Goal: Task Accomplishment & Management: Use online tool/utility

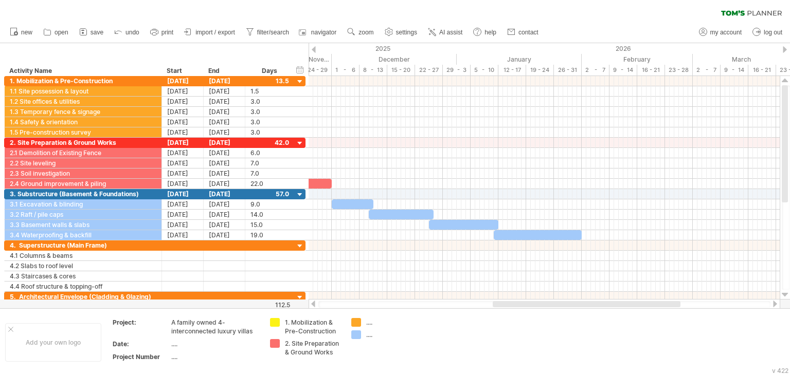
click at [621, 41] on div "new" at bounding box center [395, 33] width 790 height 22
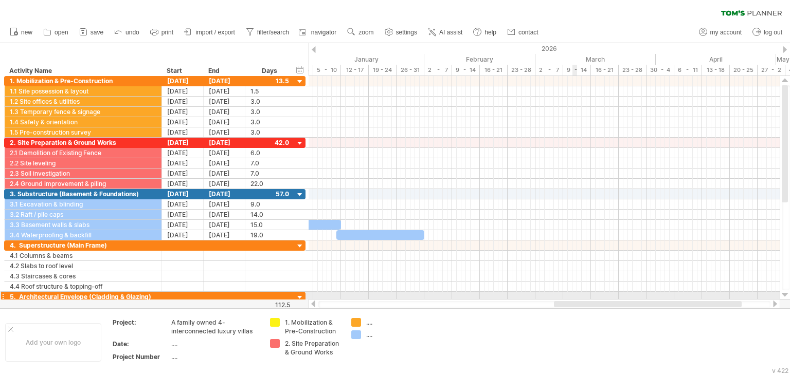
drag, startPoint x: 515, startPoint y: 303, endPoint x: 575, endPoint y: 294, distance: 60.8
click at [575, 294] on div "Trying to reach [DOMAIN_NAME] Connected again... 0% clear filter new" at bounding box center [395, 187] width 790 height 375
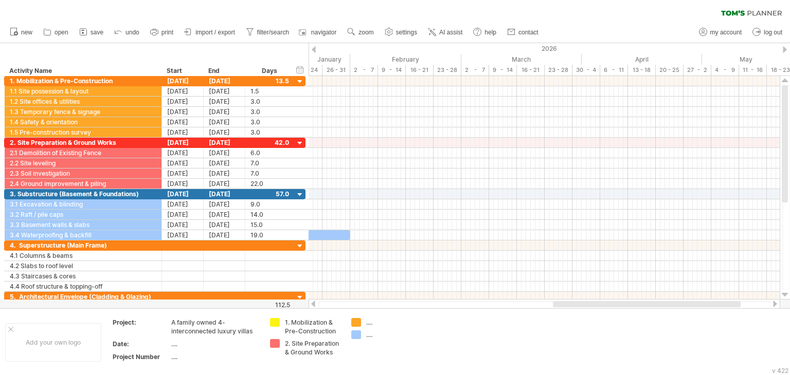
drag, startPoint x: 545, startPoint y: 305, endPoint x: 584, endPoint y: 305, distance: 39.1
click at [584, 305] on div at bounding box center [647, 304] width 188 height 6
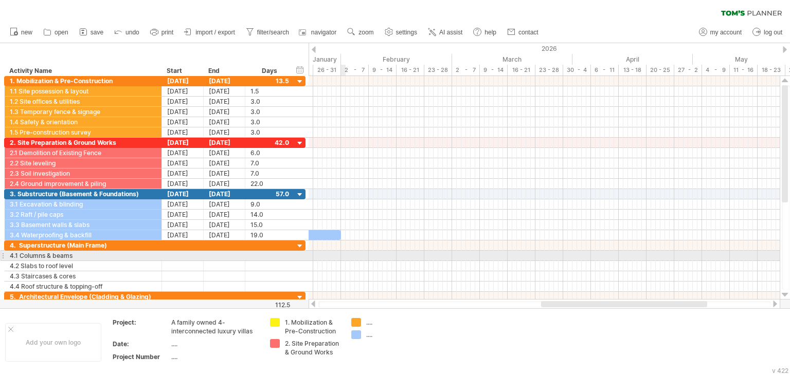
click at [342, 254] on div at bounding box center [543, 256] width 471 height 10
click at [373, 260] on div "add time block" at bounding box center [393, 268] width 90 height 16
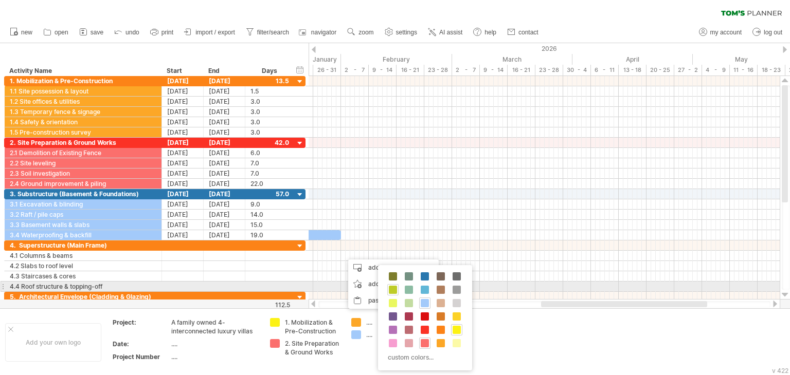
click at [391, 286] on span at bounding box center [393, 290] width 8 height 8
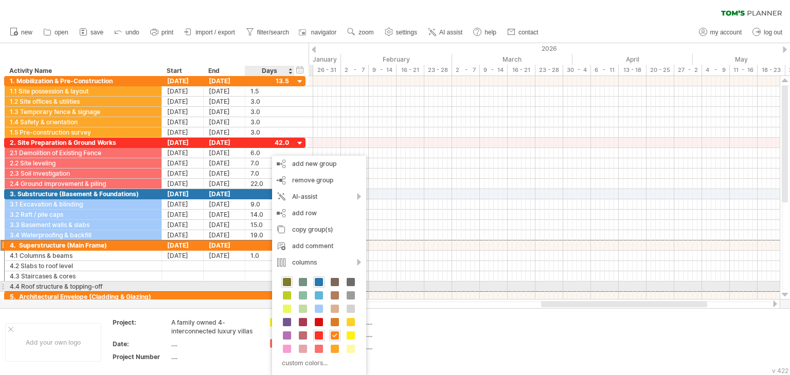
click at [287, 283] on span at bounding box center [287, 282] width 8 height 8
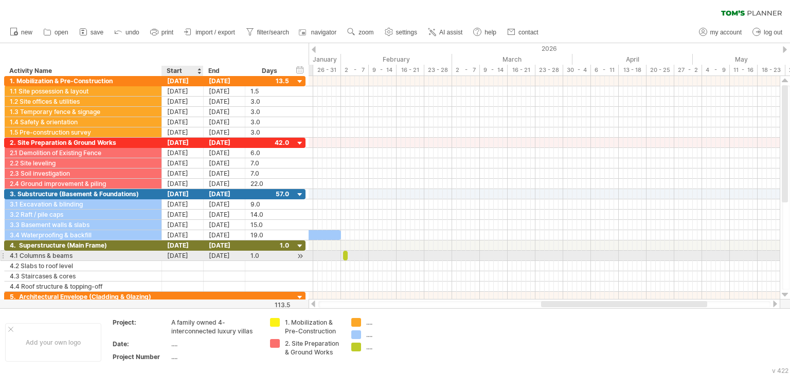
click at [185, 252] on div "[DATE]" at bounding box center [183, 256] width 42 height 10
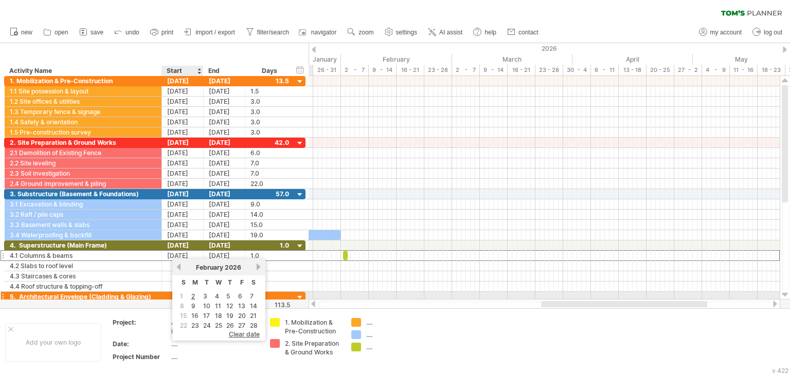
click at [180, 297] on span "1" at bounding box center [181, 296] width 5 height 10
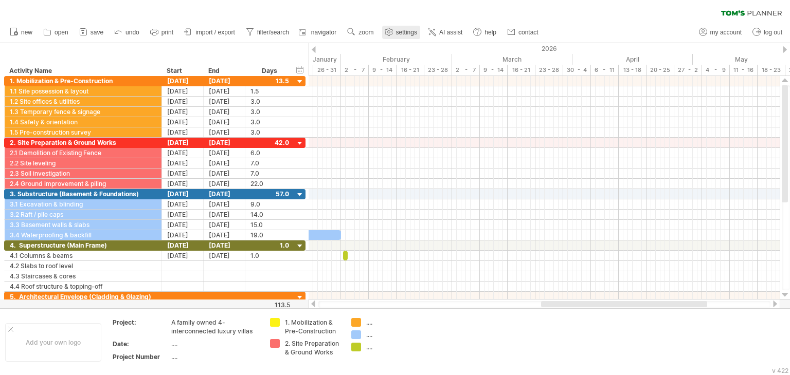
click at [407, 31] on span "settings" at bounding box center [406, 32] width 21 height 7
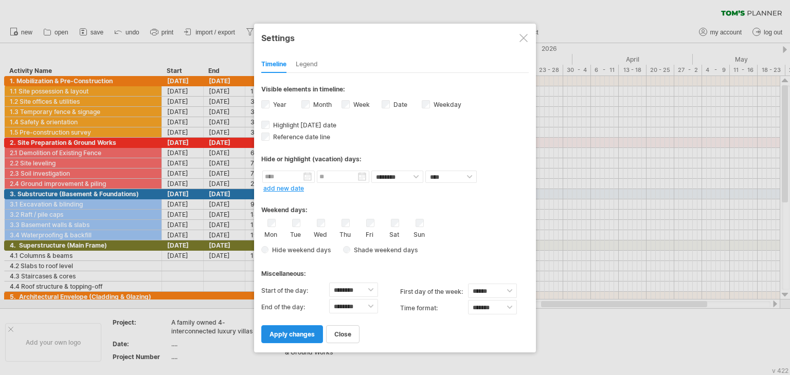
click at [286, 337] on span "apply changes" at bounding box center [291, 335] width 45 height 8
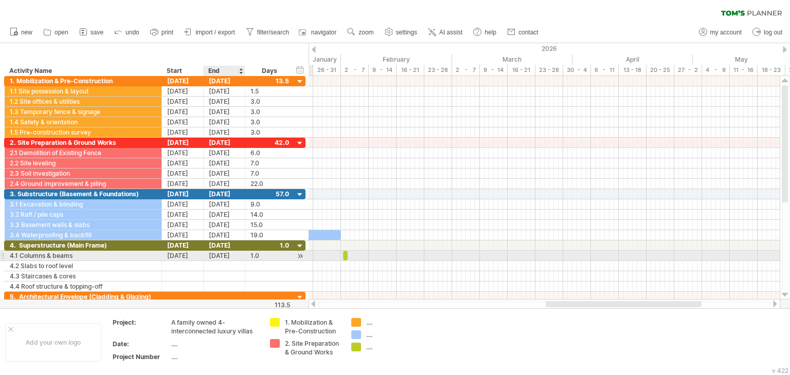
click at [230, 251] on div "[DATE]" at bounding box center [225, 256] width 42 height 10
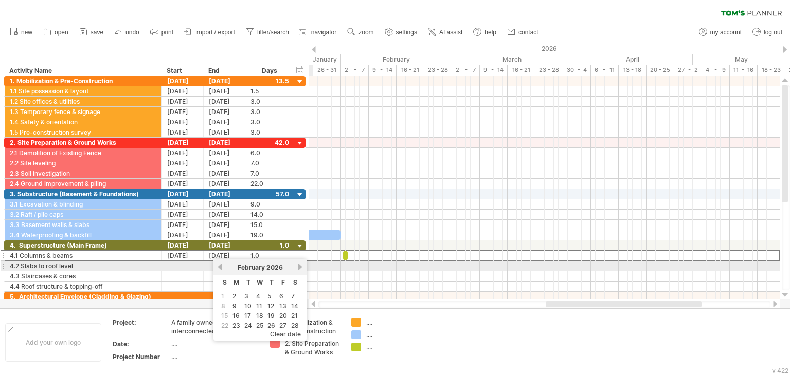
click at [295, 270] on div "[DATE]" at bounding box center [260, 268] width 74 height 8
click at [301, 265] on link "next" at bounding box center [300, 267] width 8 height 8
click at [301, 265] on link "next" at bounding box center [301, 267] width 8 height 8
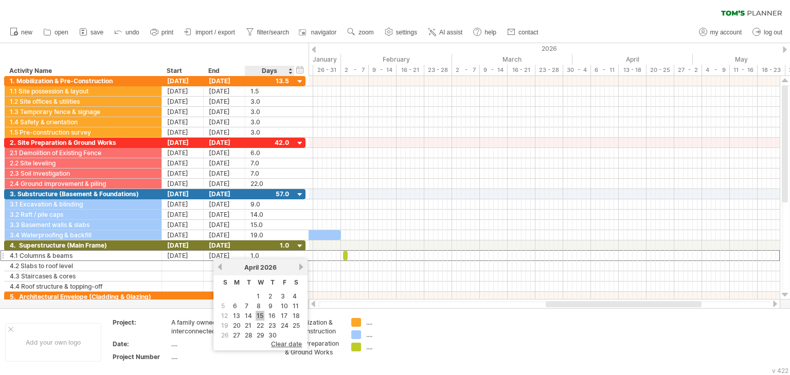
click at [259, 314] on link "15" at bounding box center [259, 316] width 9 height 10
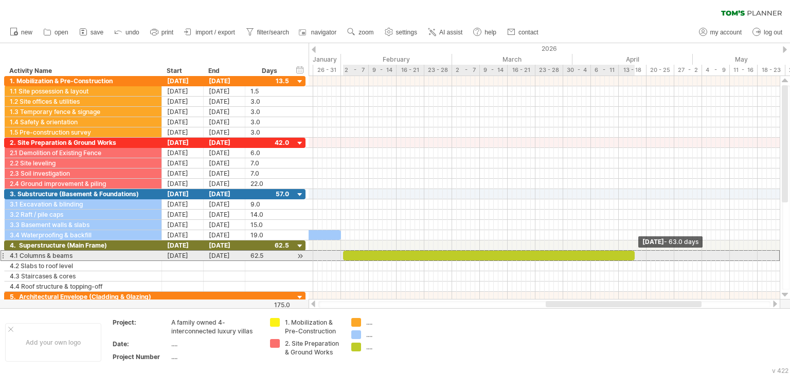
click at [635, 255] on span at bounding box center [634, 256] width 4 height 10
click at [634, 255] on span at bounding box center [634, 256] width 4 height 10
click at [631, 253] on span at bounding box center [632, 256] width 4 height 10
click at [342, 257] on span at bounding box center [341, 256] width 4 height 10
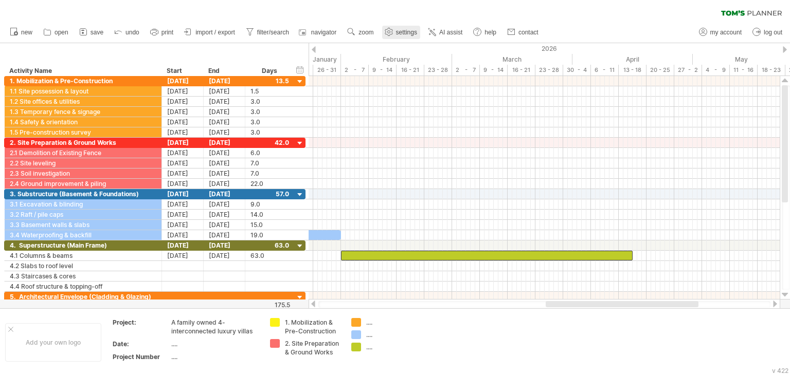
click at [399, 32] on span "settings" at bounding box center [406, 32] width 21 height 7
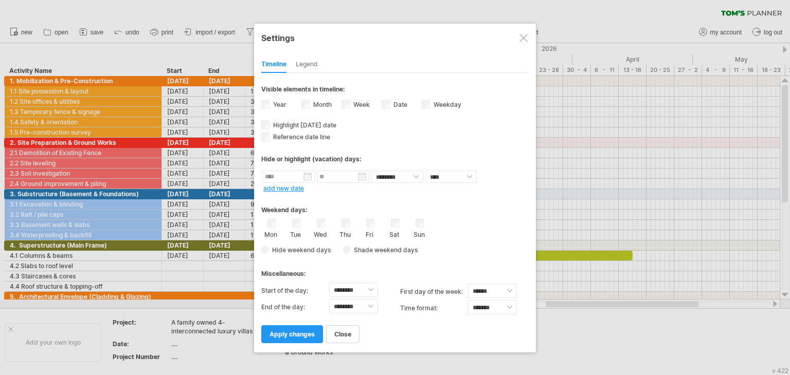
click at [425, 225] on div "Sun" at bounding box center [419, 229] width 13 height 20
click at [287, 327] on link "apply changes" at bounding box center [292, 334] width 62 height 18
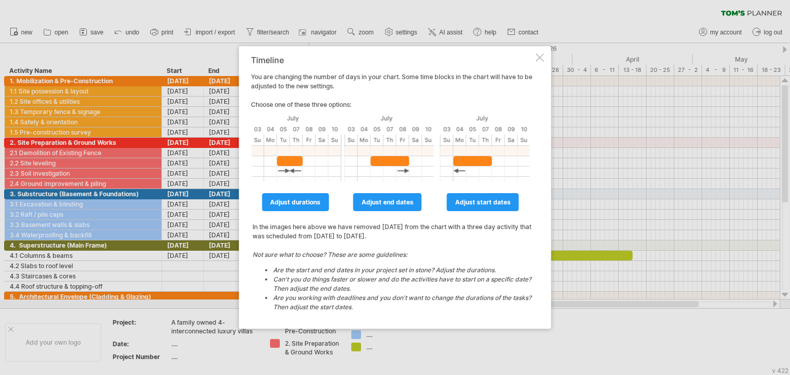
click at [539, 60] on div at bounding box center [540, 57] width 8 height 8
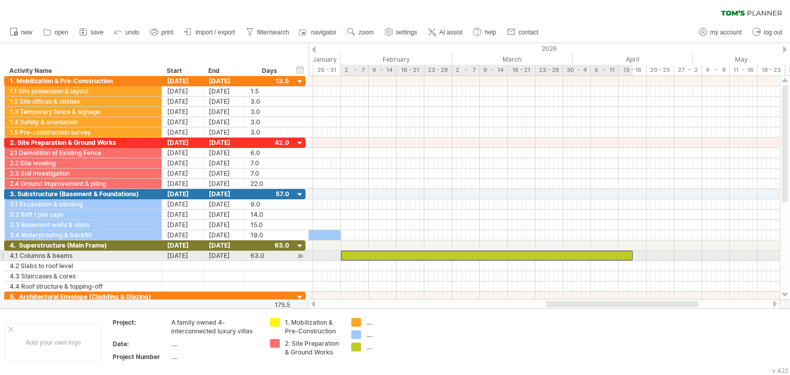
click at [345, 252] on div at bounding box center [486, 256] width 291 height 10
click at [340, 255] on span at bounding box center [341, 256] width 4 height 10
click at [339, 256] on span at bounding box center [341, 256] width 4 height 10
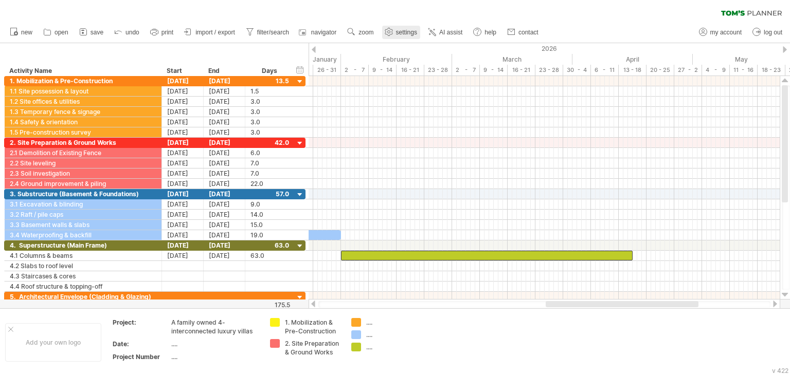
click at [394, 37] on div at bounding box center [388, 32] width 10 height 10
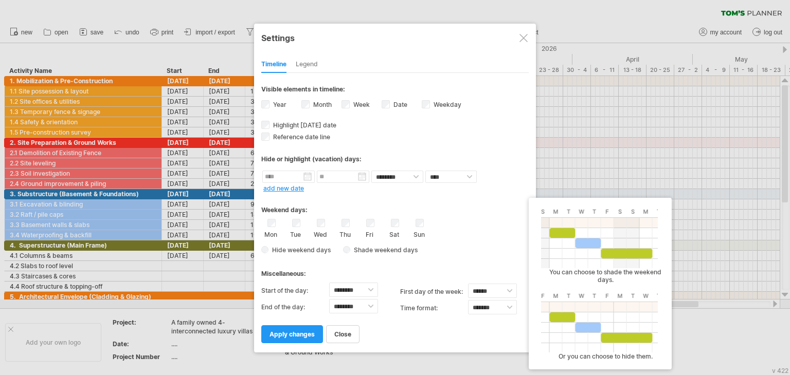
click at [349, 251] on span "Shade weekend days" at bounding box center [380, 250] width 75 height 8
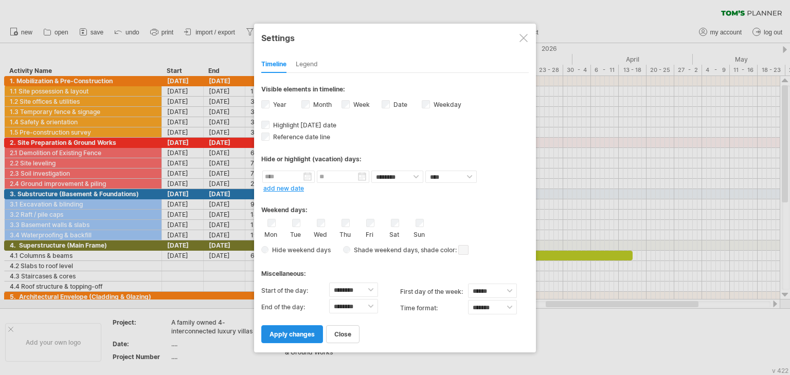
click at [307, 338] on link "apply changes" at bounding box center [292, 334] width 62 height 18
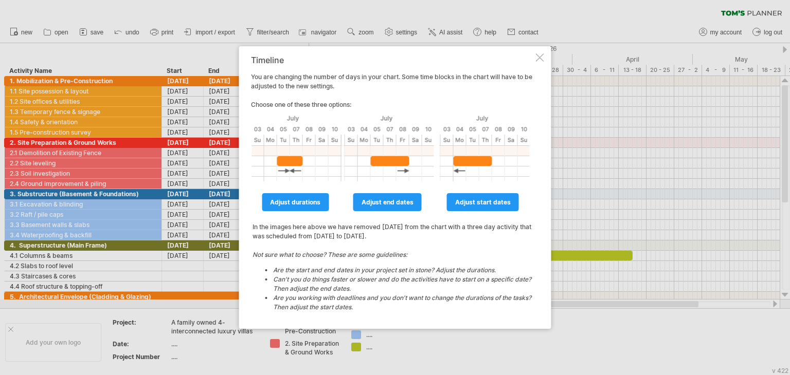
click at [540, 61] on div at bounding box center [540, 57] width 8 height 8
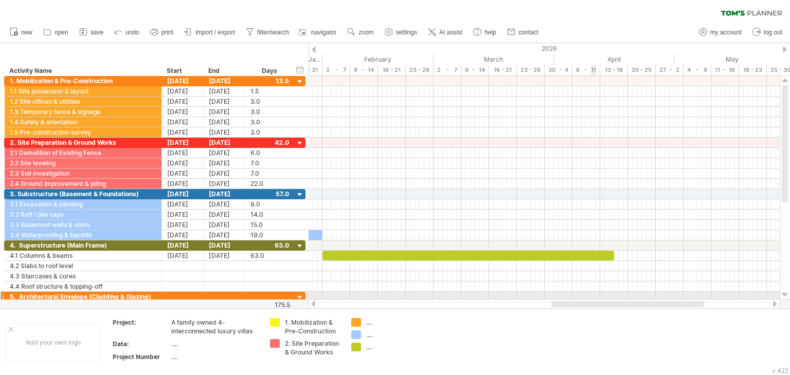
drag, startPoint x: 586, startPoint y: 305, endPoint x: 592, endPoint y: 292, distance: 13.6
click at [592, 292] on div "Trying to reach [DOMAIN_NAME] Connected again... 0% clear filter new" at bounding box center [395, 187] width 790 height 375
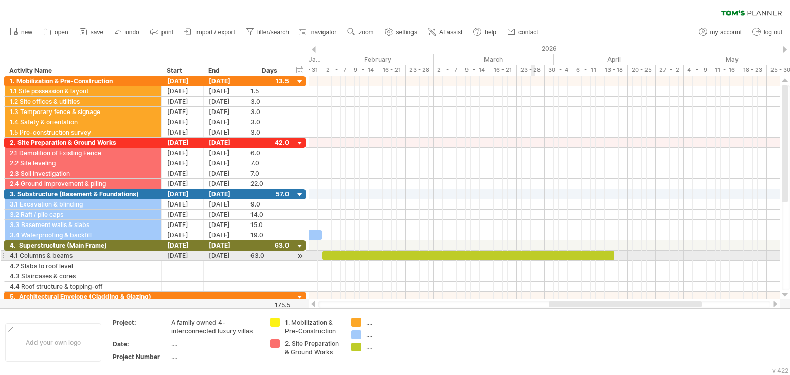
click at [534, 253] on div at bounding box center [467, 256] width 291 height 10
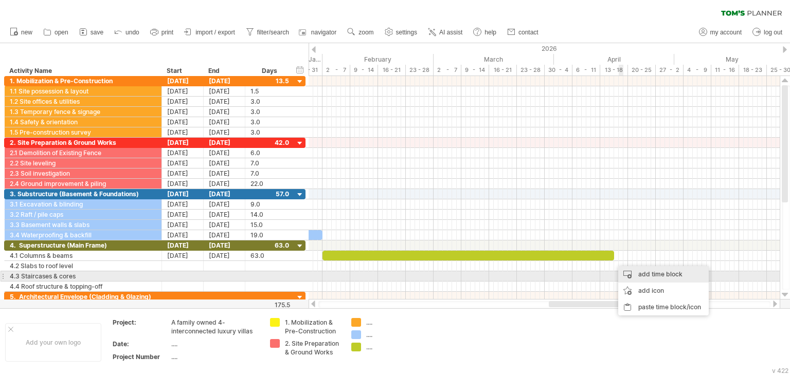
click at [644, 273] on div "add time block" at bounding box center [663, 274] width 90 height 16
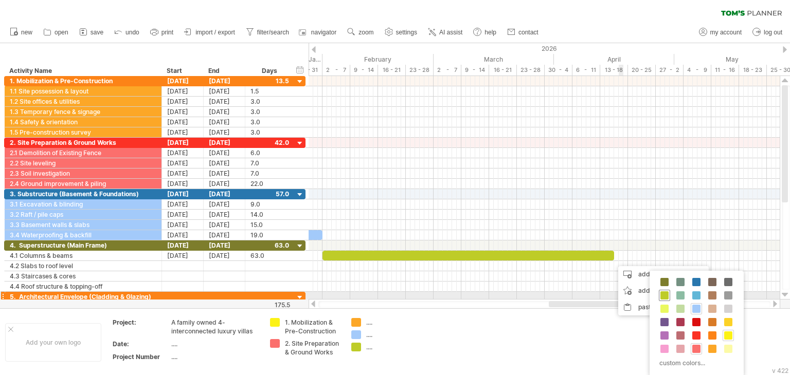
click at [667, 296] on span at bounding box center [664, 295] width 8 height 8
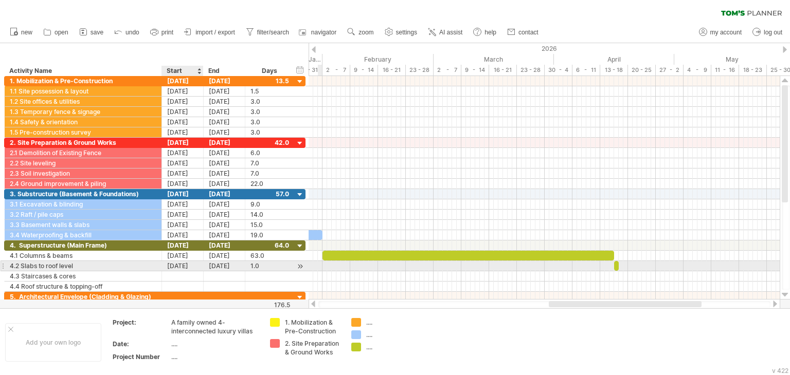
click at [192, 263] on div "[DATE]" at bounding box center [183, 266] width 42 height 10
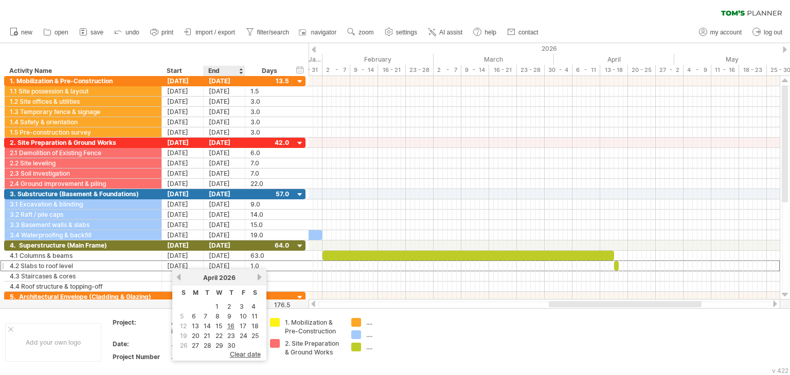
drag, startPoint x: 217, startPoint y: 322, endPoint x: 216, endPoint y: 310, distance: 11.9
click at [217, 322] on link "15" at bounding box center [218, 326] width 9 height 10
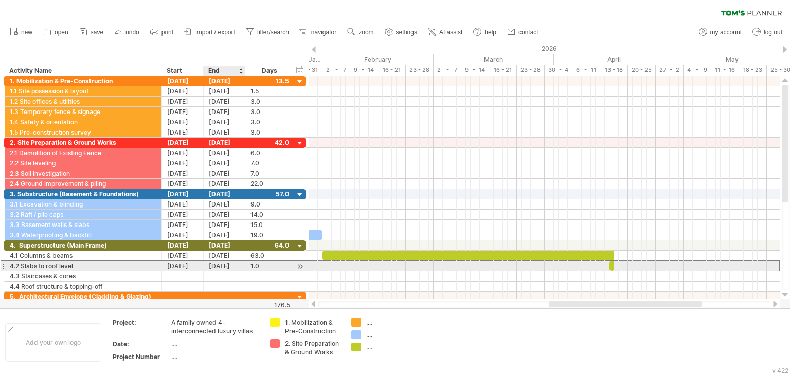
click at [222, 263] on div "[DATE]" at bounding box center [225, 266] width 42 height 10
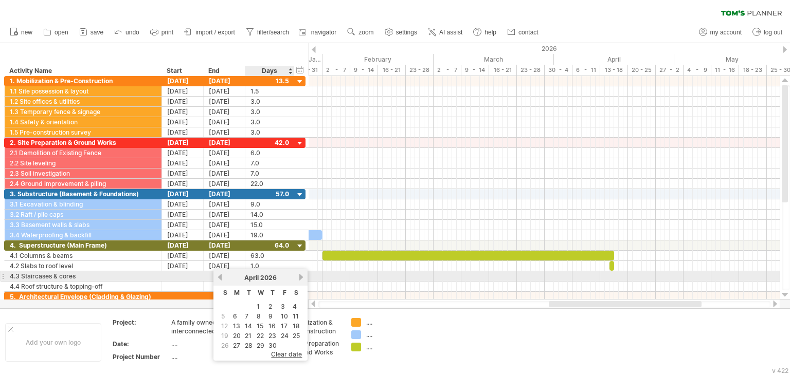
click at [298, 274] on link "next" at bounding box center [301, 277] width 8 height 8
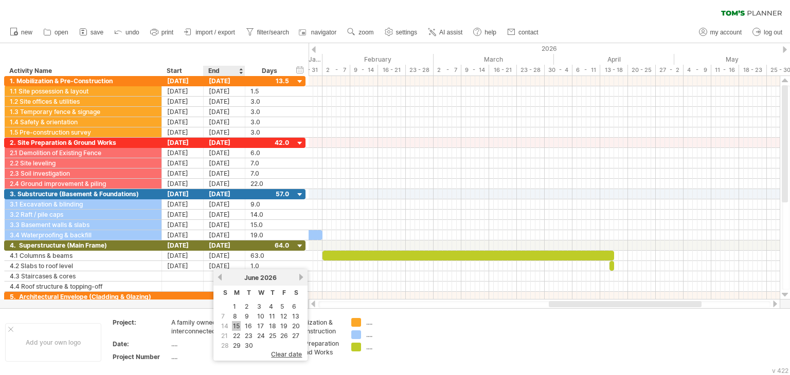
click at [239, 327] on link "15" at bounding box center [236, 326] width 9 height 10
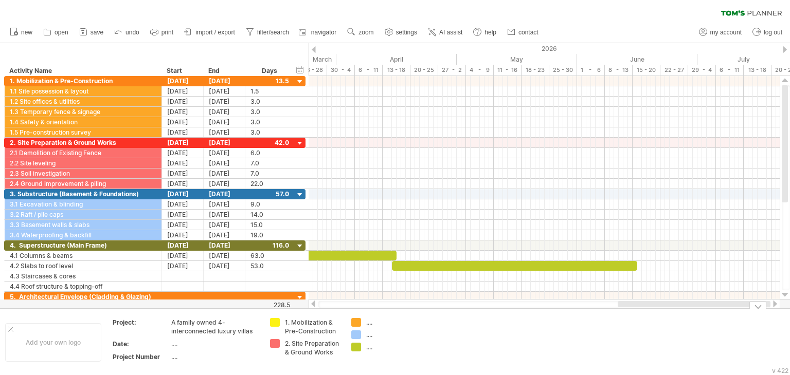
drag, startPoint x: 553, startPoint y: 305, endPoint x: 644, endPoint y: 309, distance: 90.6
click at [644, 309] on div "Trying to reach [DOMAIN_NAME] Connected again... 0% clear filter new" at bounding box center [395, 187] width 790 height 375
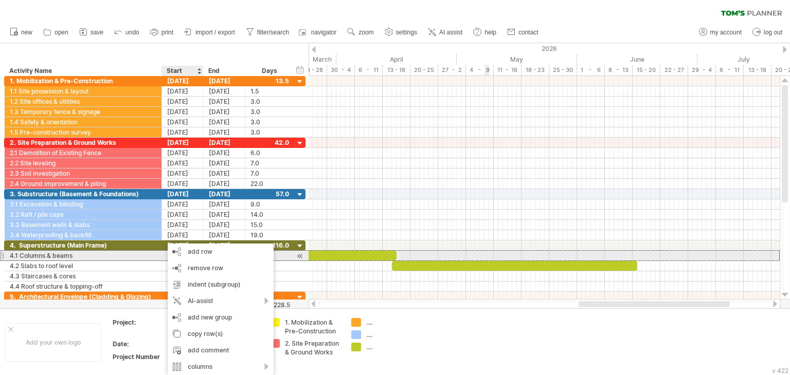
click at [156, 255] on div "**********" at bounding box center [83, 256] width 157 height 10
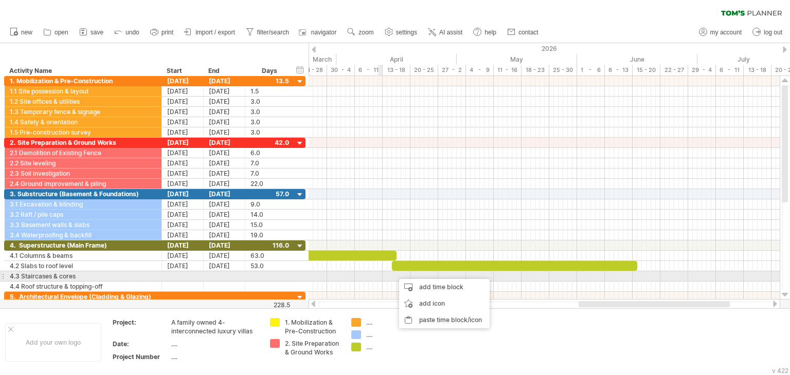
click at [378, 274] on div at bounding box center [543, 276] width 471 height 10
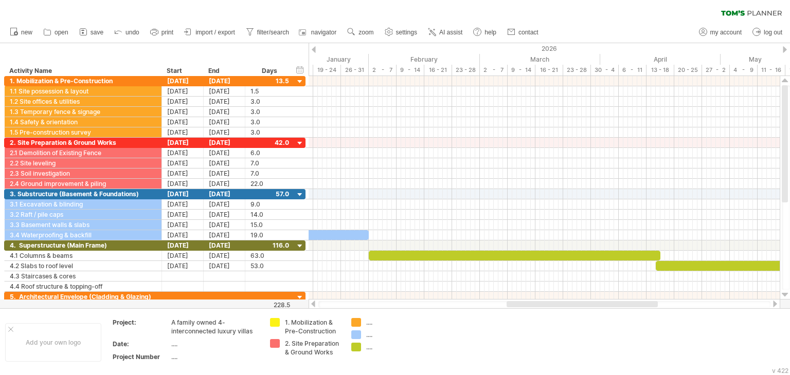
drag, startPoint x: 582, startPoint y: 304, endPoint x: 507, endPoint y: 303, distance: 75.1
click at [507, 303] on div at bounding box center [581, 304] width 151 height 6
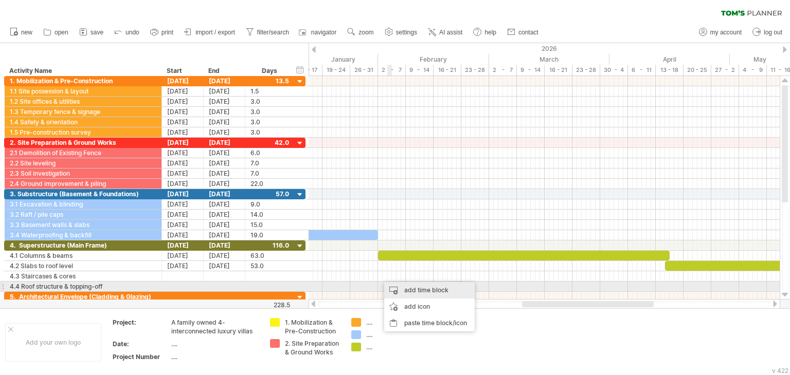
click at [414, 288] on div "add time block" at bounding box center [429, 290] width 90 height 16
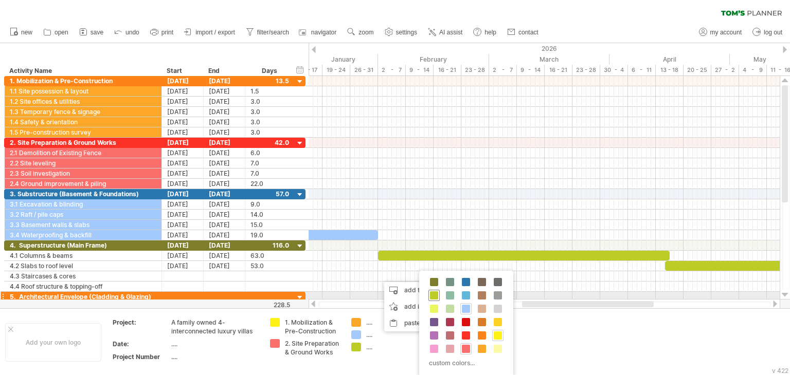
click at [434, 293] on span at bounding box center [434, 295] width 8 height 8
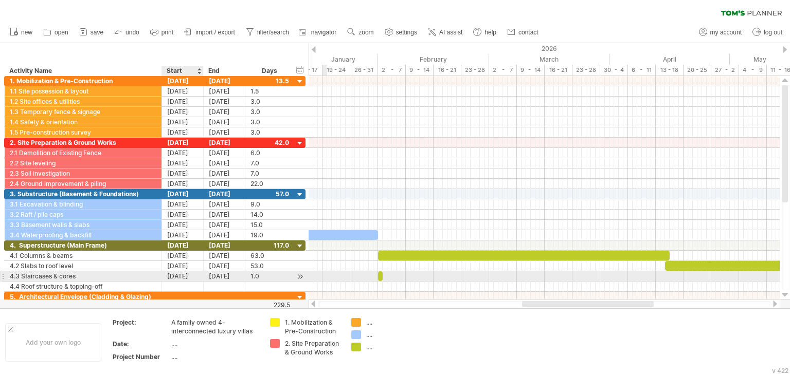
click at [190, 272] on div "[DATE]" at bounding box center [183, 276] width 42 height 10
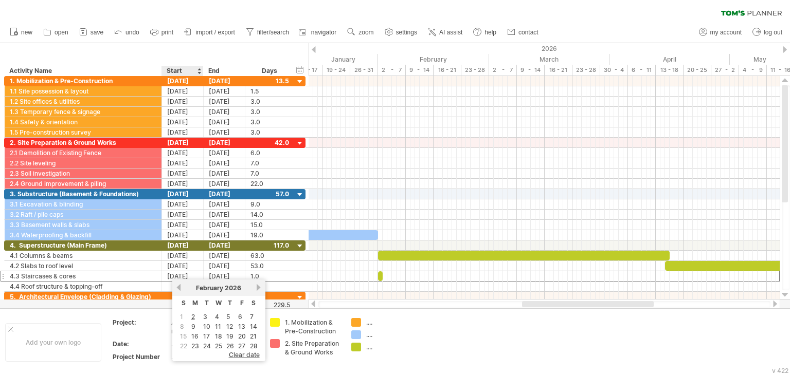
click at [193, 335] on link "16" at bounding box center [194, 337] width 9 height 10
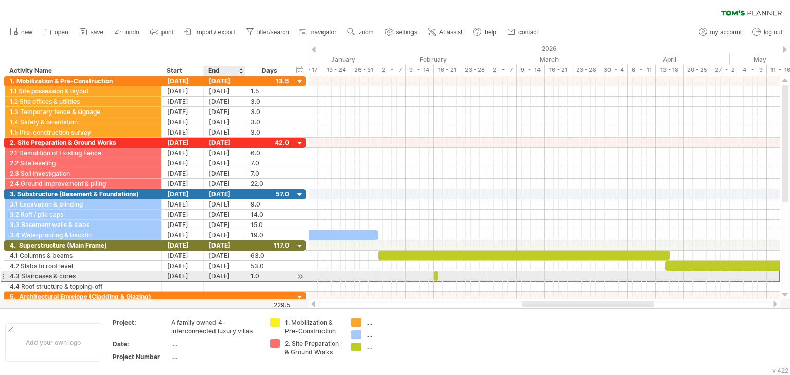
click at [225, 275] on div "[DATE]" at bounding box center [225, 276] width 42 height 10
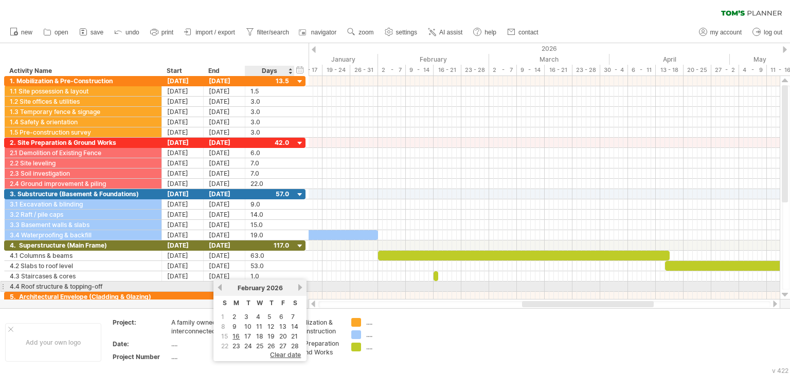
click at [299, 290] on link "next" at bounding box center [300, 288] width 8 height 8
click at [299, 290] on link "next" at bounding box center [301, 288] width 8 height 8
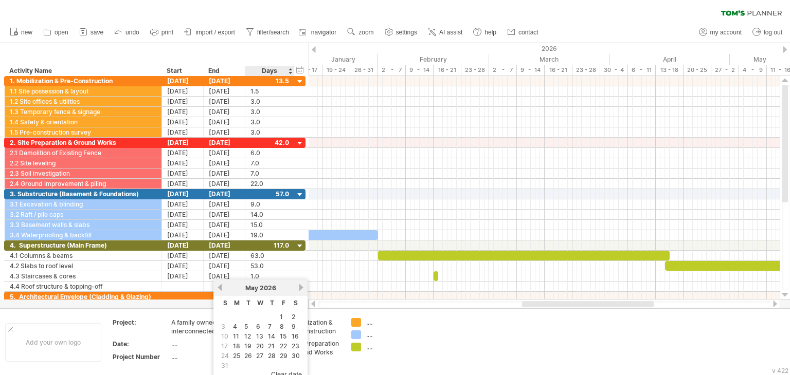
click at [292, 352] on link "30" at bounding box center [295, 356] width 10 height 10
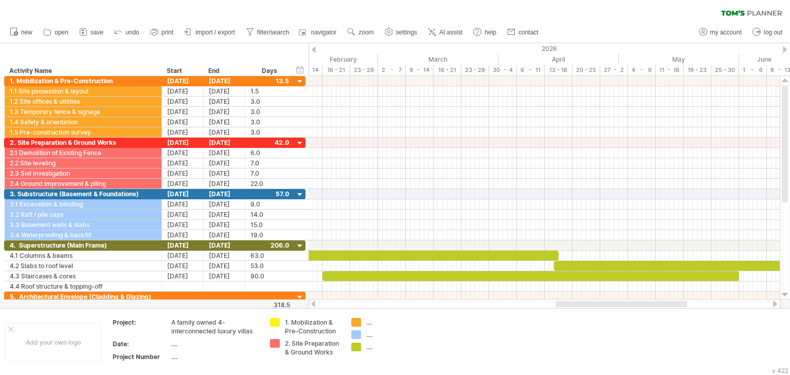
drag, startPoint x: 535, startPoint y: 305, endPoint x: 568, endPoint y: 303, distance: 33.4
click at [568, 303] on div at bounding box center [621, 304] width 132 height 6
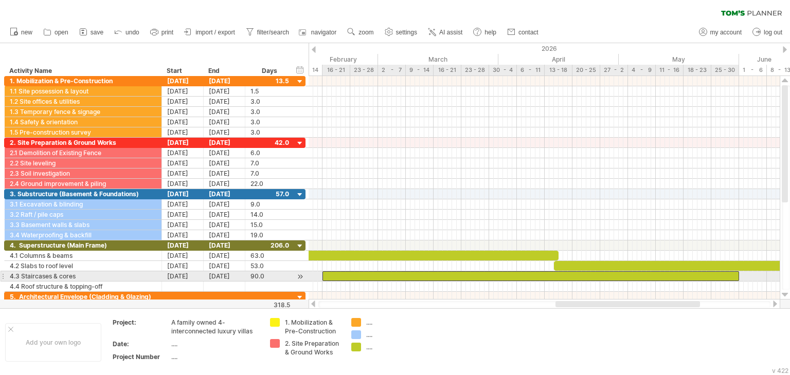
click at [325, 274] on div at bounding box center [530, 276] width 416 height 10
click at [222, 274] on div "[DATE]" at bounding box center [225, 276] width 42 height 10
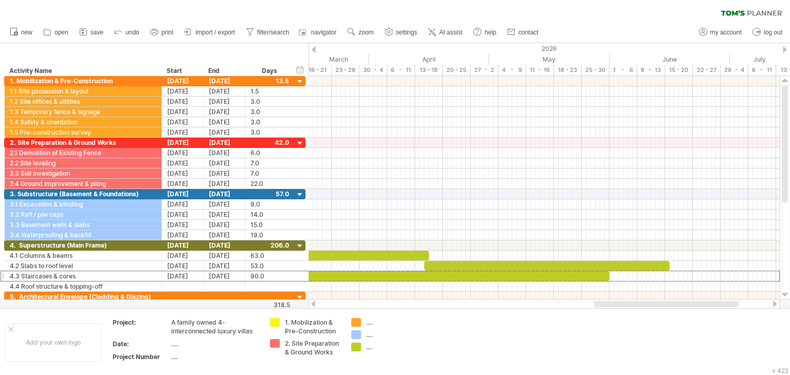
drag, startPoint x: 557, startPoint y: 306, endPoint x: 596, endPoint y: 307, distance: 38.6
click at [596, 307] on div at bounding box center [666, 304] width 144 height 6
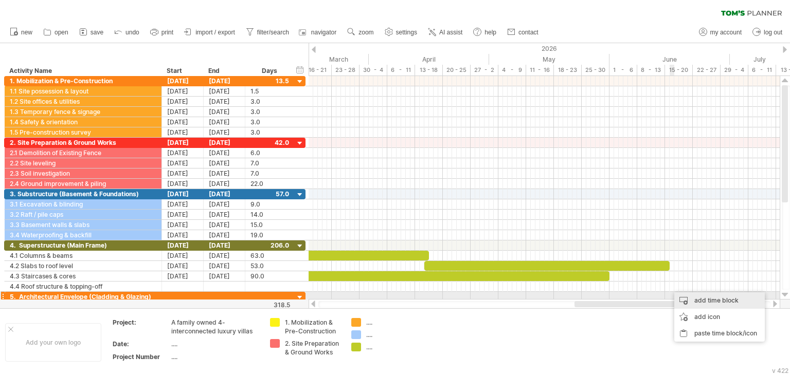
click at [683, 299] on div "add time block" at bounding box center [719, 300] width 90 height 16
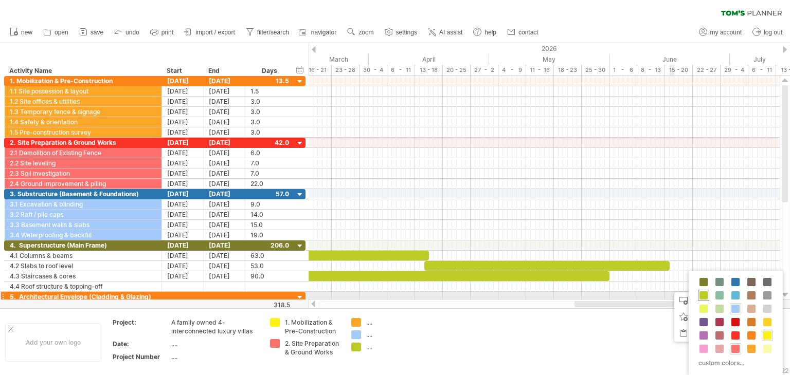
click at [702, 295] on span at bounding box center [703, 295] width 8 height 8
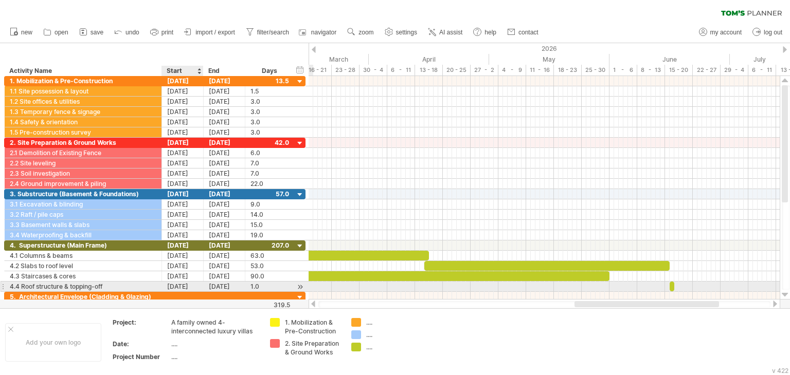
click at [175, 287] on div "[DATE]" at bounding box center [183, 287] width 42 height 10
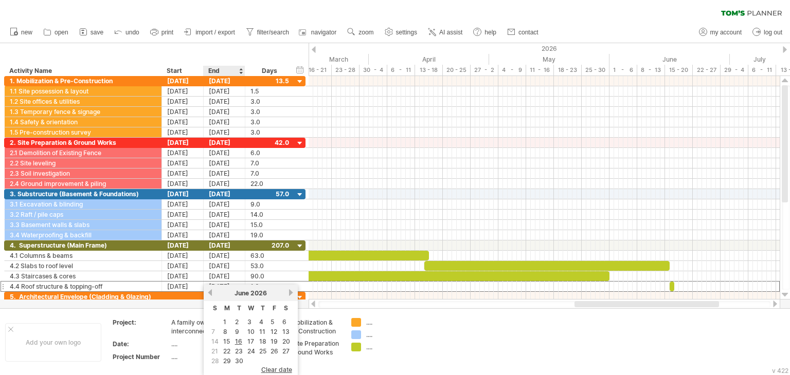
click at [228, 340] on link "15" at bounding box center [226, 342] width 9 height 10
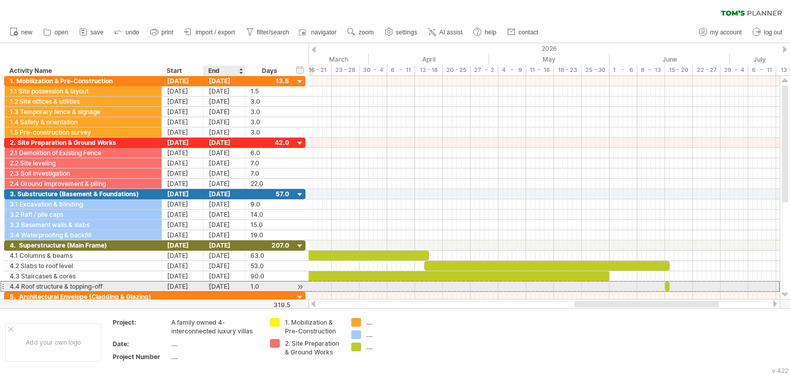
click at [224, 283] on div "[DATE]" at bounding box center [225, 287] width 42 height 10
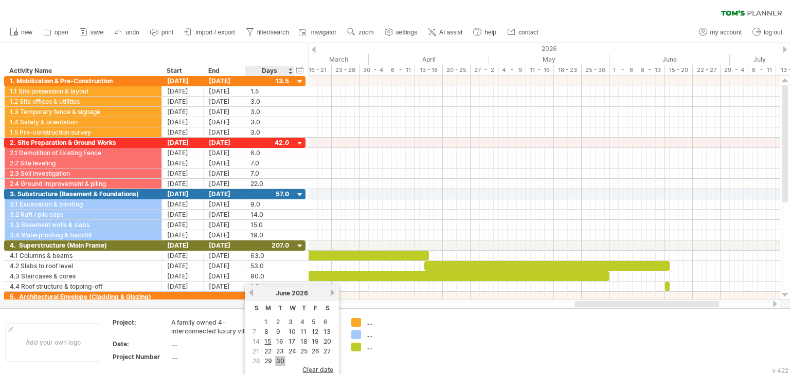
click at [277, 360] on link "30" at bounding box center [280, 361] width 10 height 10
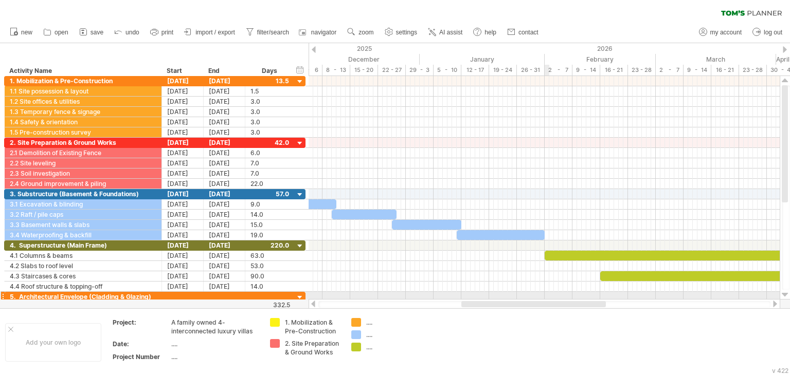
drag, startPoint x: 662, startPoint y: 305, endPoint x: 590, endPoint y: 301, distance: 71.5
click at [590, 301] on div at bounding box center [533, 304] width 144 height 6
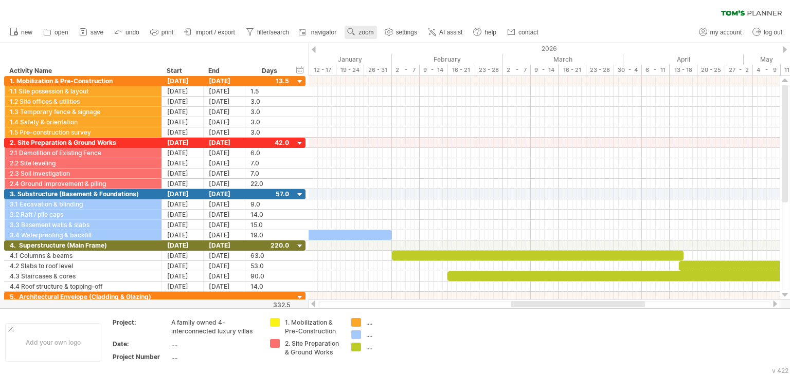
click at [361, 30] on span "zoom" at bounding box center [365, 32] width 15 height 7
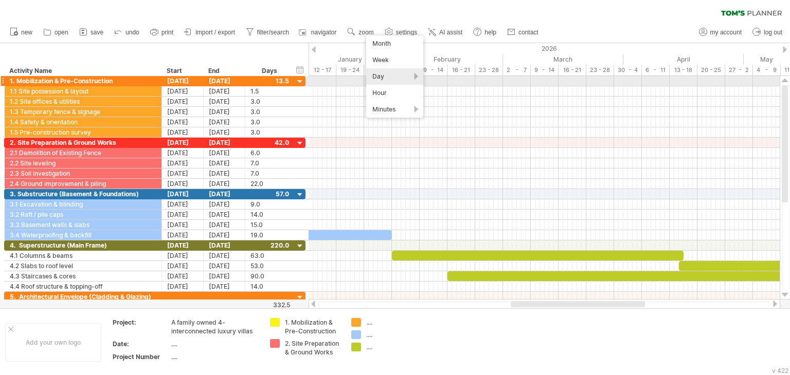
click at [403, 81] on div "Day" at bounding box center [394, 76] width 57 height 16
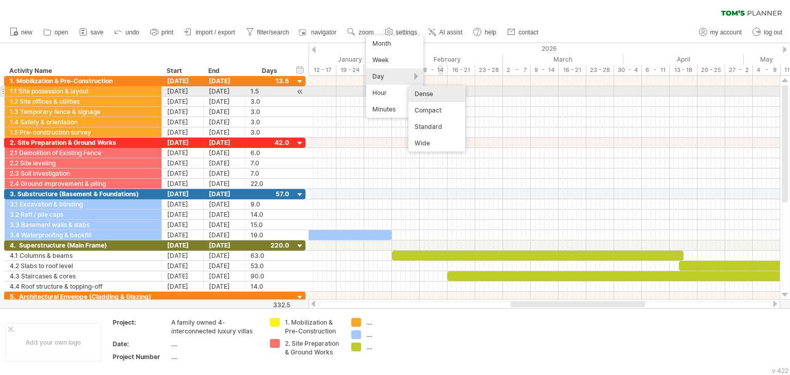
click at [446, 96] on div "Dense" at bounding box center [436, 94] width 57 height 16
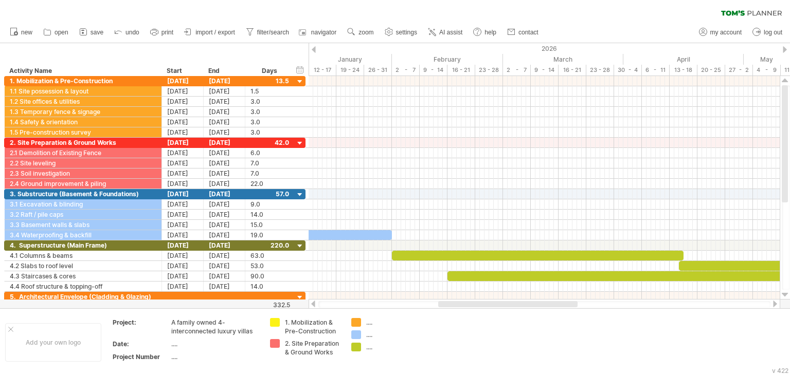
click at [537, 307] on div at bounding box center [544, 304] width 452 height 7
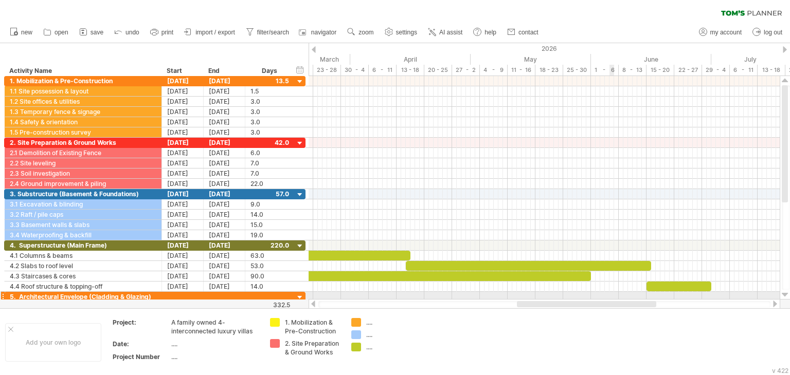
drag, startPoint x: 534, startPoint y: 304, endPoint x: 615, endPoint y: 299, distance: 81.4
click at [615, 299] on div at bounding box center [543, 304] width 471 height 10
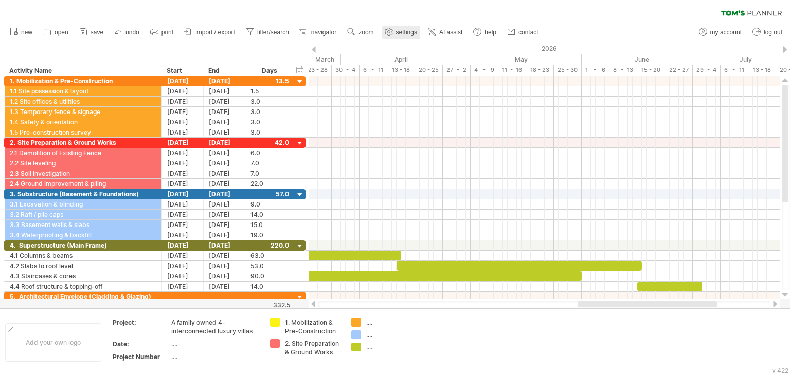
click at [397, 26] on link "settings" at bounding box center [401, 32] width 38 height 13
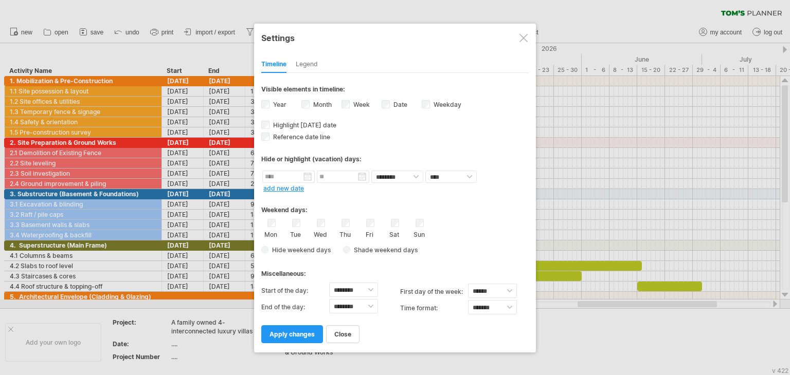
click at [400, 24] on div "**********" at bounding box center [395, 188] width 282 height 329
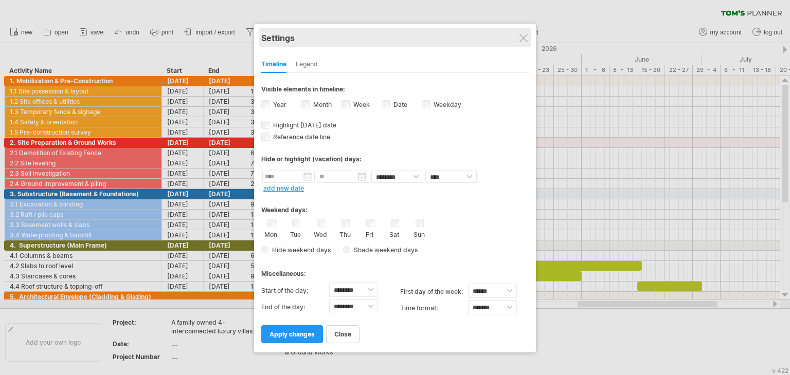
click at [524, 43] on div "Settings" at bounding box center [394, 37] width 267 height 19
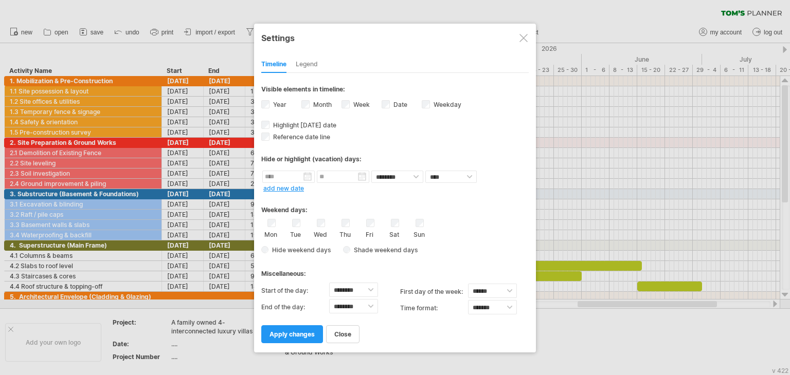
click at [520, 39] on div at bounding box center [523, 38] width 8 height 8
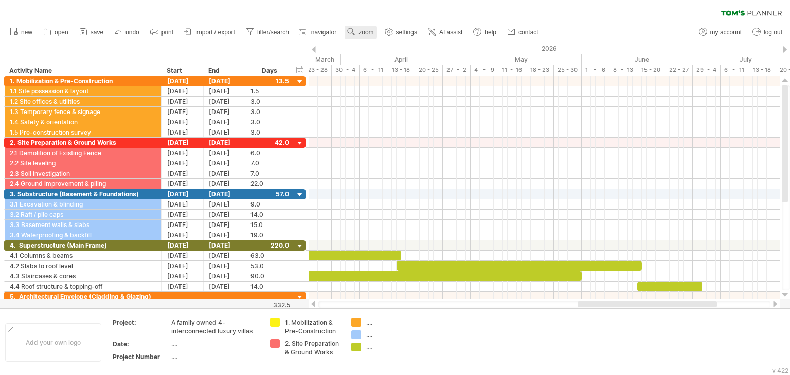
click at [366, 30] on span "zoom" at bounding box center [365, 32] width 15 height 7
click at [405, 47] on div "Month" at bounding box center [400, 43] width 57 height 16
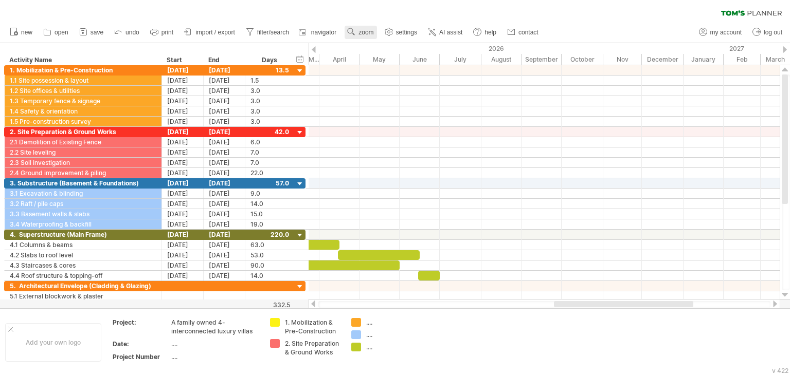
click at [368, 31] on span "zoom" at bounding box center [365, 32] width 15 height 7
click at [408, 34] on span "settings" at bounding box center [406, 32] width 21 height 7
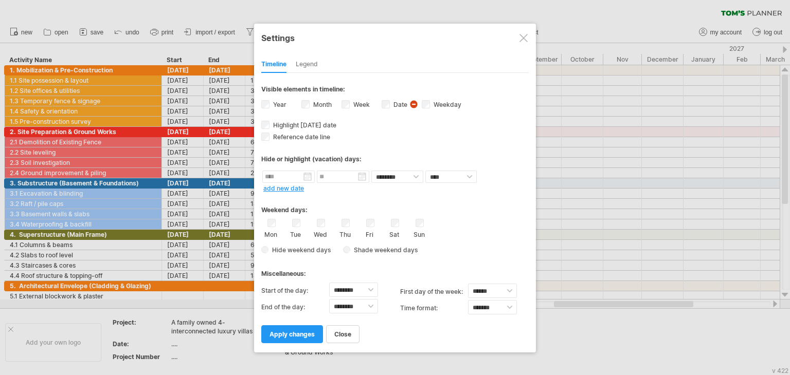
click at [522, 37] on div at bounding box center [523, 38] width 8 height 8
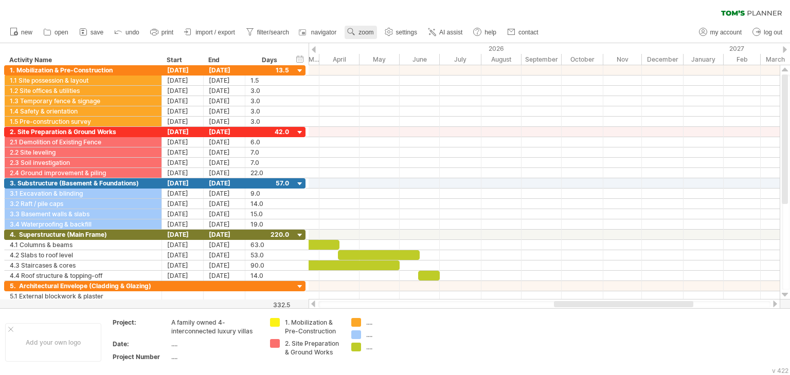
click at [366, 31] on span "zoom" at bounding box center [365, 32] width 15 height 7
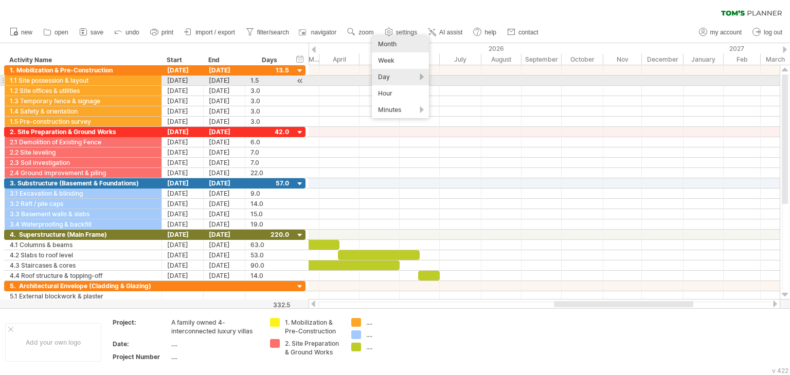
click at [398, 76] on div "Day" at bounding box center [400, 77] width 57 height 16
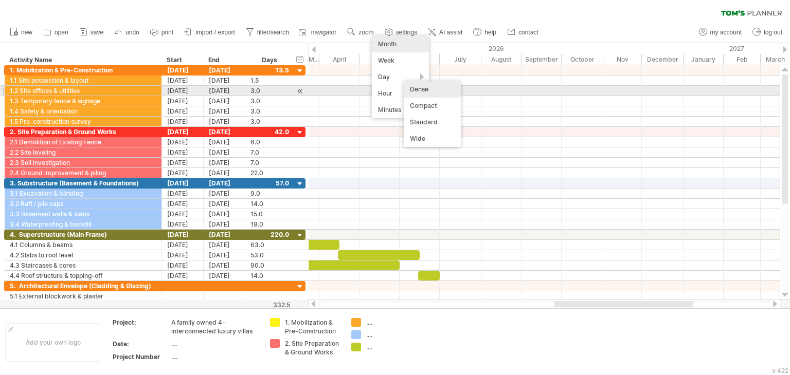
click at [430, 91] on div "Dense" at bounding box center [432, 89] width 57 height 16
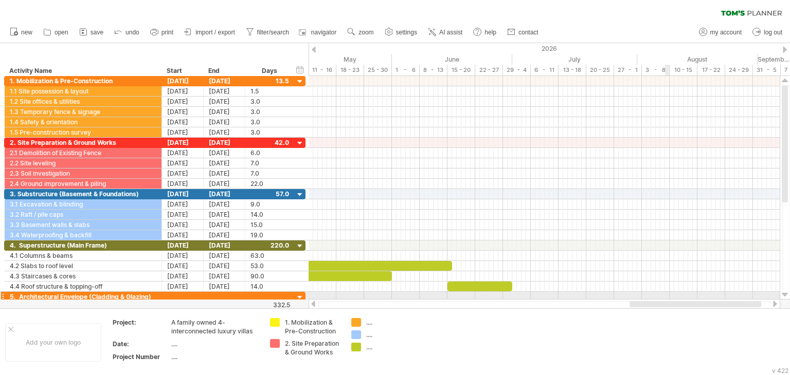
drag, startPoint x: 616, startPoint y: 301, endPoint x: 668, endPoint y: 299, distance: 52.0
click at [668, 299] on div "Trying to reach [DOMAIN_NAME] Connected again... 0% clear filter new" at bounding box center [395, 187] width 790 height 375
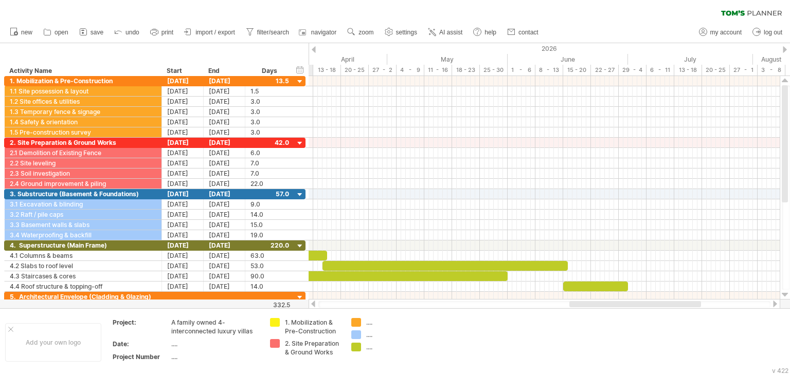
drag, startPoint x: 617, startPoint y: 301, endPoint x: 589, endPoint y: 302, distance: 28.8
click at [589, 302] on div at bounding box center [635, 304] width 132 height 6
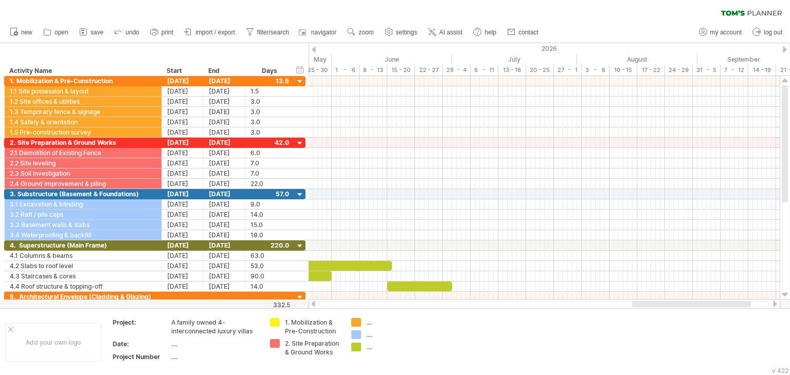
drag, startPoint x: 634, startPoint y: 306, endPoint x: 680, endPoint y: 306, distance: 45.7
click at [680, 306] on div at bounding box center [691, 304] width 119 height 6
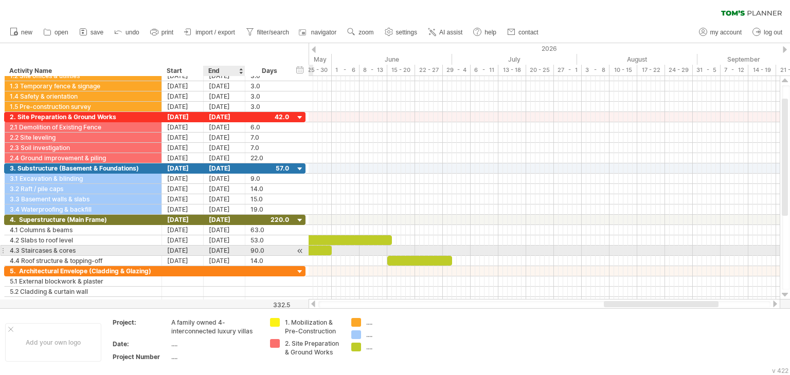
click at [218, 251] on div "[DATE]" at bounding box center [225, 251] width 42 height 10
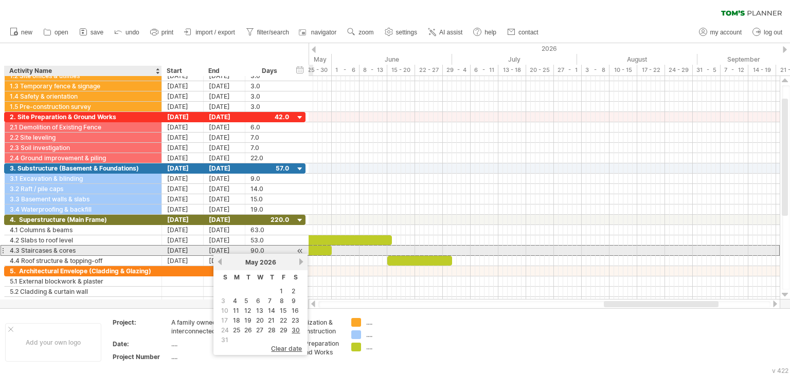
click at [154, 247] on div "4.3 Staircases & cores" at bounding box center [83, 251] width 146 height 10
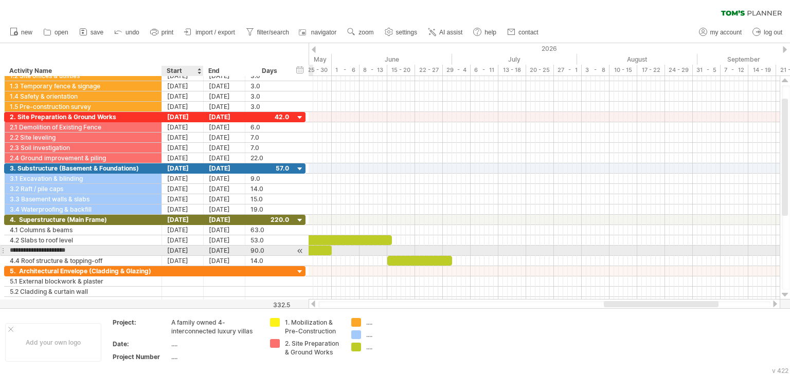
click at [171, 248] on div "[DATE]" at bounding box center [183, 251] width 42 height 10
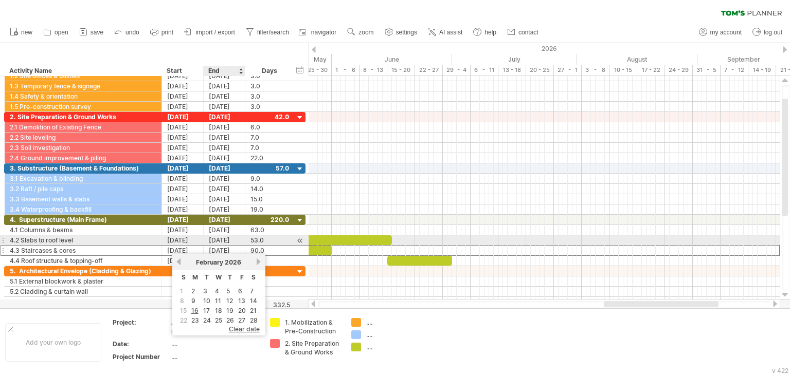
click at [236, 236] on div "[DATE]" at bounding box center [225, 240] width 42 height 10
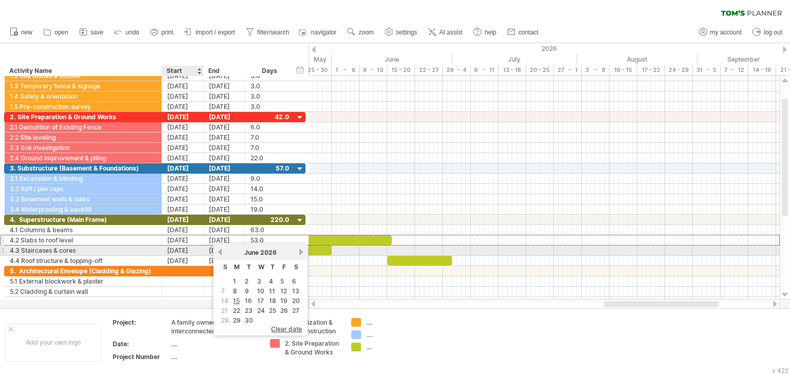
click at [183, 249] on div "[DATE]" at bounding box center [183, 251] width 42 height 10
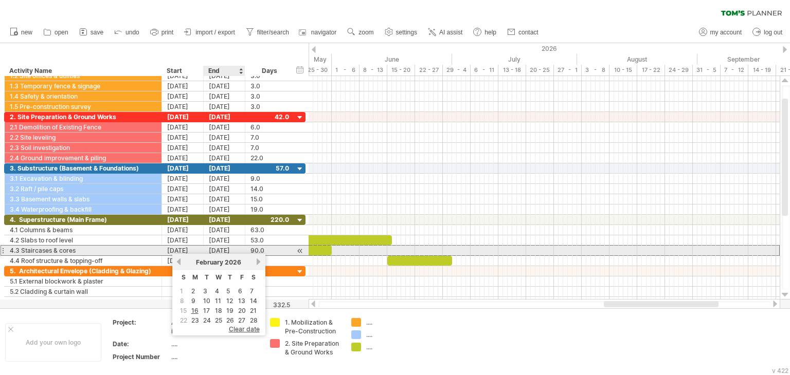
click at [216, 249] on div "[DATE]" at bounding box center [225, 251] width 42 height 10
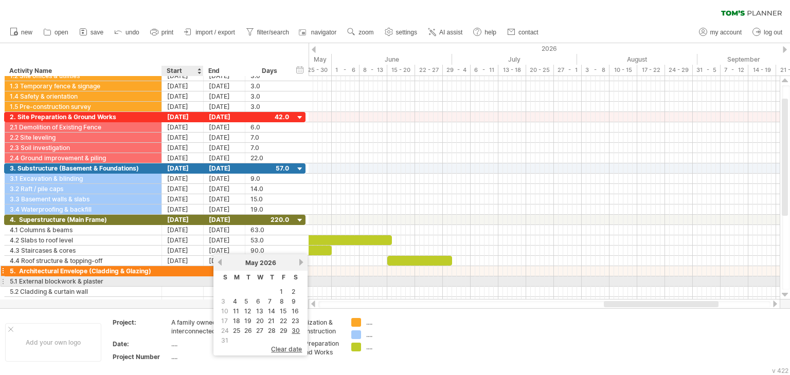
click at [187, 272] on div at bounding box center [183, 271] width 42 height 10
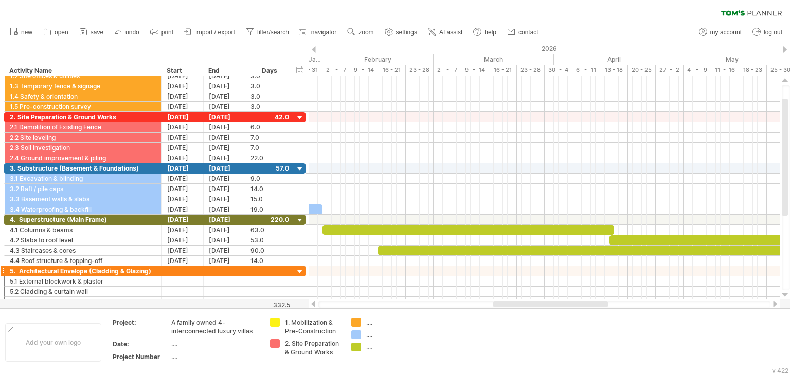
drag, startPoint x: 617, startPoint y: 305, endPoint x: 506, endPoint y: 300, distance: 110.6
click at [506, 300] on div at bounding box center [543, 304] width 471 height 10
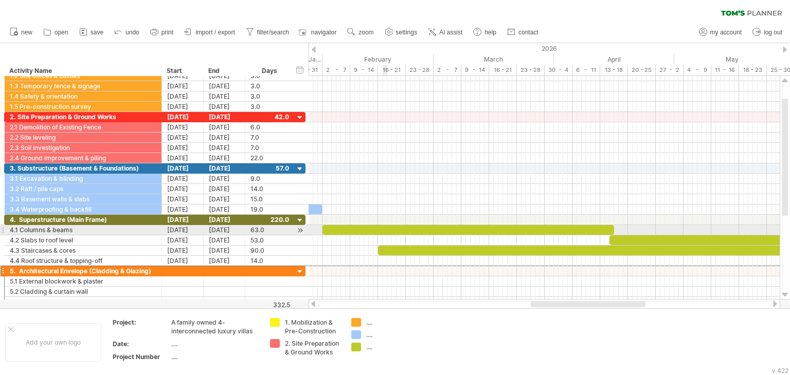
click at [386, 227] on div at bounding box center [467, 230] width 291 height 10
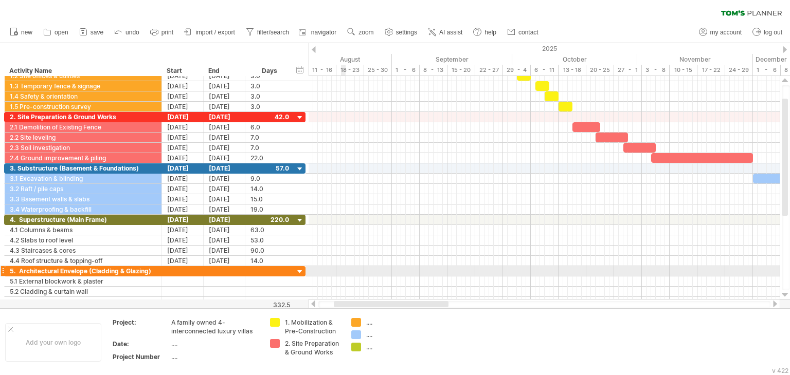
drag, startPoint x: 541, startPoint y: 305, endPoint x: 371, endPoint y: 272, distance: 173.9
click at [371, 272] on div "Trying to reach [DOMAIN_NAME] Connected again... 0% clear filter new" at bounding box center [395, 187] width 790 height 375
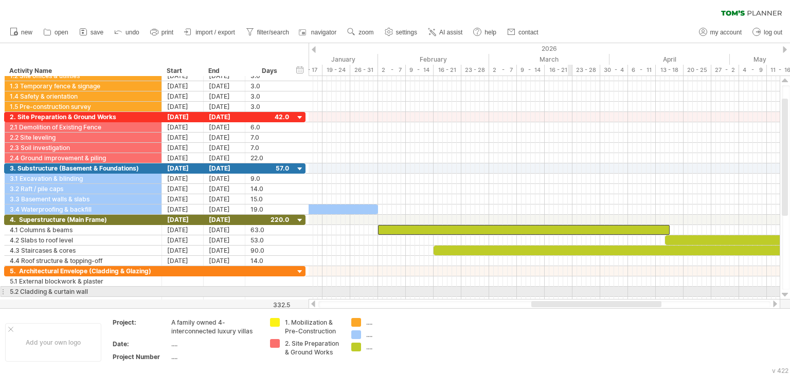
drag, startPoint x: 425, startPoint y: 302, endPoint x: 568, endPoint y: 288, distance: 144.1
click at [568, 288] on div "Trying to reach [DOMAIN_NAME] Connected again... 0% clear filter new" at bounding box center [395, 187] width 790 height 375
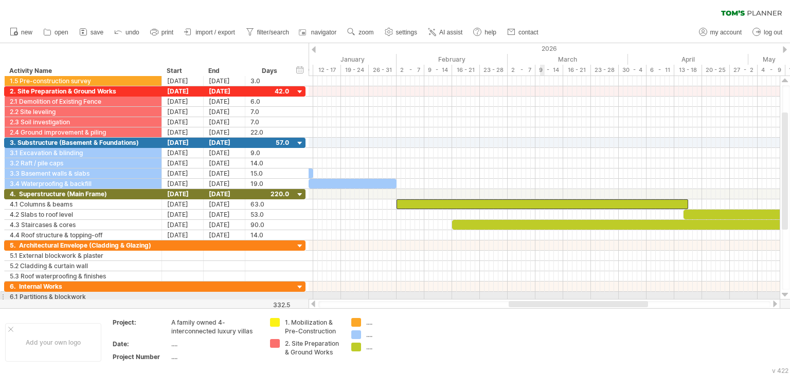
drag, startPoint x: 546, startPoint y: 303, endPoint x: 542, endPoint y: 295, distance: 8.7
click at [542, 295] on div "Trying to reach [DOMAIN_NAME] Connected again... 0% clear filter new" at bounding box center [395, 187] width 790 height 375
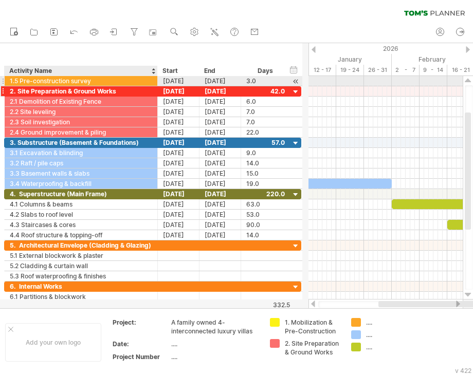
click at [154, 87] on div "**********" at bounding box center [153, 189] width 298 height 226
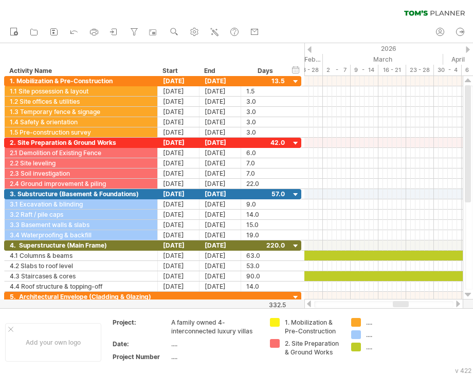
drag, startPoint x: 387, startPoint y: 305, endPoint x: 404, endPoint y: 307, distance: 17.5
click at [404, 307] on div at bounding box center [401, 304] width 16 height 6
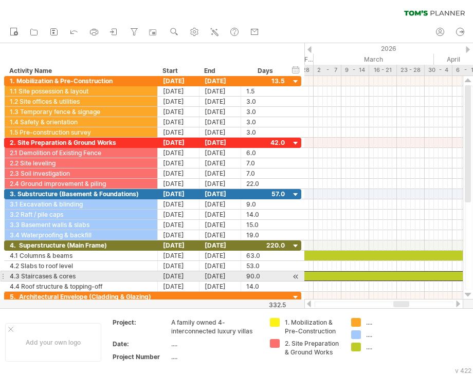
click at [405, 274] on div at bounding box center [466, 276] width 416 height 10
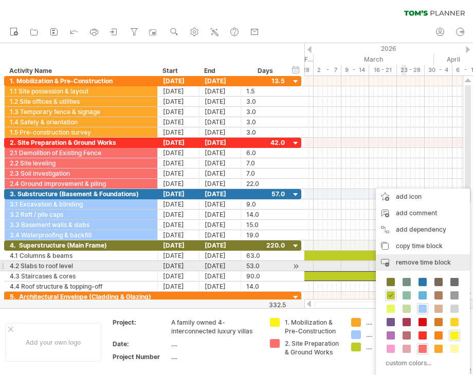
click at [413, 262] on span "remove time block" at bounding box center [423, 263] width 55 height 8
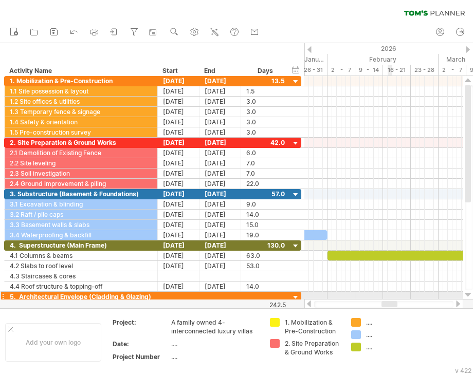
drag, startPoint x: 402, startPoint y: 302, endPoint x: 391, endPoint y: 298, distance: 12.7
click at [391, 298] on div "Trying to reach [DOMAIN_NAME] Connected again... 0% clear filter new" at bounding box center [236, 187] width 473 height 375
click at [420, 193] on div at bounding box center [383, 194] width 158 height 10
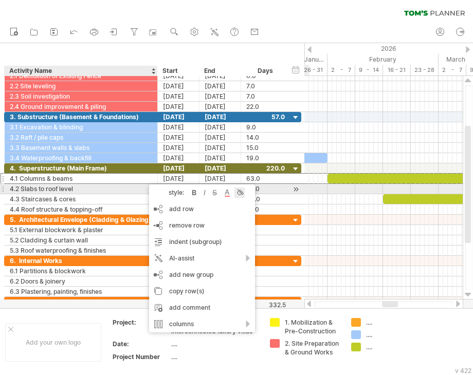
click at [243, 194] on div at bounding box center [239, 193] width 10 height 10
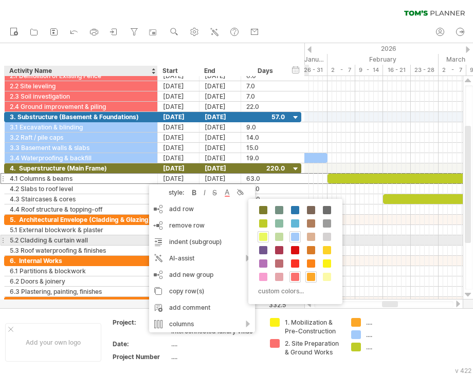
click at [260, 238] on span at bounding box center [263, 237] width 8 height 8
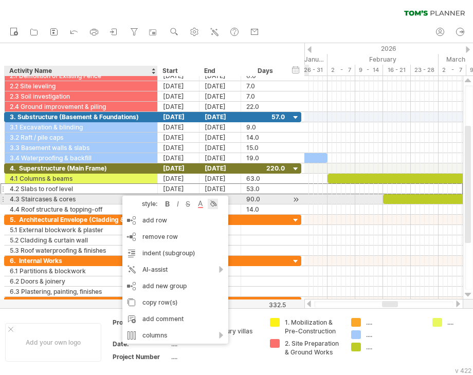
click at [215, 202] on div at bounding box center [213, 204] width 10 height 10
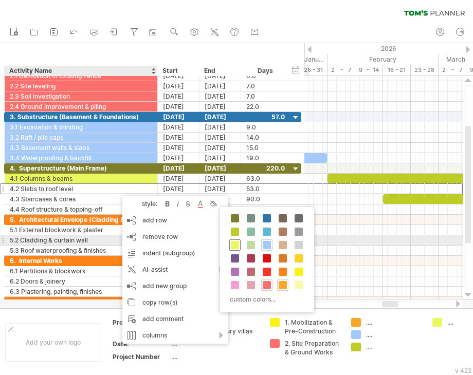
click at [235, 243] on span at bounding box center [235, 245] width 8 height 8
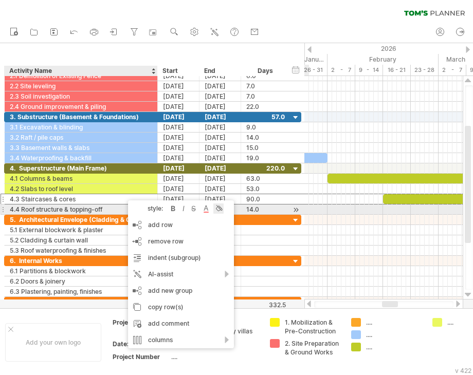
click at [221, 210] on div at bounding box center [218, 209] width 10 height 10
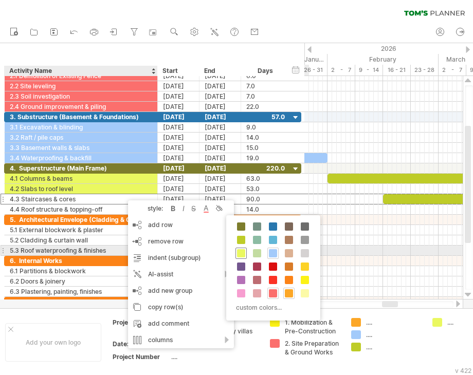
click at [238, 253] on span at bounding box center [241, 253] width 8 height 8
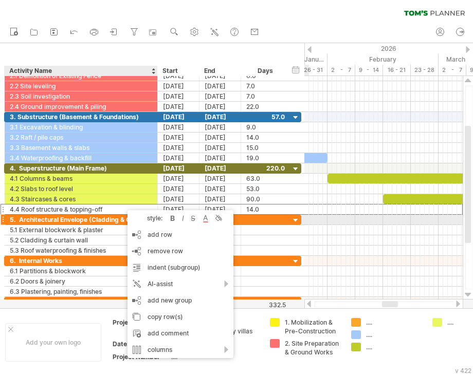
click at [223, 224] on div "style: bold italic strikethrough text color background color" at bounding box center [180, 218] width 106 height 16
click at [220, 223] on div at bounding box center [218, 218] width 10 height 10
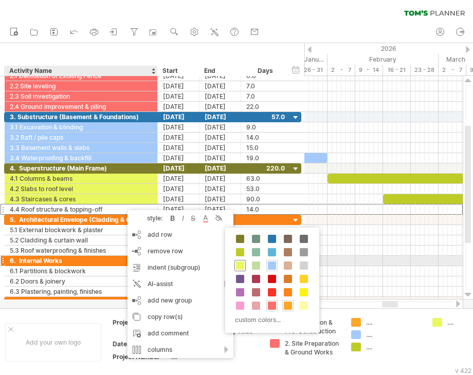
click at [242, 264] on span at bounding box center [240, 266] width 8 height 8
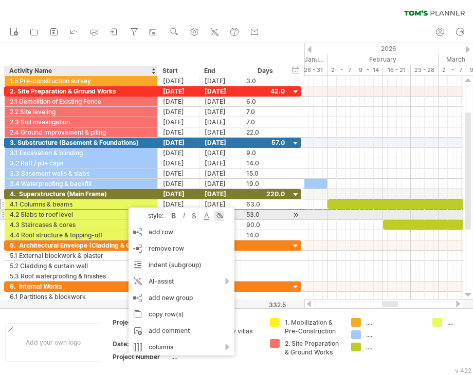
click at [217, 212] on div at bounding box center [219, 216] width 10 height 10
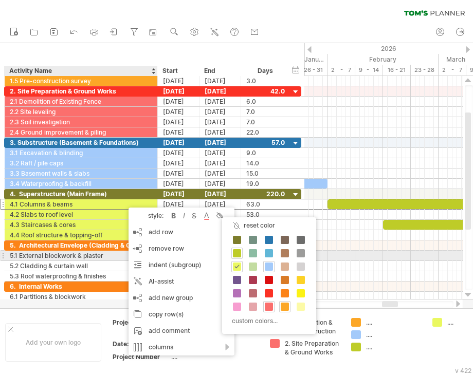
click at [234, 253] on span at bounding box center [237, 253] width 8 height 8
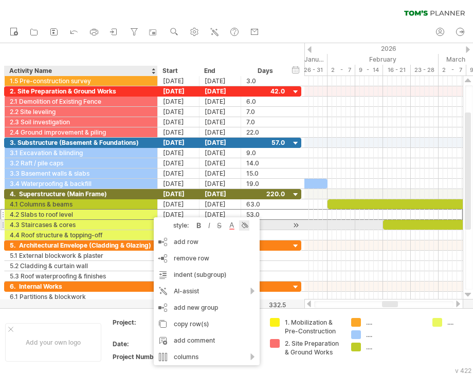
click at [246, 222] on div at bounding box center [244, 226] width 10 height 10
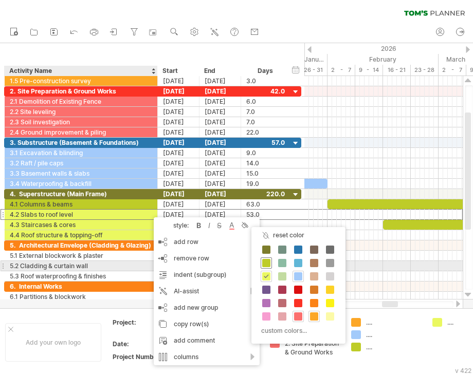
click at [266, 263] on span at bounding box center [266, 263] width 8 height 8
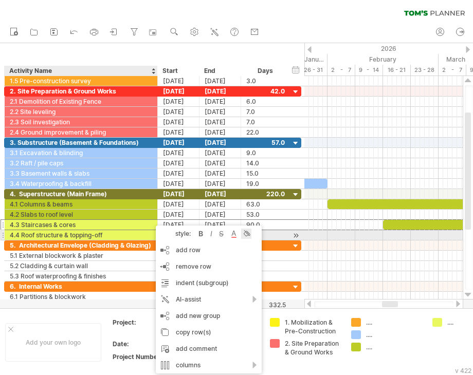
click at [246, 233] on div at bounding box center [246, 234] width 10 height 10
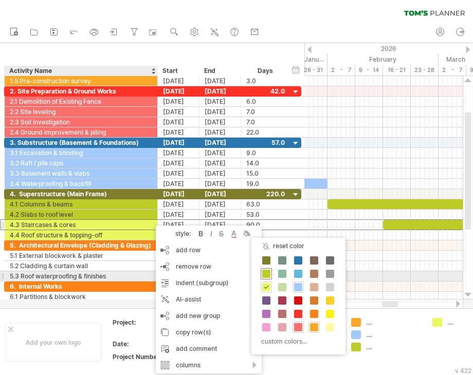
click at [267, 276] on span at bounding box center [266, 274] width 8 height 8
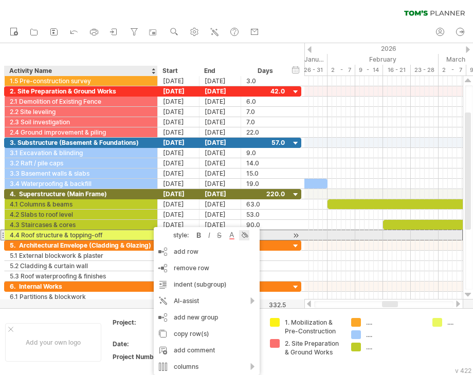
click at [245, 233] on div at bounding box center [244, 235] width 10 height 10
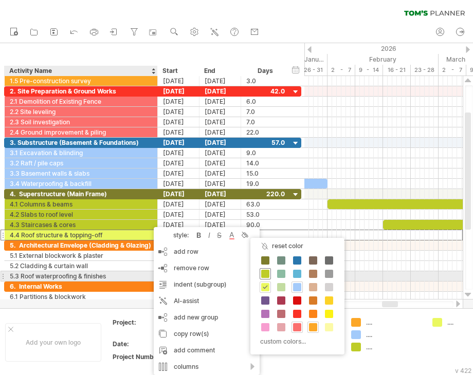
click at [267, 274] on span at bounding box center [265, 274] width 8 height 8
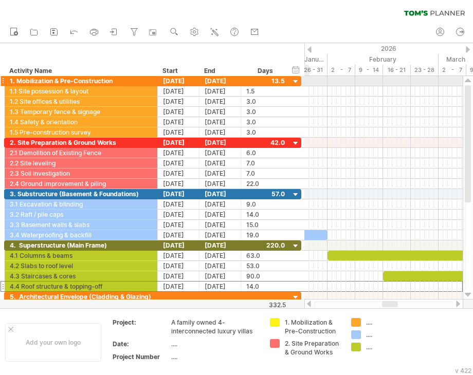
click at [294, 84] on div at bounding box center [296, 82] width 10 height 10
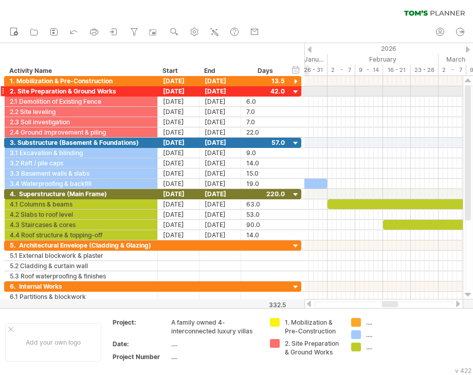
click at [297, 93] on div at bounding box center [296, 92] width 10 height 10
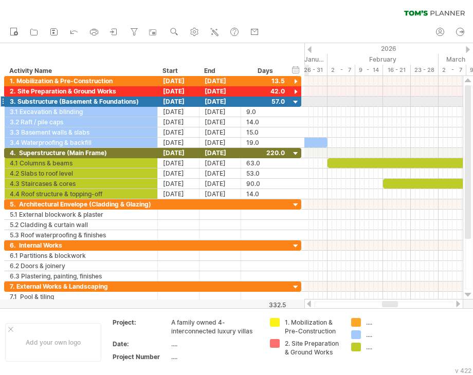
click at [294, 102] on div at bounding box center [296, 103] width 10 height 10
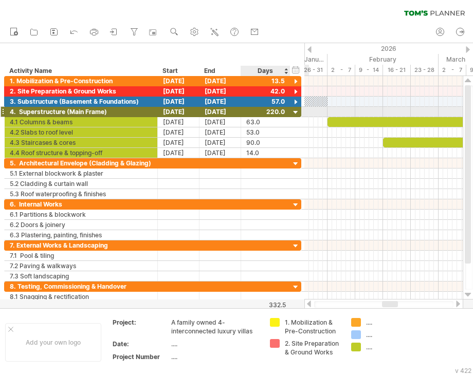
click at [294, 114] on div at bounding box center [296, 113] width 10 height 10
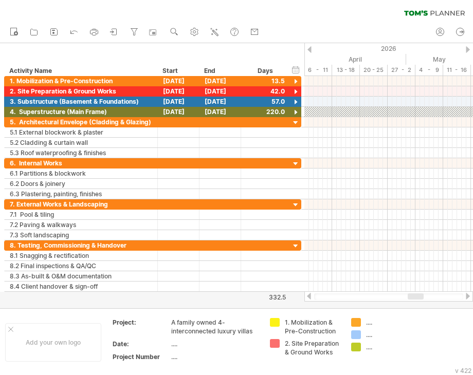
drag, startPoint x: 392, startPoint y: 298, endPoint x: 418, endPoint y: 301, distance: 25.8
click at [418, 301] on div at bounding box center [388, 296] width 169 height 10
click at [405, 299] on div at bounding box center [412, 297] width 16 height 6
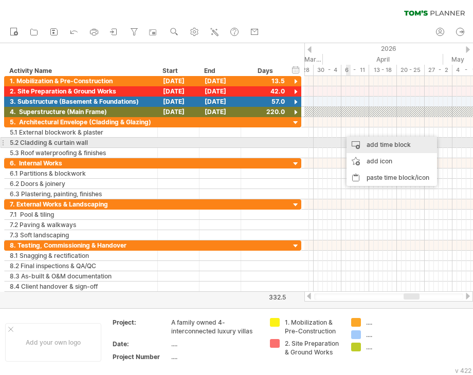
click at [362, 146] on div "add time block" at bounding box center [391, 145] width 90 height 16
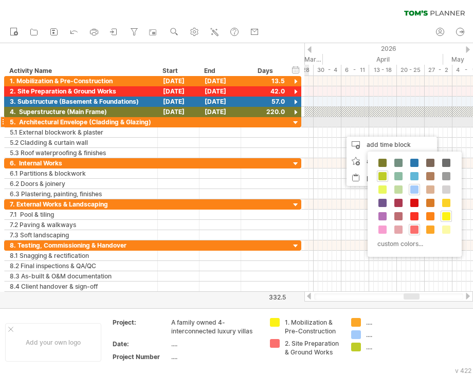
click at [271, 122] on div at bounding box center [265, 122] width 39 height 10
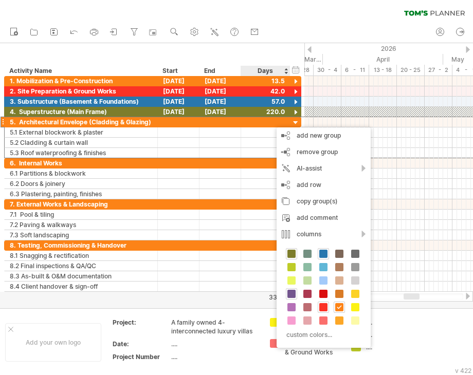
click at [287, 296] on span at bounding box center [291, 294] width 8 height 8
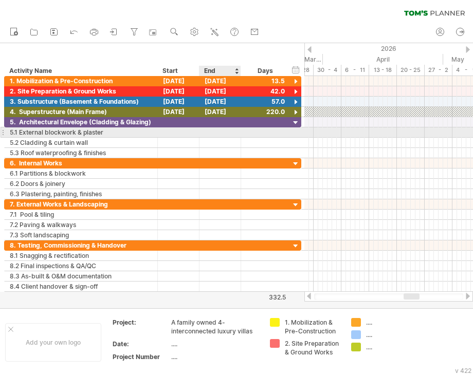
click at [216, 130] on div at bounding box center [220, 132] width 42 height 10
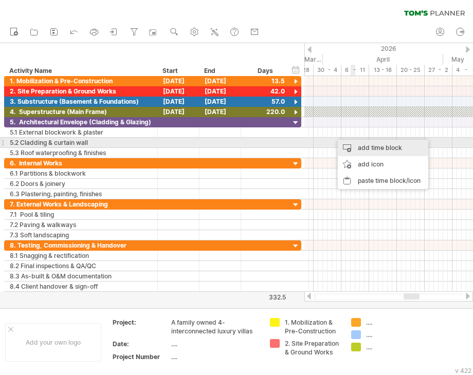
click at [355, 145] on div "add time block" at bounding box center [383, 148] width 90 height 16
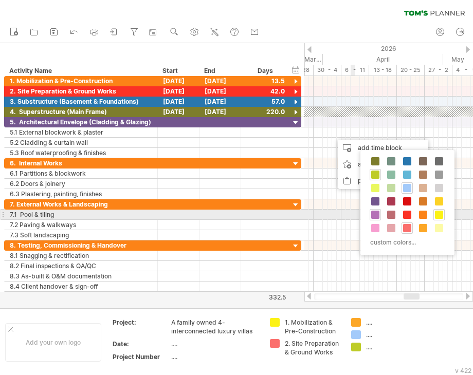
click at [378, 215] on span at bounding box center [375, 215] width 8 height 8
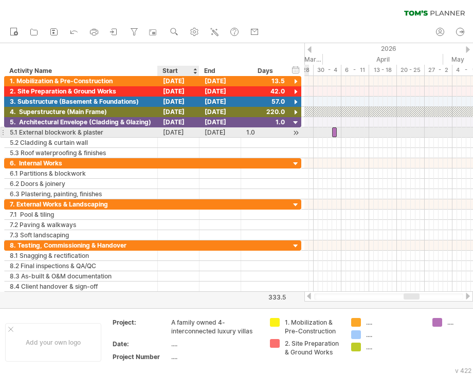
click at [185, 136] on div "**********" at bounding box center [152, 132] width 297 height 10
click at [185, 134] on div "[DATE]" at bounding box center [179, 132] width 42 height 10
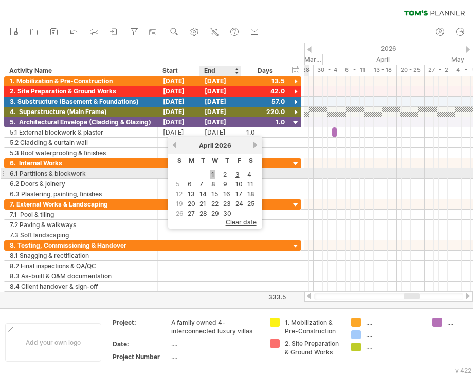
click at [213, 172] on link "1" at bounding box center [212, 175] width 5 height 10
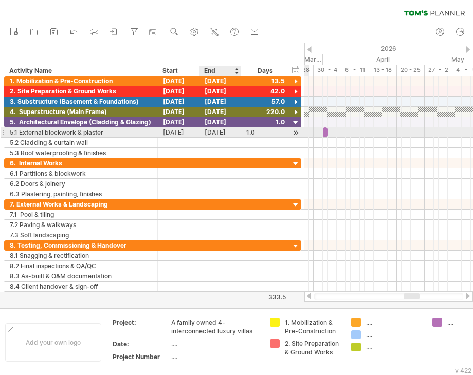
click at [216, 130] on div "[DATE]" at bounding box center [220, 132] width 42 height 10
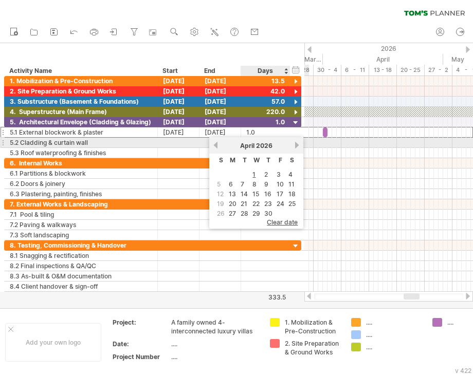
click at [294, 147] on link "next" at bounding box center [297, 145] width 8 height 8
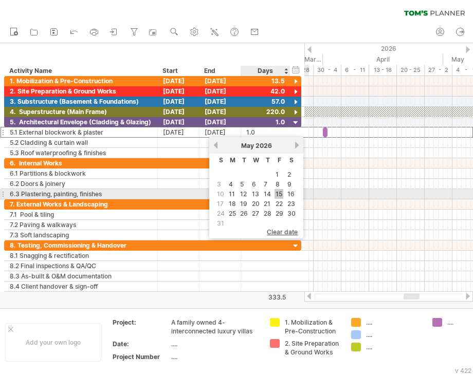
click at [277, 190] on link "15" at bounding box center [278, 194] width 9 height 10
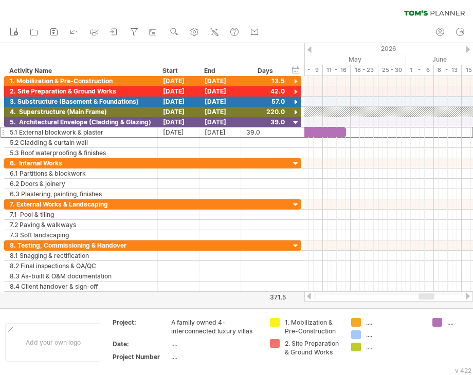
drag, startPoint x: 415, startPoint y: 294, endPoint x: 430, endPoint y: 292, distance: 15.0
click at [430, 292] on div at bounding box center [388, 296] width 169 height 10
click at [429, 297] on div at bounding box center [428, 297] width 16 height 6
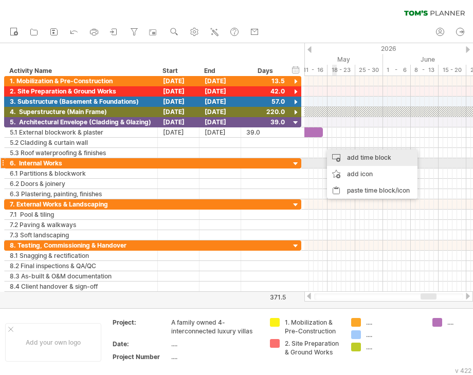
click at [362, 159] on div "add time block" at bounding box center [372, 158] width 90 height 16
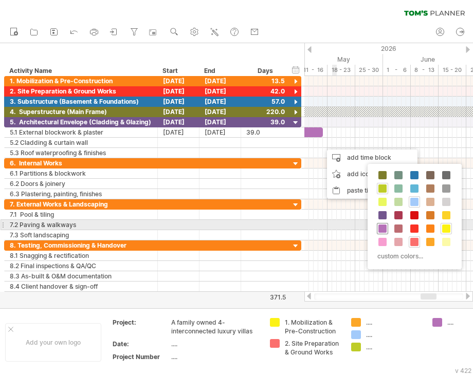
click at [386, 229] on span at bounding box center [382, 229] width 8 height 8
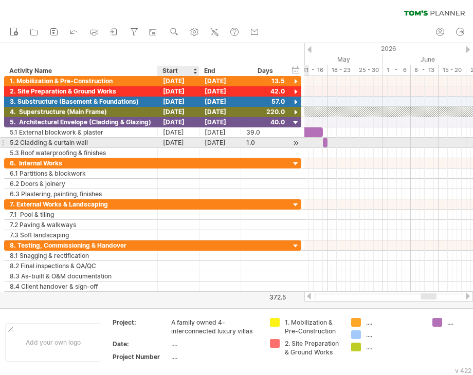
click at [180, 144] on div "[DATE]" at bounding box center [179, 143] width 42 height 10
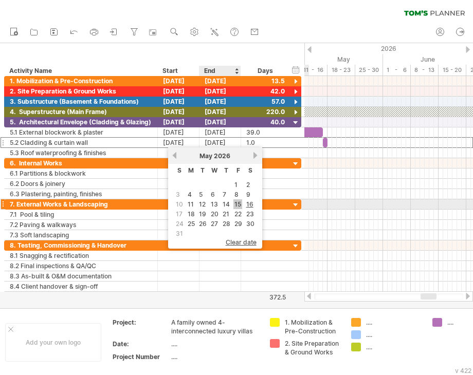
click at [237, 202] on link "15" at bounding box center [237, 204] width 9 height 10
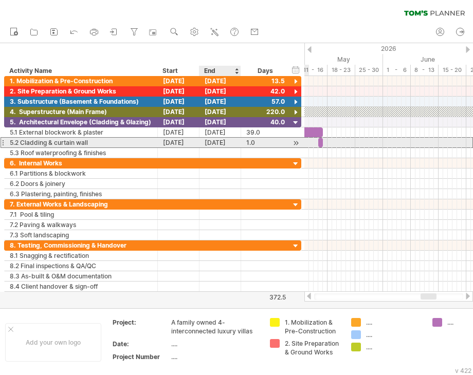
click at [224, 141] on div "[DATE]" at bounding box center [220, 143] width 42 height 10
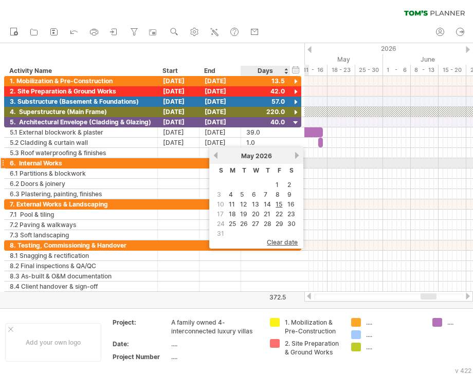
click at [294, 159] on link "next" at bounding box center [297, 156] width 8 height 8
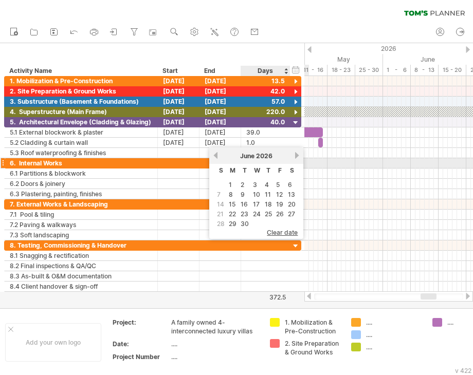
click at [294, 159] on link "next" at bounding box center [297, 156] width 8 height 8
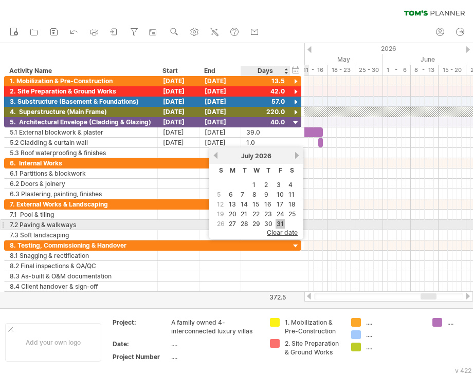
click at [279, 222] on link "31" at bounding box center [280, 224] width 9 height 10
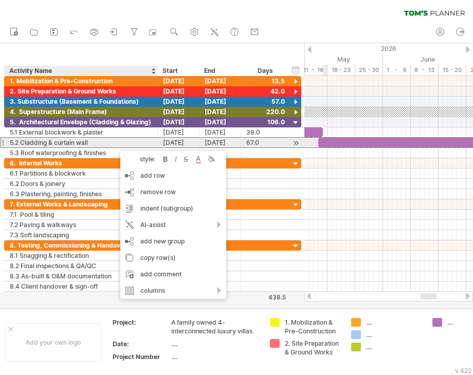
click at [72, 142] on div "5.2 Cladding & curtain wall" at bounding box center [81, 143] width 142 height 10
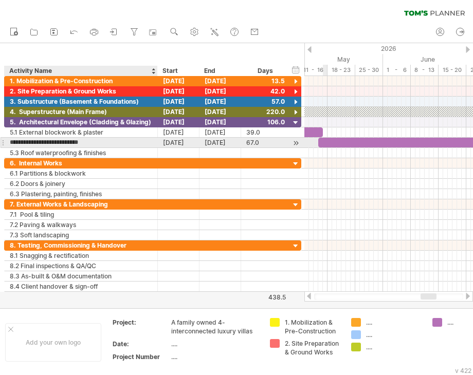
click at [48, 145] on input "**********" at bounding box center [81, 143] width 142 height 10
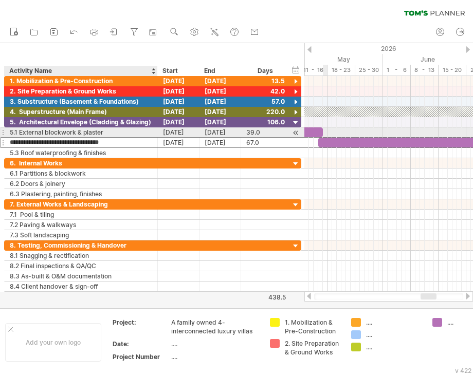
type input "**********"
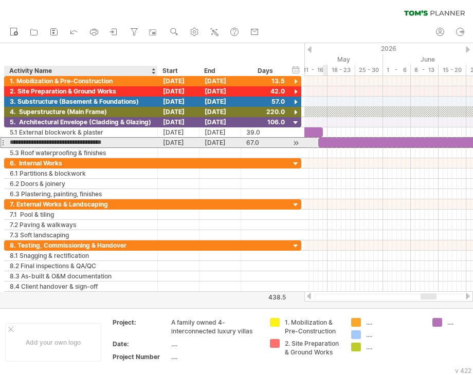
click at [126, 140] on input "**********" at bounding box center [81, 143] width 142 height 10
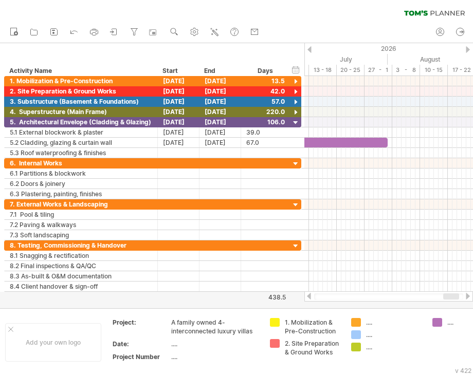
drag, startPoint x: 429, startPoint y: 299, endPoint x: 451, endPoint y: 296, distance: 22.8
click at [451, 296] on div at bounding box center [451, 297] width 16 height 6
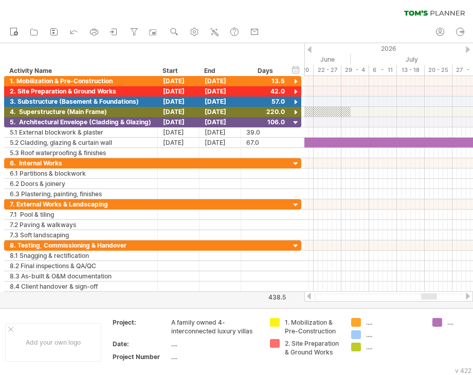
drag, startPoint x: 435, startPoint y: 296, endPoint x: 428, endPoint y: 293, distance: 7.6
click at [428, 294] on div at bounding box center [429, 297] width 16 height 6
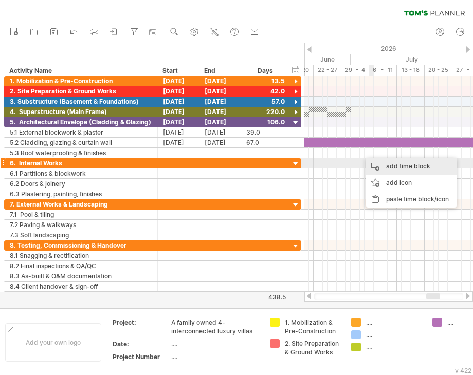
click at [388, 167] on div "add time block" at bounding box center [411, 166] width 90 height 16
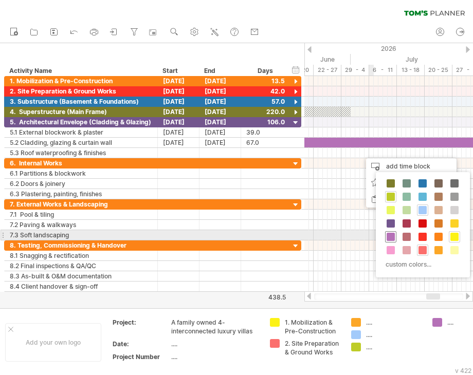
click at [395, 236] on div at bounding box center [390, 236] width 11 height 11
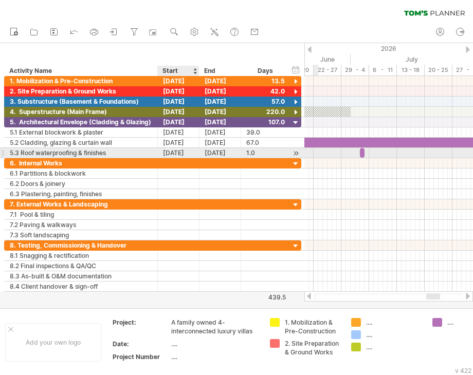
click at [189, 151] on div "[DATE]" at bounding box center [179, 153] width 42 height 10
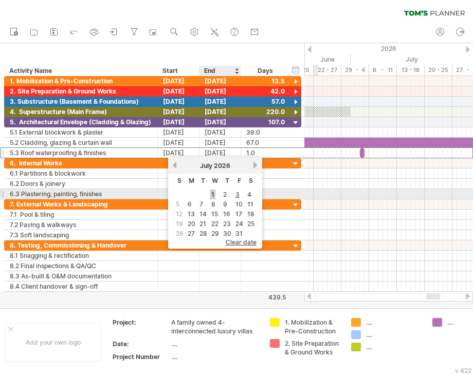
click at [211, 192] on link "1" at bounding box center [212, 195] width 5 height 10
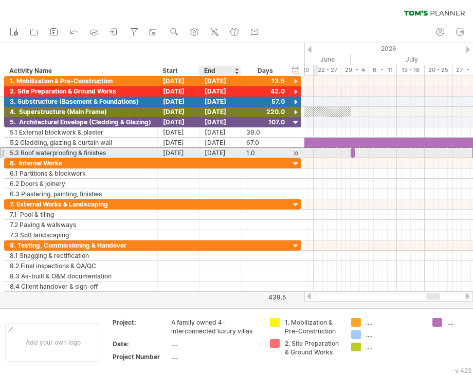
click at [225, 153] on div "[DATE]" at bounding box center [220, 153] width 42 height 10
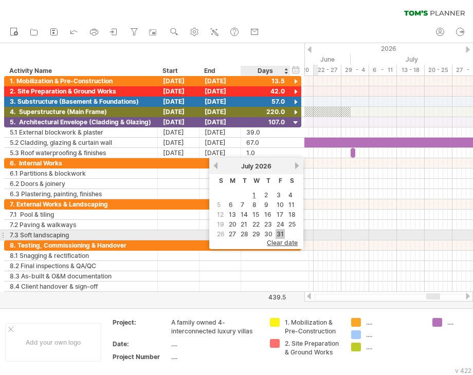
click at [279, 230] on link "31" at bounding box center [280, 234] width 9 height 10
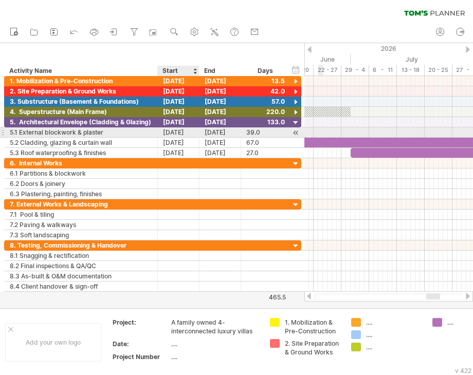
click at [178, 130] on div "[DATE]" at bounding box center [179, 132] width 42 height 10
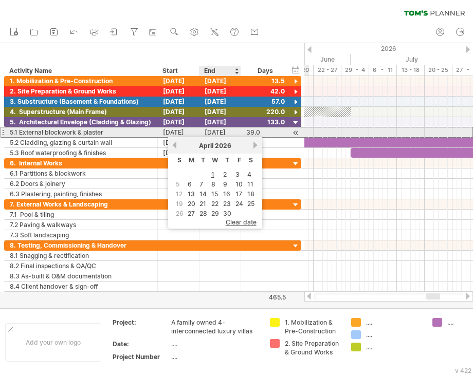
click at [223, 132] on div "[DATE]" at bounding box center [220, 132] width 42 height 10
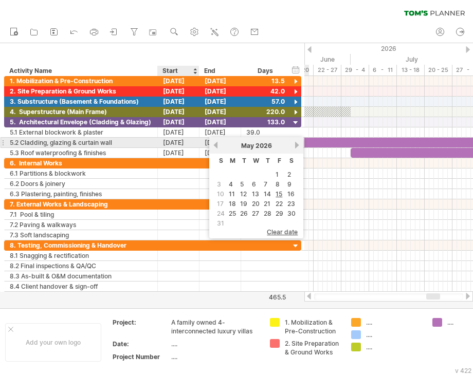
click at [176, 143] on div "[DATE]" at bounding box center [179, 143] width 42 height 10
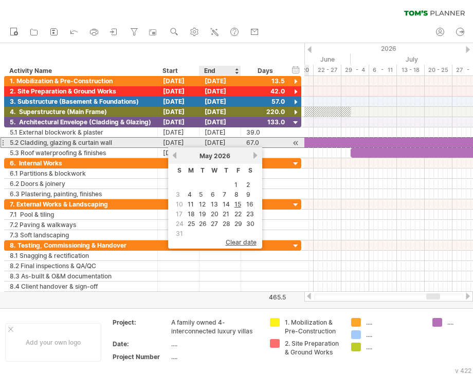
click at [220, 141] on div "[DATE]" at bounding box center [220, 143] width 42 height 10
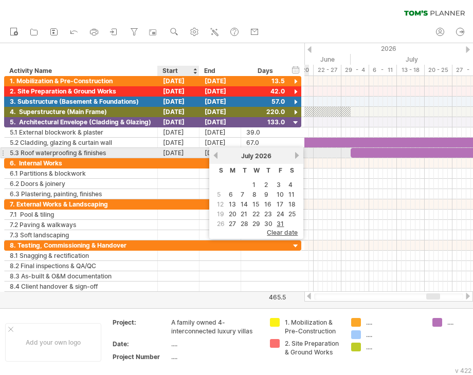
click at [173, 153] on div "[DATE]" at bounding box center [179, 153] width 42 height 10
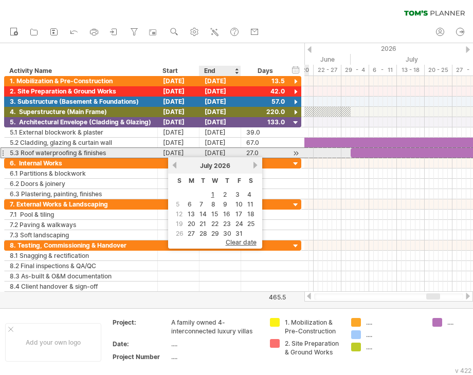
click at [225, 155] on div "[DATE]" at bounding box center [220, 153] width 42 height 10
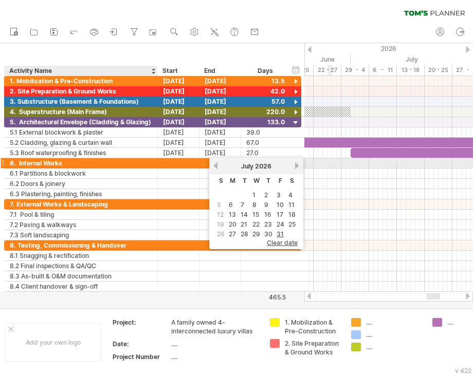
click at [115, 158] on div "6. Internal Works" at bounding box center [81, 163] width 142 height 10
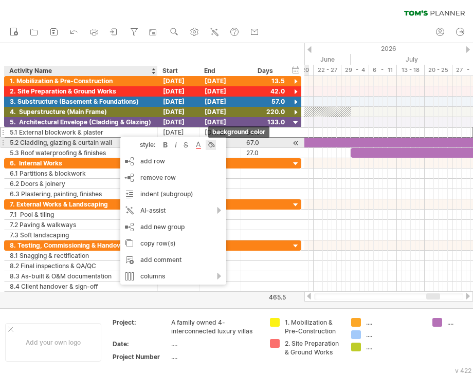
click at [211, 145] on div at bounding box center [211, 145] width 10 height 10
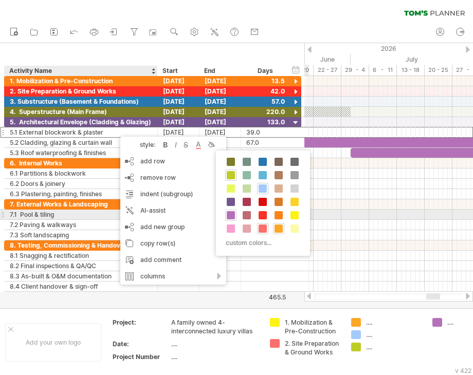
click at [228, 212] on span at bounding box center [231, 215] width 8 height 8
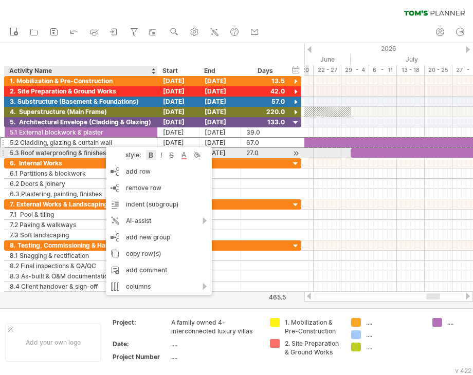
click at [156, 157] on div at bounding box center [151, 155] width 10 height 10
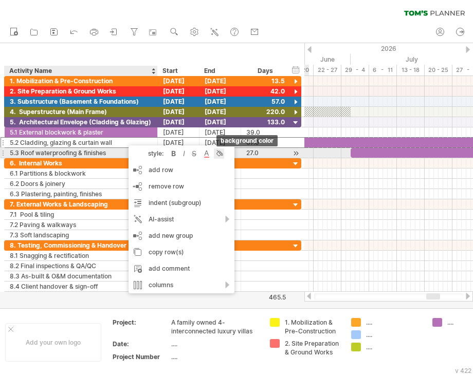
click at [219, 158] on div at bounding box center [219, 154] width 10 height 10
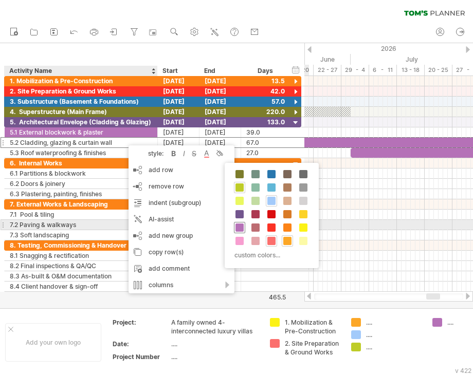
click at [238, 225] on span at bounding box center [239, 228] width 8 height 8
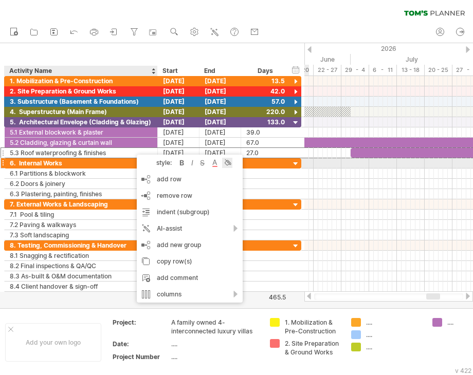
click at [229, 159] on div at bounding box center [227, 163] width 10 height 10
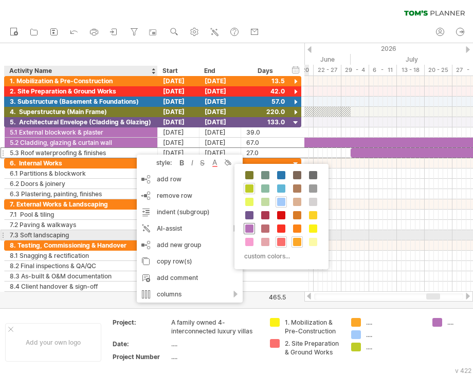
click at [251, 230] on span at bounding box center [249, 229] width 8 height 8
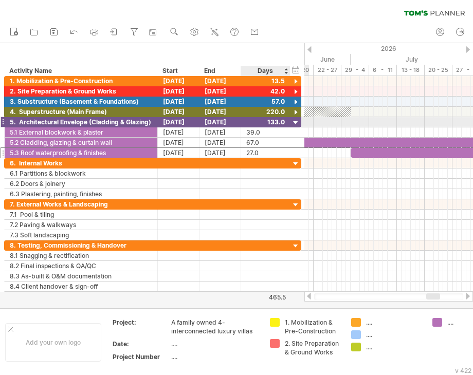
click at [294, 122] on div at bounding box center [296, 123] width 10 height 10
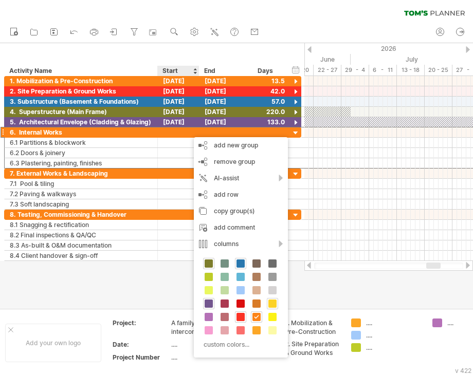
click at [272, 302] on span at bounding box center [272, 304] width 8 height 8
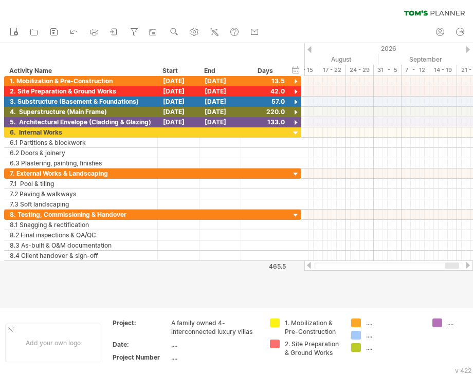
drag, startPoint x: 432, startPoint y: 268, endPoint x: 448, endPoint y: 266, distance: 16.0
click at [448, 266] on div at bounding box center [452, 266] width 14 height 6
click at [433, 266] on div at bounding box center [437, 266] width 14 height 6
click at [428, 266] on div at bounding box center [432, 266] width 13 height 6
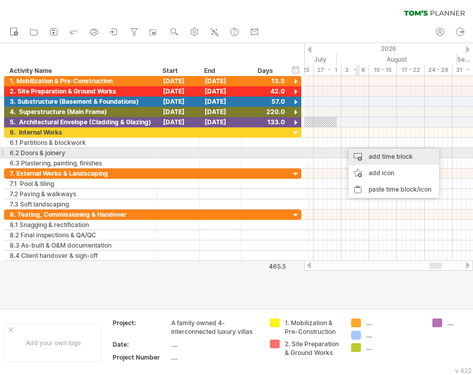
click at [366, 155] on div "add time block" at bounding box center [394, 157] width 90 height 16
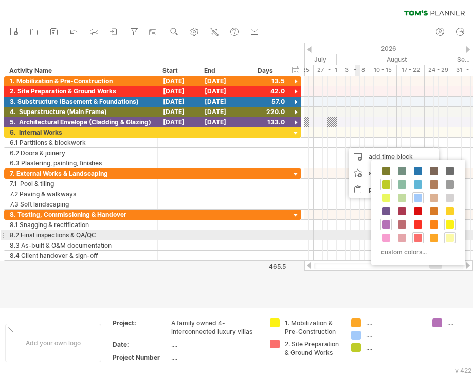
click at [446, 235] on span at bounding box center [450, 238] width 8 height 8
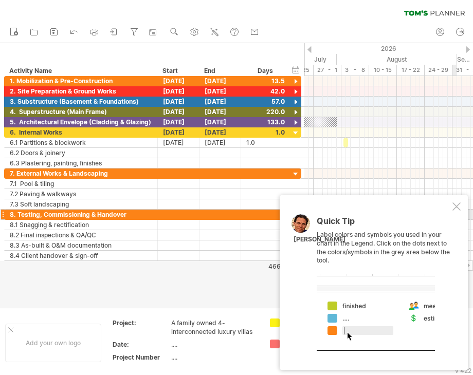
click at [457, 213] on div "Quick Tip Label colors and symbols you used in your chart in the Legend. Click …" at bounding box center [374, 282] width 188 height 175
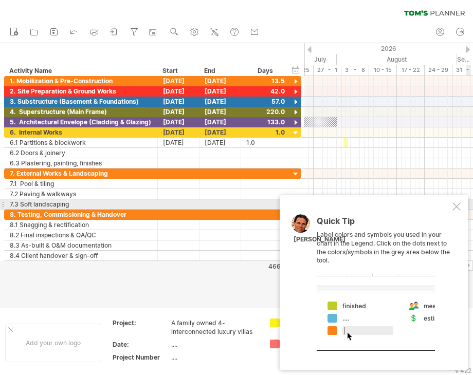
click at [457, 209] on div at bounding box center [456, 207] width 8 height 8
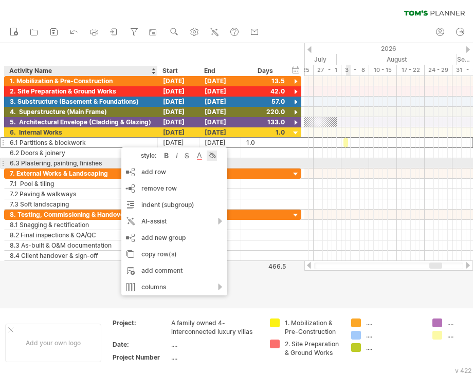
click at [209, 158] on div at bounding box center [212, 156] width 10 height 10
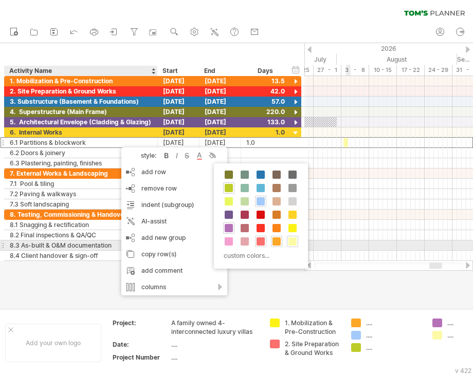
click at [293, 243] on span at bounding box center [292, 241] width 8 height 8
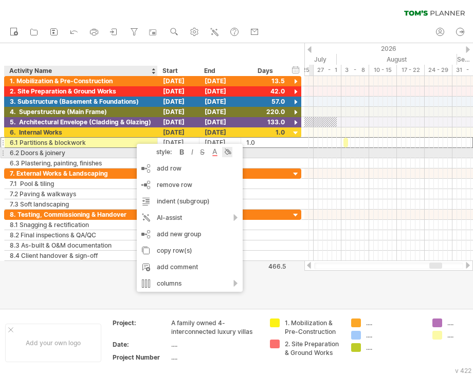
click at [224, 155] on div at bounding box center [227, 152] width 10 height 10
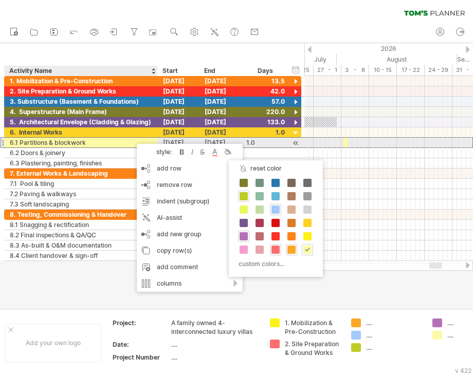
click at [101, 138] on div "6.1 Partitions & blockwork" at bounding box center [81, 143] width 142 height 10
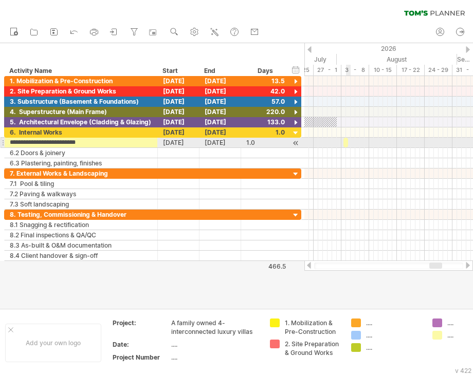
click at [346, 142] on span at bounding box center [348, 143] width 4 height 10
click at [183, 139] on div "[DATE]" at bounding box center [179, 143] width 42 height 10
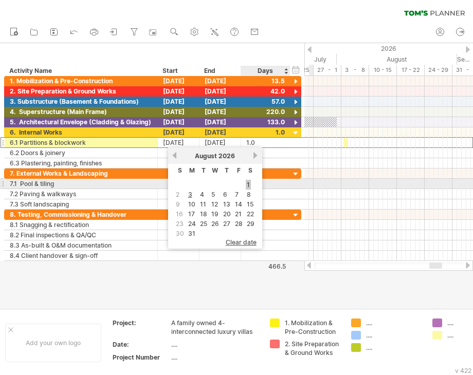
click at [246, 182] on link "1" at bounding box center [248, 185] width 5 height 10
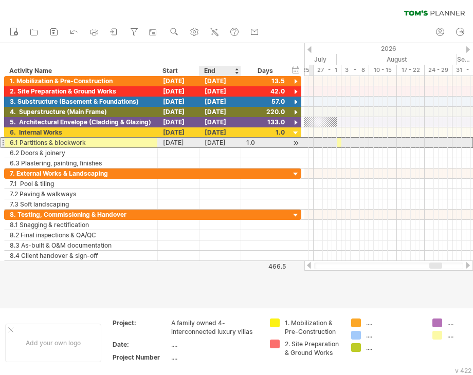
click at [223, 145] on div "[DATE]" at bounding box center [220, 143] width 42 height 10
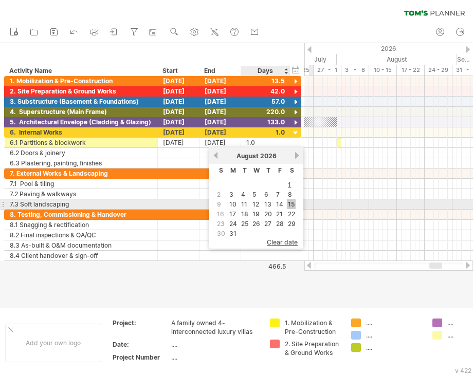
click at [287, 204] on link "15" at bounding box center [291, 204] width 9 height 10
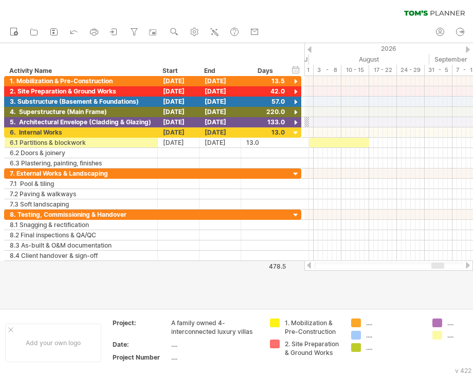
click at [438, 266] on div at bounding box center [437, 266] width 13 height 6
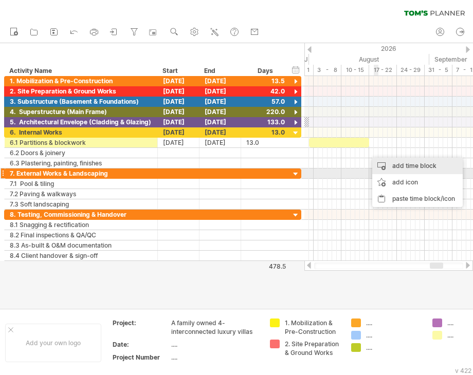
click at [401, 165] on div "add time block" at bounding box center [417, 166] width 90 height 16
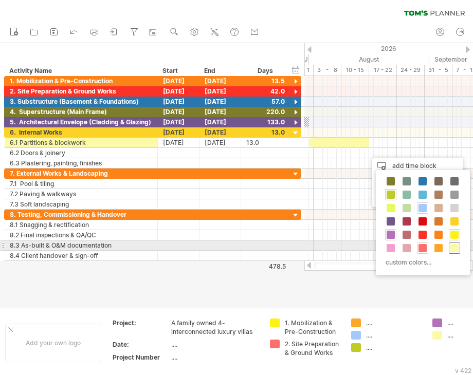
click at [455, 250] on span at bounding box center [454, 248] width 8 height 8
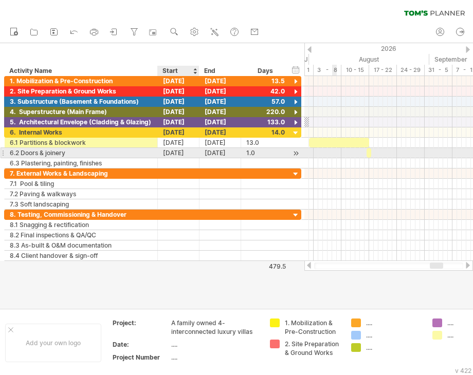
click at [176, 150] on div "[DATE]" at bounding box center [179, 153] width 42 height 10
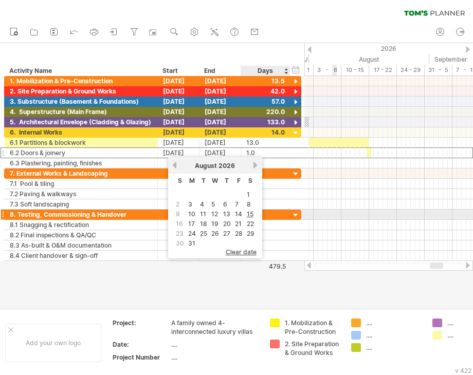
click at [246, 214] on link "15" at bounding box center [250, 214] width 9 height 10
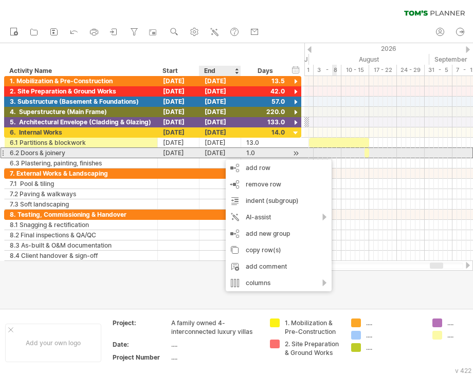
click at [221, 155] on div "[DATE]" at bounding box center [220, 153] width 42 height 10
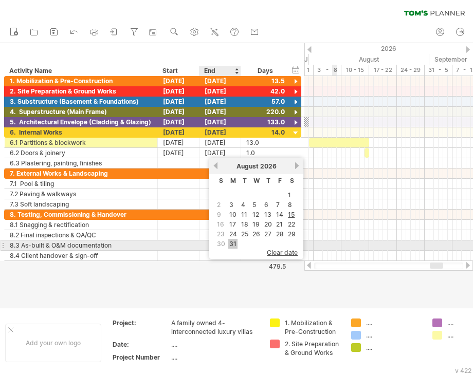
click at [229, 243] on link "31" at bounding box center [232, 244] width 9 height 10
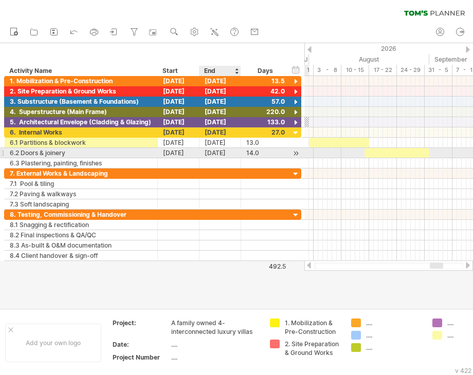
click at [220, 152] on div "[DATE]" at bounding box center [220, 153] width 42 height 10
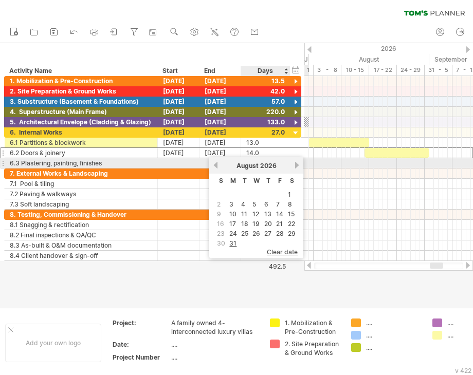
click at [296, 164] on link "next" at bounding box center [297, 165] width 8 height 8
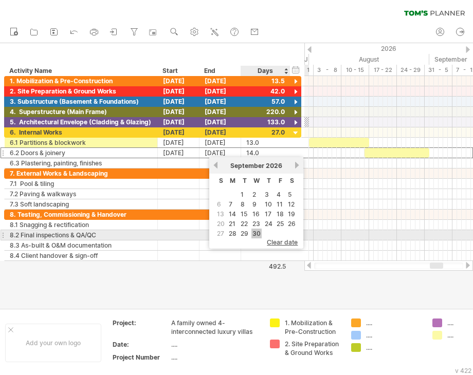
click at [255, 232] on link "30" at bounding box center [256, 234] width 10 height 10
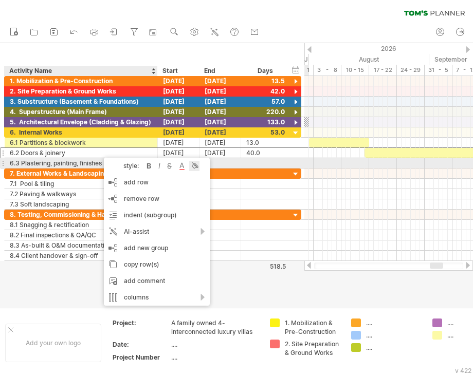
click at [194, 168] on div at bounding box center [194, 166] width 10 height 10
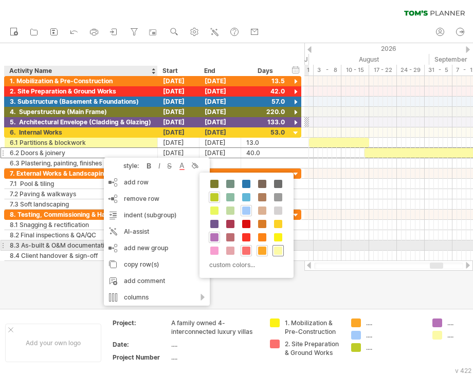
click at [274, 249] on span at bounding box center [278, 251] width 8 height 8
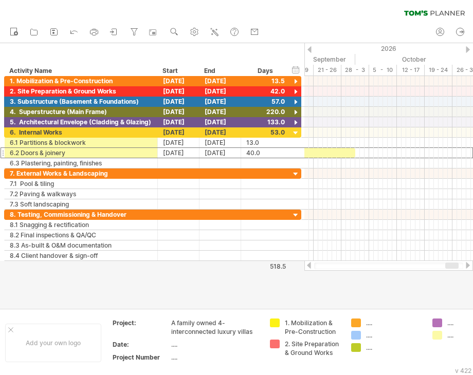
drag, startPoint x: 436, startPoint y: 263, endPoint x: 448, endPoint y: 263, distance: 12.3
click at [448, 263] on div at bounding box center [451, 266] width 13 height 6
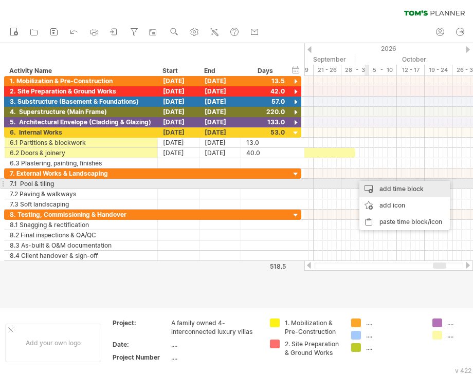
click at [382, 189] on div "add time block" at bounding box center [404, 189] width 90 height 16
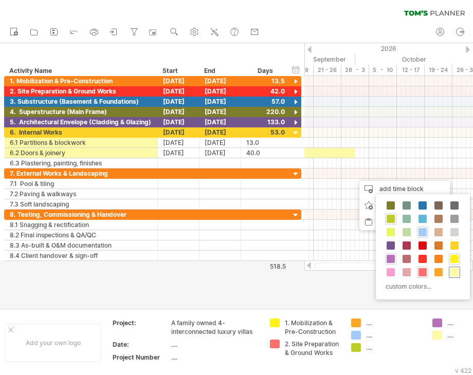
click at [453, 272] on span at bounding box center [454, 272] width 8 height 8
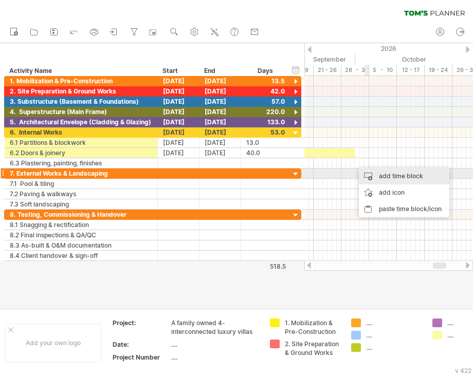
click at [407, 177] on div "add time block" at bounding box center [404, 176] width 90 height 16
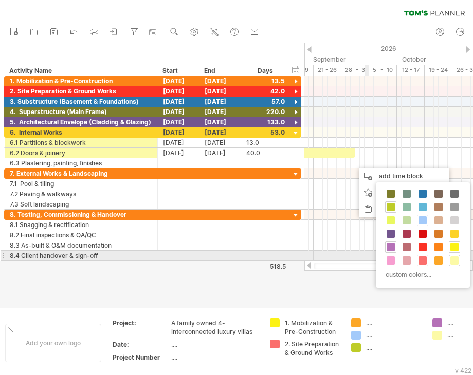
click at [455, 256] on span at bounding box center [454, 260] width 8 height 8
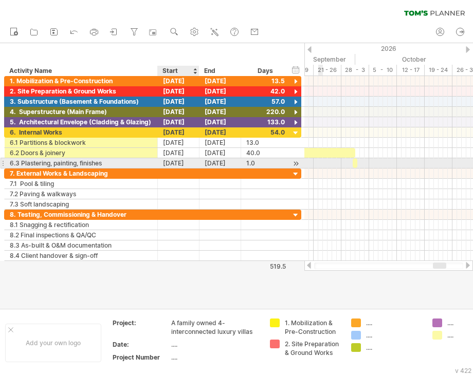
click at [179, 162] on div "[DATE]" at bounding box center [179, 163] width 42 height 10
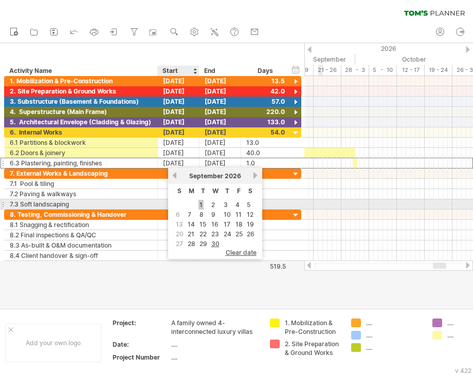
click at [199, 204] on link "1" at bounding box center [200, 205] width 5 height 10
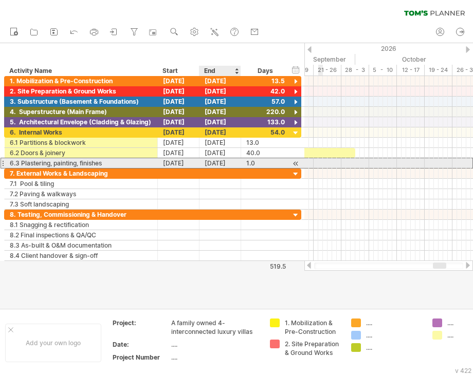
click at [220, 160] on div "[DATE]" at bounding box center [220, 163] width 42 height 10
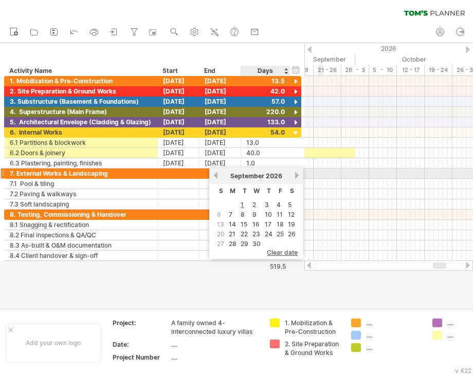
click at [296, 174] on link "next" at bounding box center [297, 176] width 8 height 8
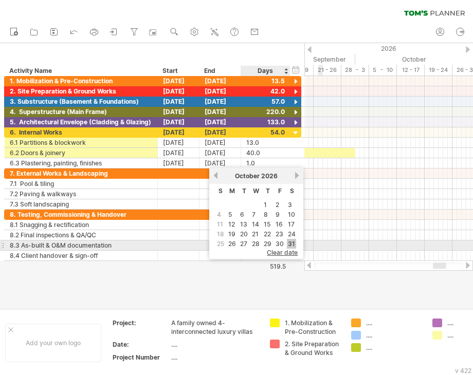
click at [290, 246] on link "31" at bounding box center [291, 244] width 9 height 10
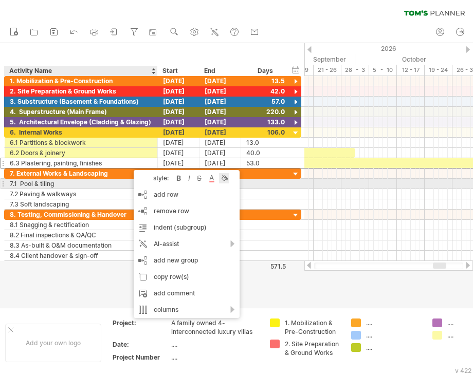
click at [229, 180] on div at bounding box center [224, 178] width 10 height 10
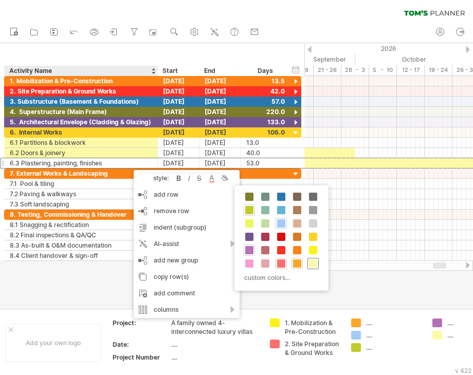
click at [311, 264] on span at bounding box center [313, 264] width 8 height 8
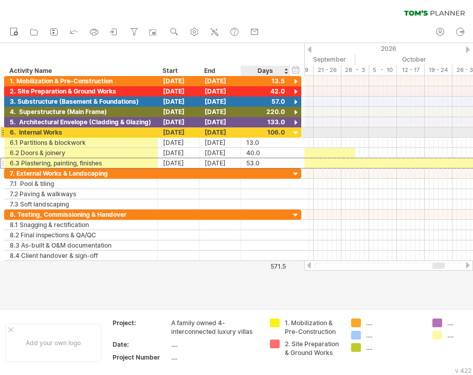
click at [294, 134] on div at bounding box center [296, 134] width 10 height 10
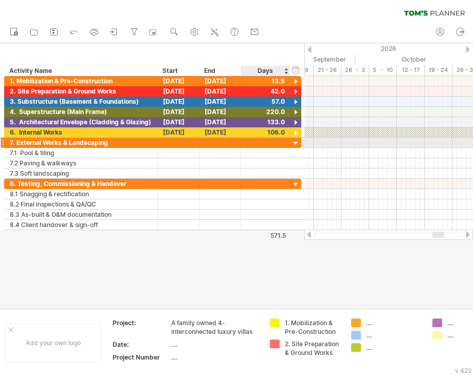
click at [265, 144] on div at bounding box center [265, 143] width 39 height 10
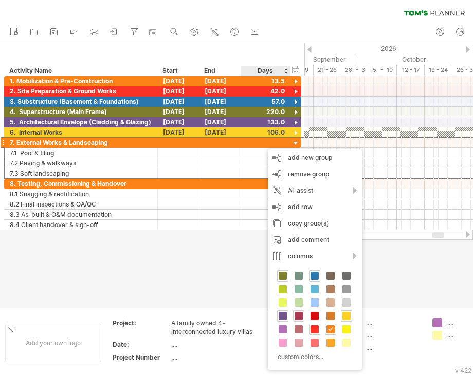
click at [298, 314] on span at bounding box center [299, 316] width 8 height 8
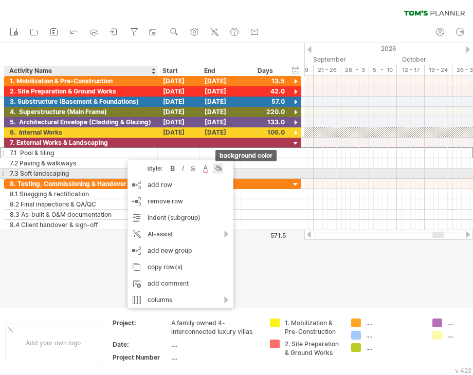
click at [219, 169] on div at bounding box center [218, 168] width 10 height 10
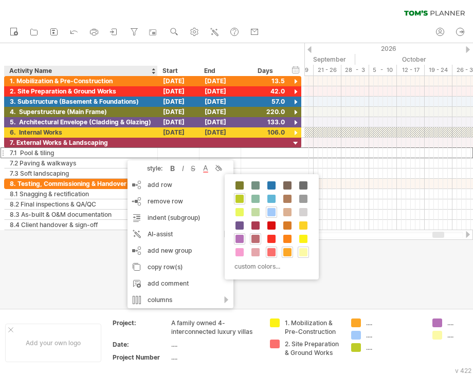
click at [254, 239] on span at bounding box center [255, 239] width 8 height 8
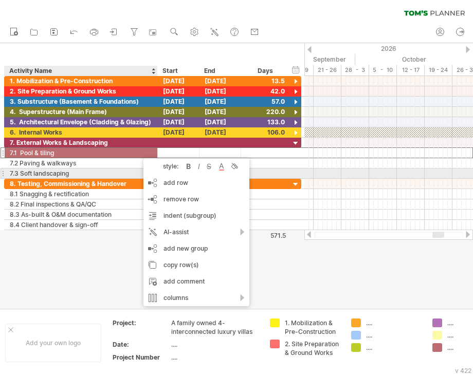
click at [241, 166] on div "style: bold italic strikethrough text color background color" at bounding box center [196, 166] width 106 height 16
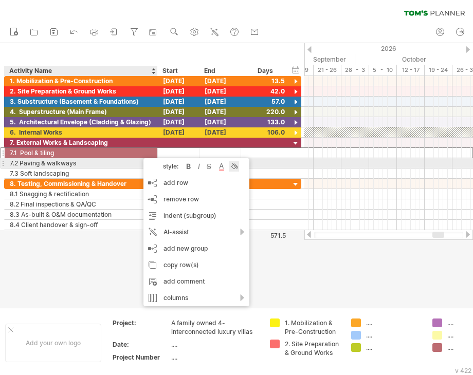
click at [237, 167] on div at bounding box center [234, 166] width 10 height 10
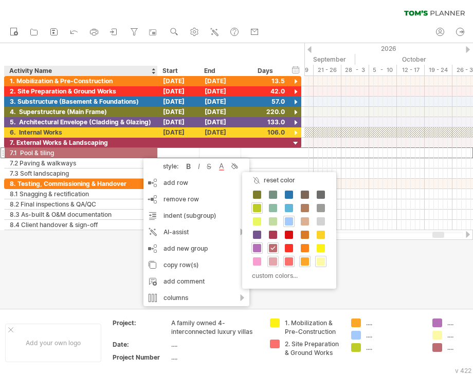
click at [273, 259] on span at bounding box center [273, 262] width 8 height 8
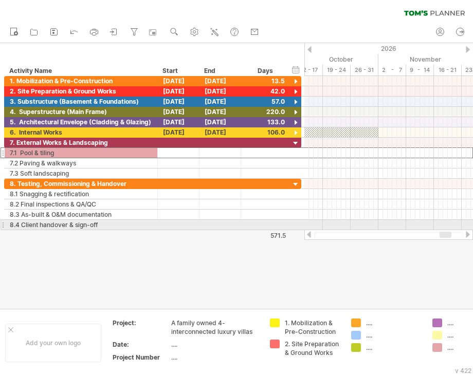
drag, startPoint x: 439, startPoint y: 234, endPoint x: 446, endPoint y: 230, distance: 8.6
click at [446, 230] on div at bounding box center [388, 235] width 169 height 10
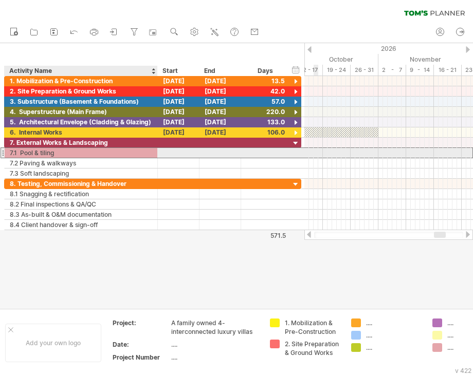
click at [31, 153] on div "7.1 Pool & tiling" at bounding box center [81, 153] width 142 height 10
click at [35, 151] on input "**********" at bounding box center [81, 153] width 142 height 10
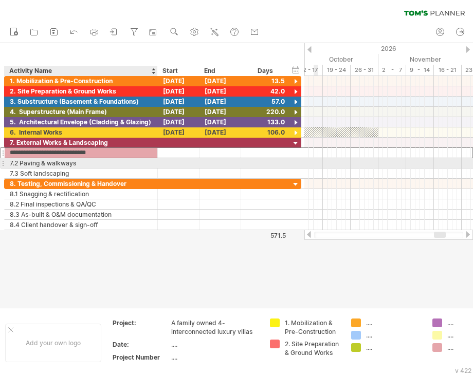
type input "**********"
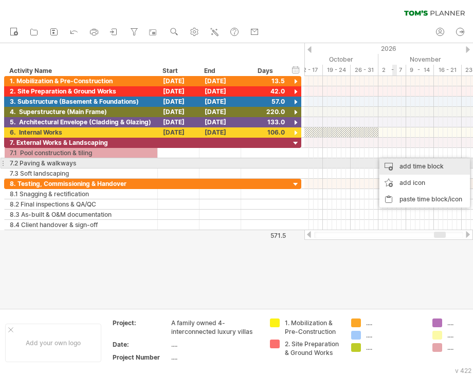
click at [401, 162] on div "add time block" at bounding box center [424, 166] width 90 height 16
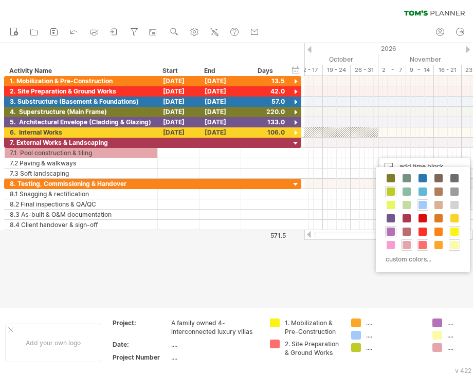
click at [403, 243] on span at bounding box center [406, 245] width 8 height 8
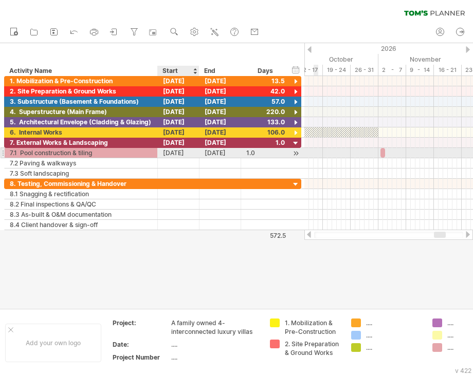
click at [176, 151] on div "[DATE]" at bounding box center [179, 153] width 42 height 10
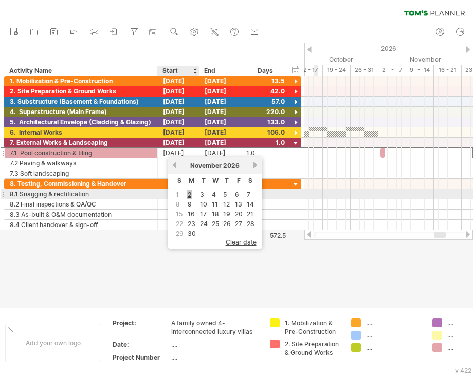
click at [189, 194] on link "2" at bounding box center [190, 195] width 6 height 10
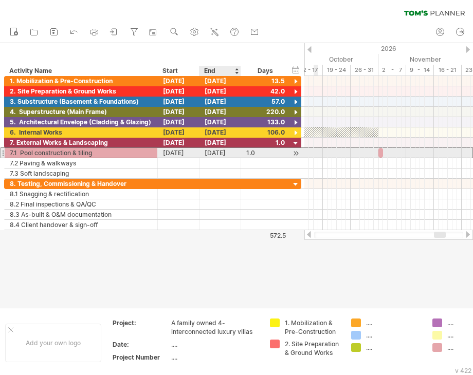
click at [225, 153] on div "[DATE]" at bounding box center [220, 153] width 42 height 10
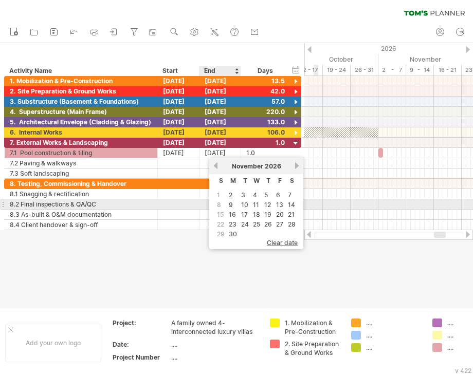
click at [233, 204] on link "9" at bounding box center [231, 205] width 6 height 10
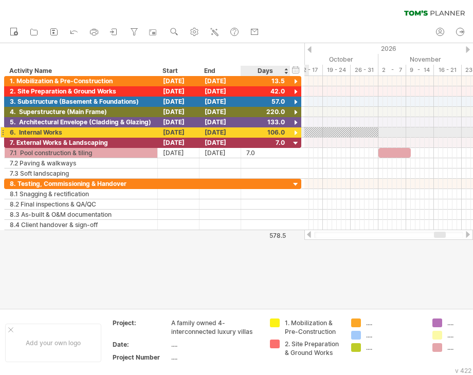
click at [292, 132] on div at bounding box center [296, 134] width 10 height 10
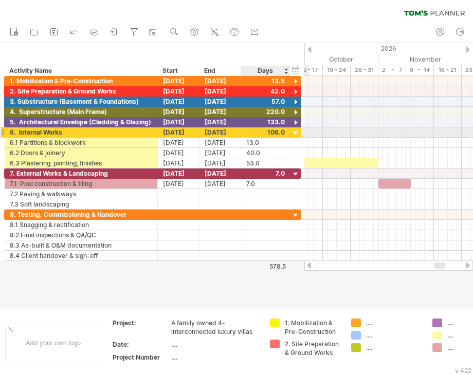
click at [292, 132] on div at bounding box center [296, 134] width 10 height 10
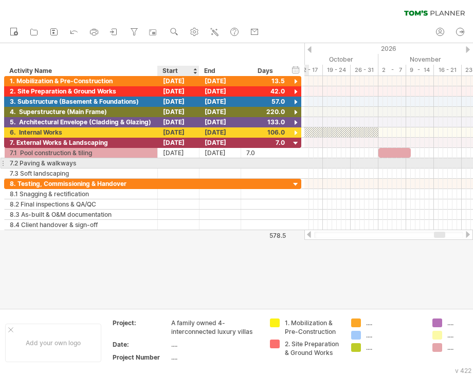
click at [171, 164] on div at bounding box center [179, 163] width 42 height 10
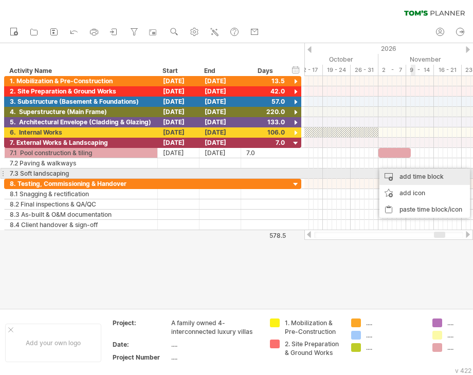
click at [413, 174] on div "add time block" at bounding box center [424, 177] width 90 height 16
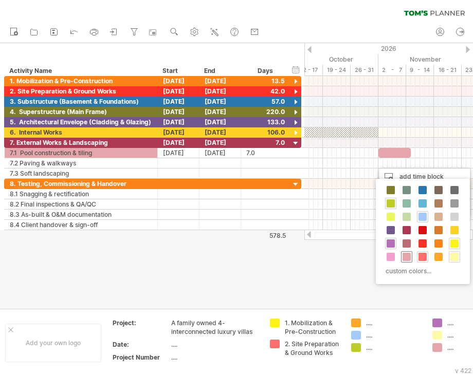
click at [407, 254] on span at bounding box center [406, 257] width 8 height 8
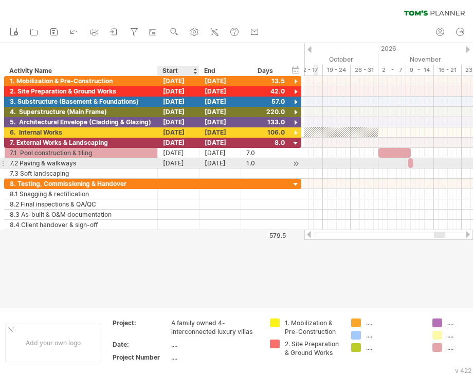
click at [184, 165] on div "[DATE]" at bounding box center [179, 163] width 42 height 10
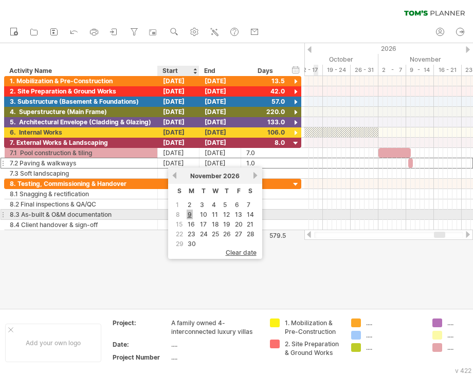
click at [188, 213] on link "9" at bounding box center [190, 215] width 6 height 10
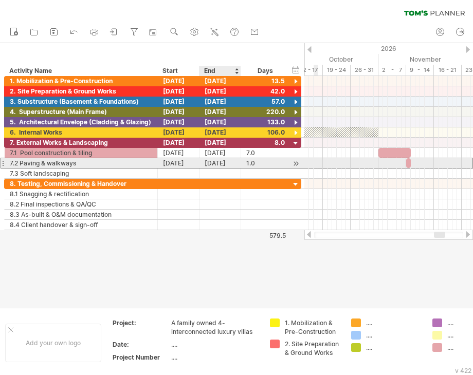
click at [216, 160] on div "[DATE]" at bounding box center [220, 163] width 42 height 10
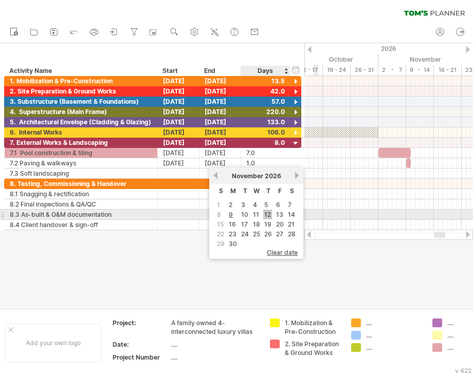
click at [265, 216] on link "12" at bounding box center [267, 215] width 9 height 10
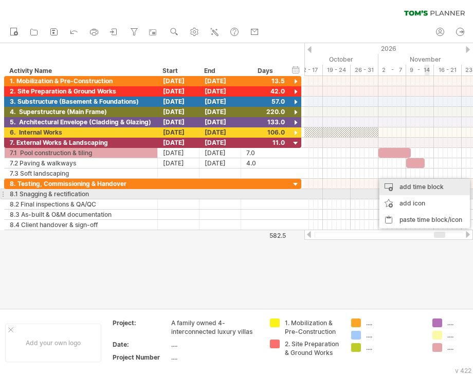
click at [419, 191] on div "add time block" at bounding box center [424, 187] width 90 height 16
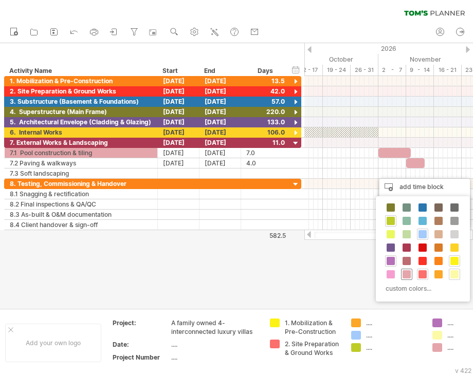
click at [403, 270] on span at bounding box center [406, 274] width 8 height 8
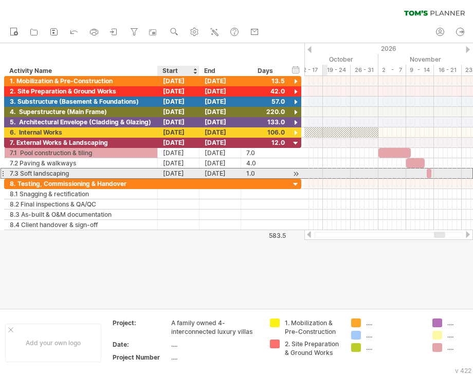
click at [184, 172] on div "[DATE]" at bounding box center [179, 174] width 42 height 10
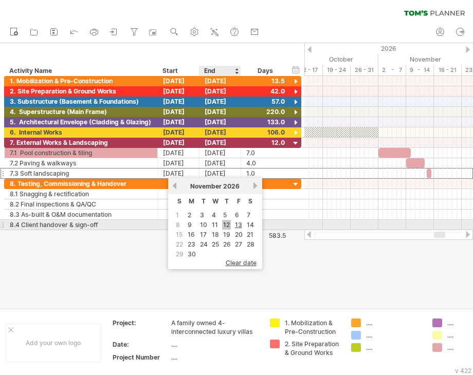
click at [227, 227] on link "12" at bounding box center [226, 225] width 9 height 10
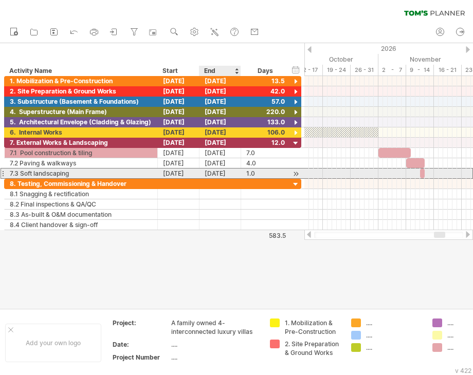
click at [223, 175] on div "[DATE]" at bounding box center [220, 174] width 42 height 10
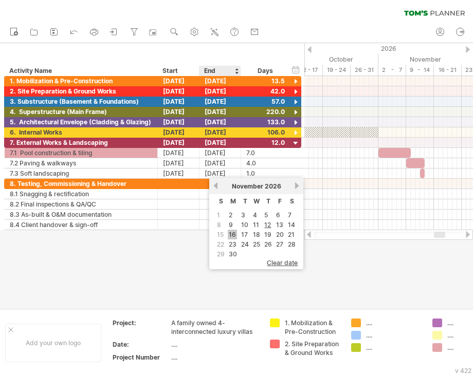
click at [232, 237] on link "16" at bounding box center [232, 235] width 9 height 10
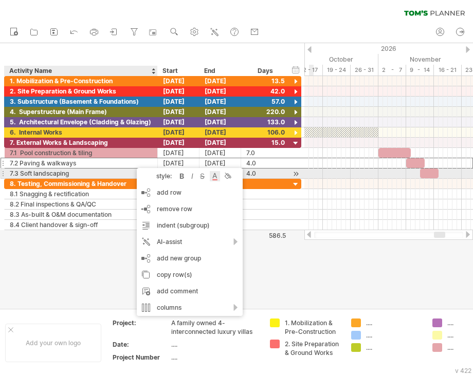
click at [216, 178] on div at bounding box center [215, 176] width 10 height 10
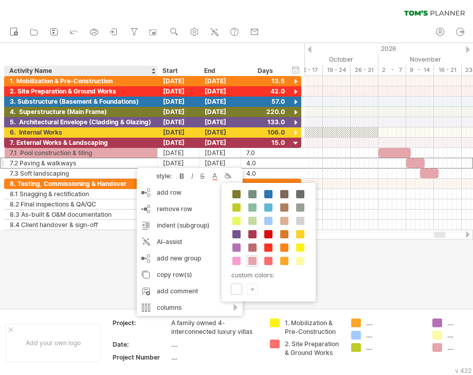
click at [249, 258] on span at bounding box center [252, 261] width 8 height 8
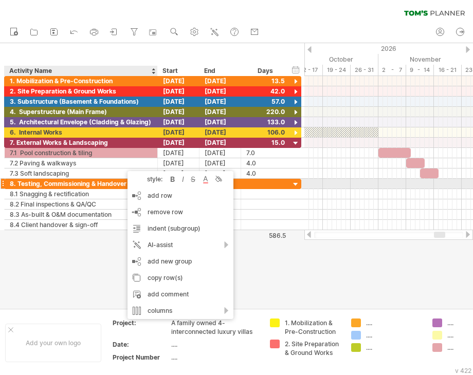
click at [224, 181] on div "style: bold italic strikethrough text color background color" at bounding box center [180, 179] width 106 height 16
click at [220, 181] on div at bounding box center [218, 179] width 10 height 10
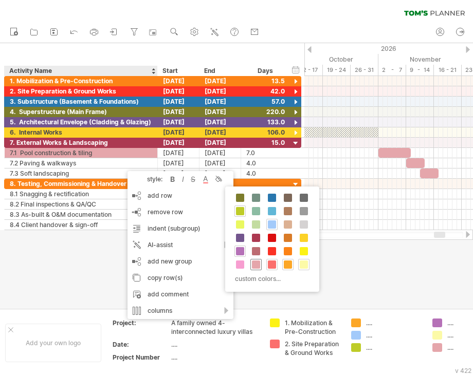
click at [258, 266] on span at bounding box center [256, 265] width 8 height 8
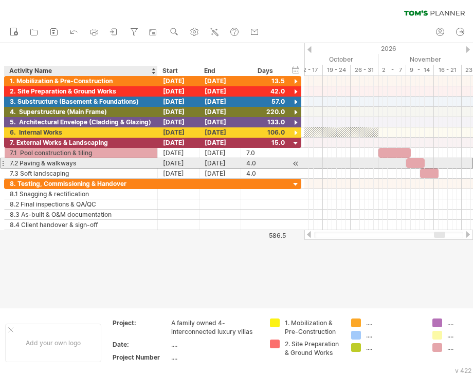
click at [105, 166] on div "7.2 Paving & walkways" at bounding box center [81, 163] width 142 height 10
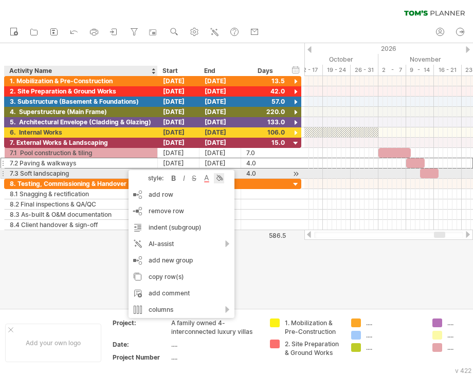
click at [216, 179] on div at bounding box center [219, 178] width 10 height 10
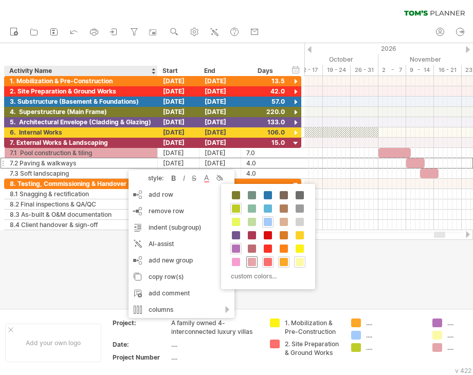
click at [251, 256] on div at bounding box center [251, 261] width 11 height 11
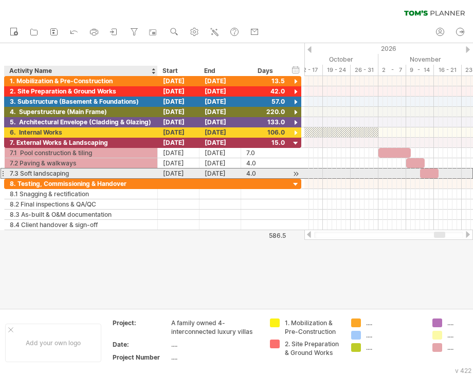
click at [124, 171] on div "7.3 Soft landscaping" at bounding box center [81, 174] width 142 height 10
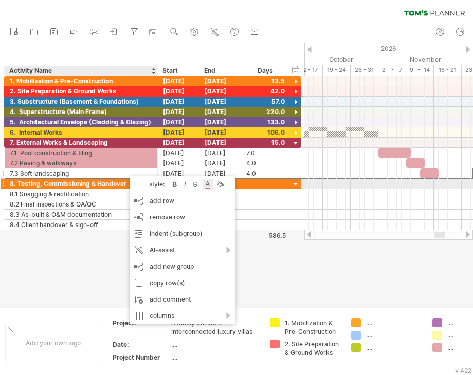
click at [204, 186] on div at bounding box center [208, 184] width 10 height 10
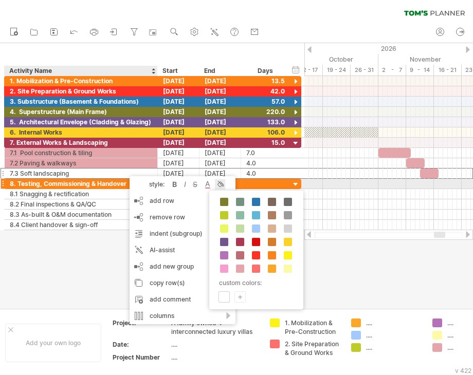
click at [221, 186] on div at bounding box center [220, 184] width 10 height 10
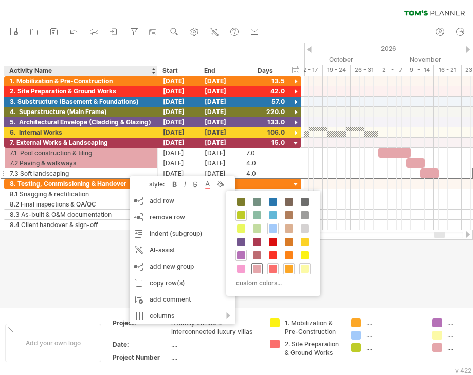
click at [256, 266] on span at bounding box center [257, 269] width 8 height 8
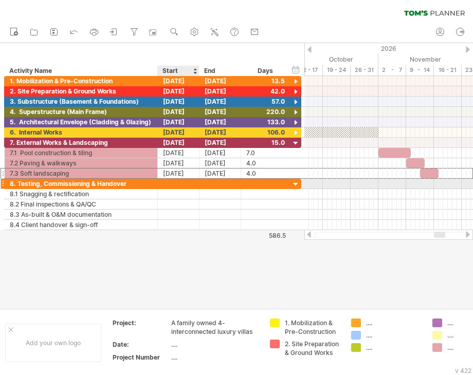
click at [164, 187] on div at bounding box center [179, 184] width 42 height 10
click at [213, 186] on div at bounding box center [220, 184] width 42 height 10
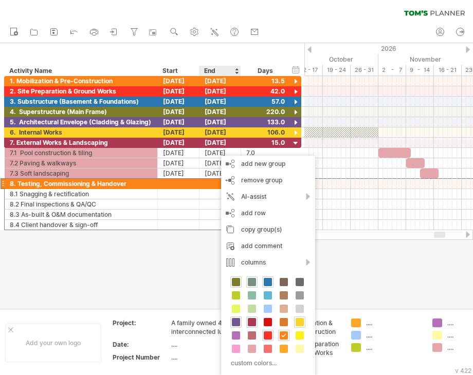
click at [253, 282] on span at bounding box center [252, 282] width 8 height 8
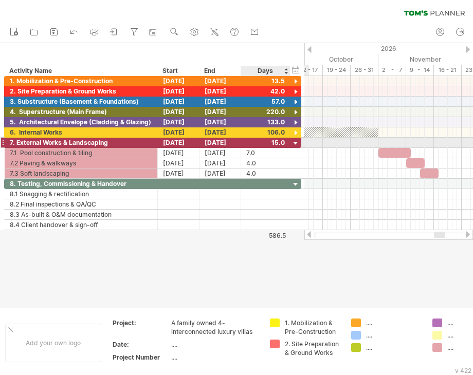
click at [293, 143] on div at bounding box center [296, 144] width 10 height 10
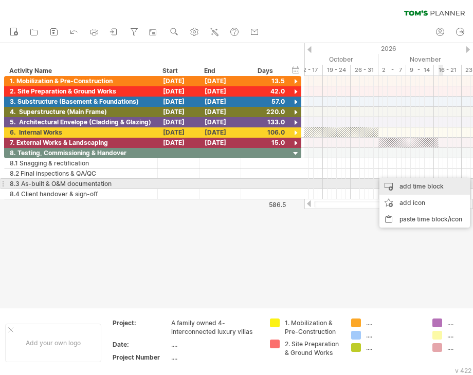
click at [434, 186] on div "add time block" at bounding box center [424, 186] width 90 height 16
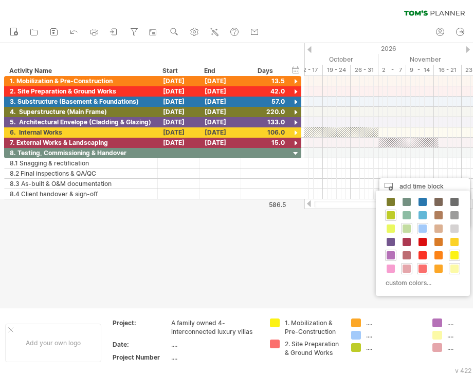
click at [407, 227] on span at bounding box center [406, 229] width 8 height 8
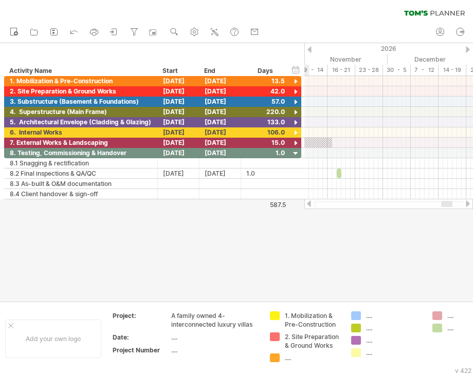
drag, startPoint x: 436, startPoint y: 205, endPoint x: 443, endPoint y: 208, distance: 8.0
click at [443, 208] on div at bounding box center [388, 204] width 169 height 10
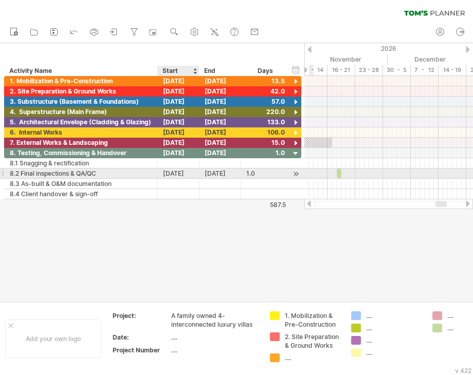
click at [181, 173] on div "[DATE]" at bounding box center [179, 174] width 42 height 10
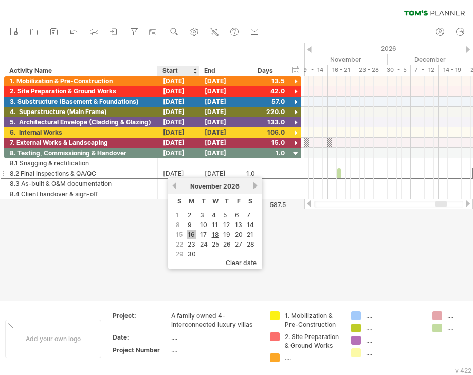
click at [192, 234] on link "16" at bounding box center [191, 235] width 9 height 10
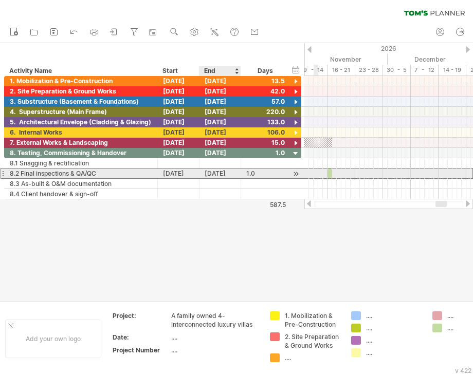
click at [222, 173] on div "[DATE]" at bounding box center [220, 174] width 42 height 10
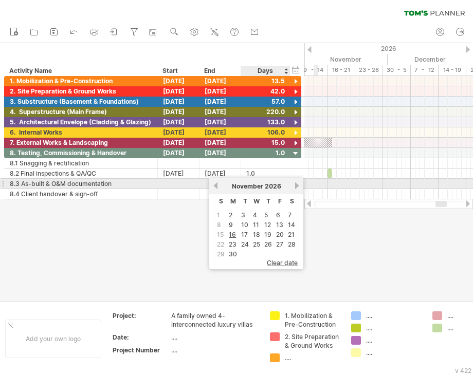
click at [295, 184] on link "next" at bounding box center [297, 186] width 8 height 8
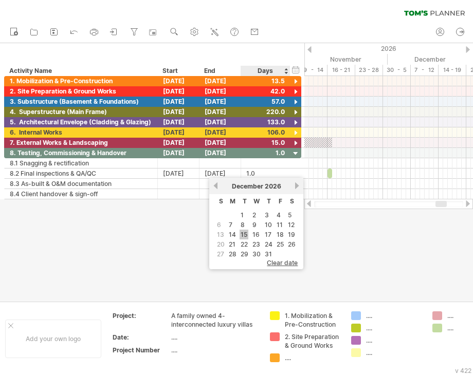
click at [243, 236] on link "15" at bounding box center [244, 235] width 9 height 10
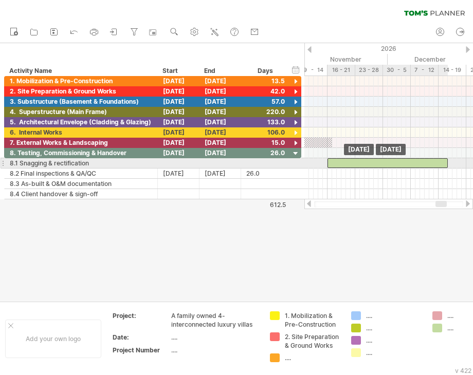
drag, startPoint x: 333, startPoint y: 172, endPoint x: 333, endPoint y: 164, distance: 8.2
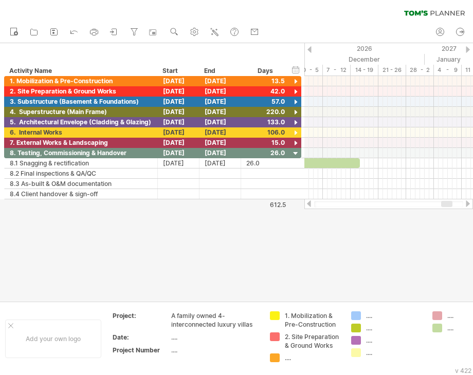
click at [446, 205] on div at bounding box center [446, 204] width 11 height 6
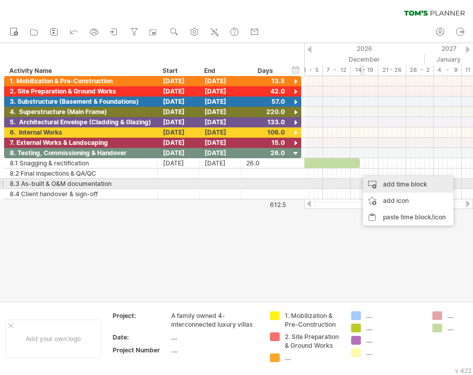
click at [377, 182] on div "add time block" at bounding box center [408, 184] width 90 height 16
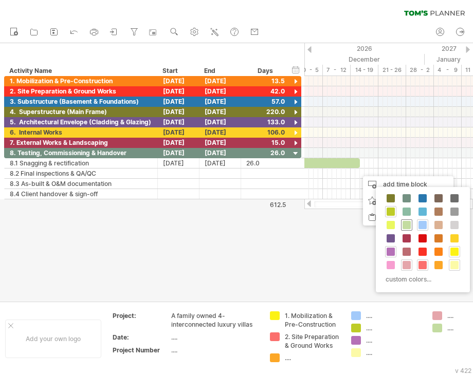
click at [403, 224] on span at bounding box center [406, 225] width 8 height 8
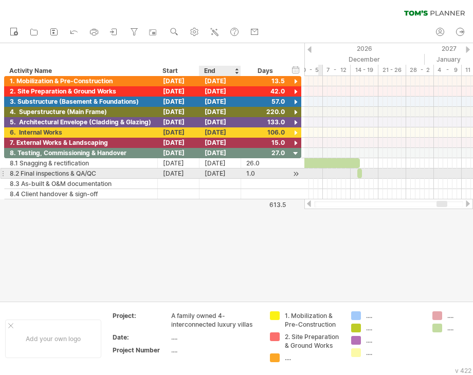
click at [214, 179] on div at bounding box center [220, 184] width 42 height 10
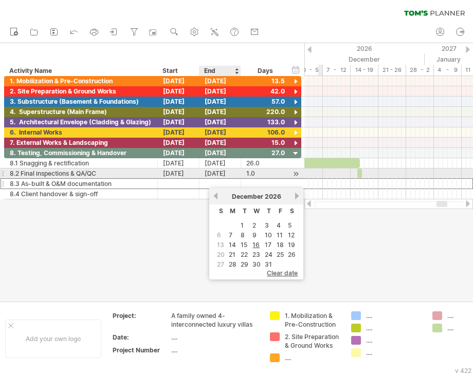
click at [223, 169] on div "[DATE]" at bounding box center [220, 174] width 42 height 10
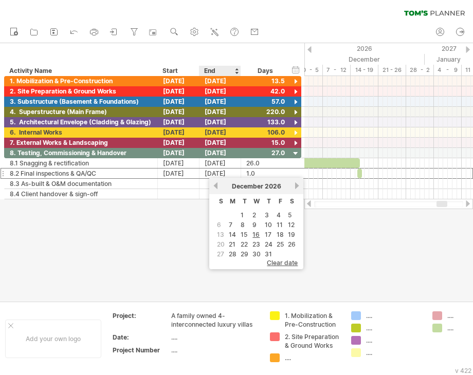
click at [233, 245] on link "21" at bounding box center [232, 245] width 9 height 10
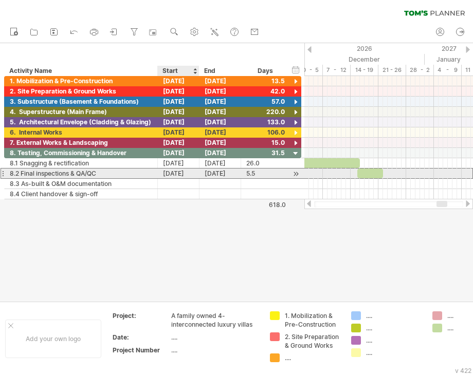
click at [178, 173] on div "[DATE]" at bounding box center [179, 174] width 42 height 10
click at [222, 173] on div "[DATE]" at bounding box center [220, 174] width 42 height 10
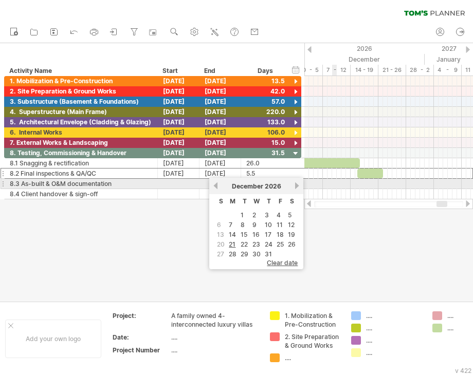
click at [333, 187] on div at bounding box center [388, 184] width 169 height 10
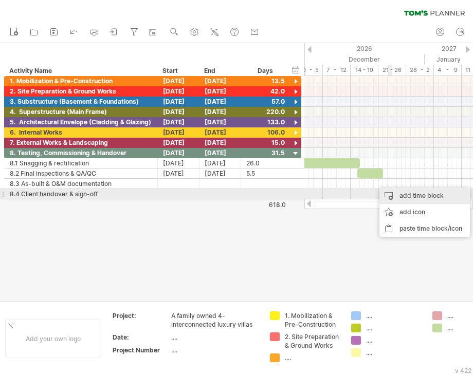
click at [417, 194] on div "add time block" at bounding box center [424, 196] width 90 height 16
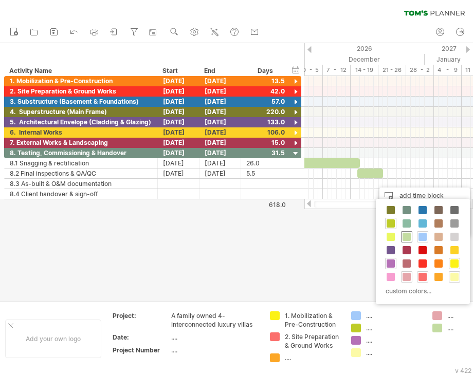
click at [407, 233] on span at bounding box center [406, 237] width 8 height 8
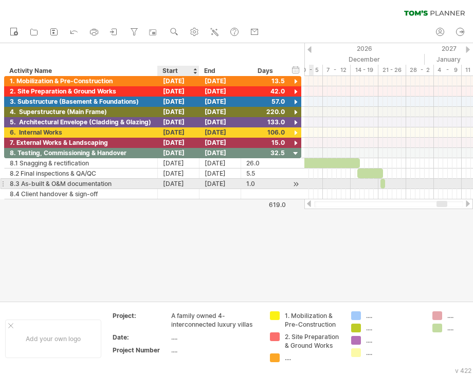
click at [192, 182] on div "[DATE]" at bounding box center [179, 184] width 42 height 10
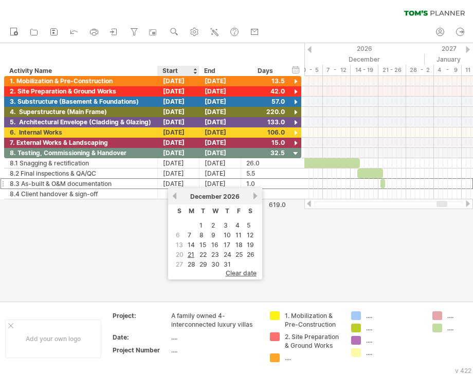
click at [192, 251] on link "21" at bounding box center [191, 255] width 9 height 10
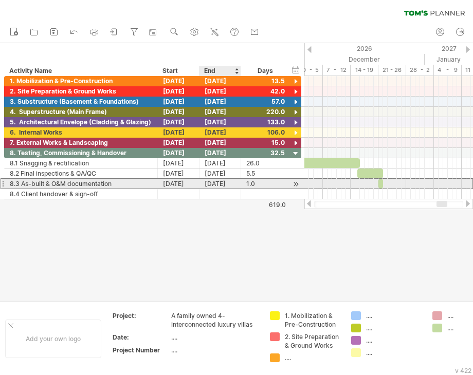
click at [216, 184] on div "[DATE]" at bounding box center [220, 184] width 42 height 10
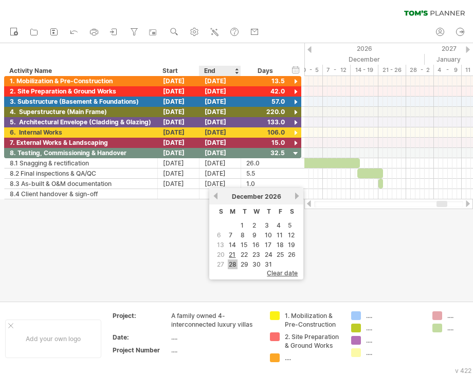
click at [234, 267] on link "28" at bounding box center [233, 265] width 10 height 10
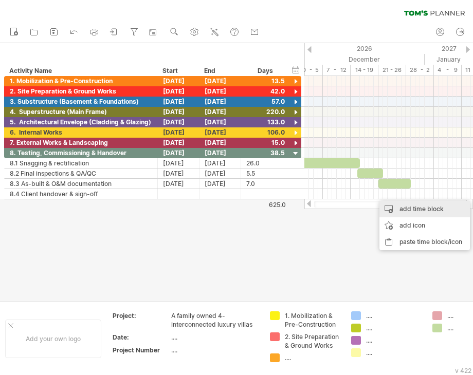
click at [425, 210] on div "add time block" at bounding box center [424, 209] width 90 height 16
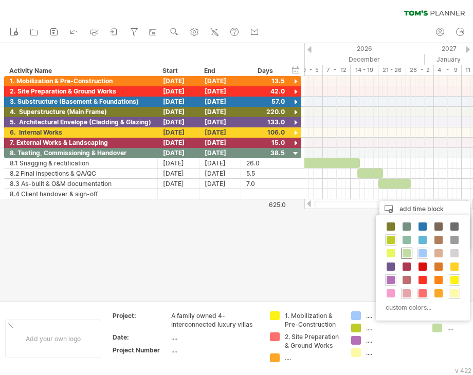
click at [404, 253] on span at bounding box center [406, 253] width 8 height 8
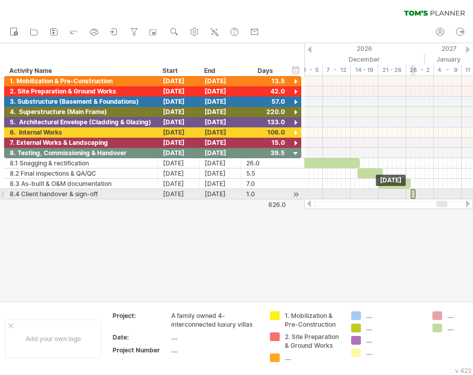
drag, startPoint x: 394, startPoint y: 194, endPoint x: 413, endPoint y: 194, distance: 18.5
click at [413, 194] on div at bounding box center [413, 194] width 5 height 10
click at [186, 191] on div "[DATE]" at bounding box center [179, 194] width 42 height 10
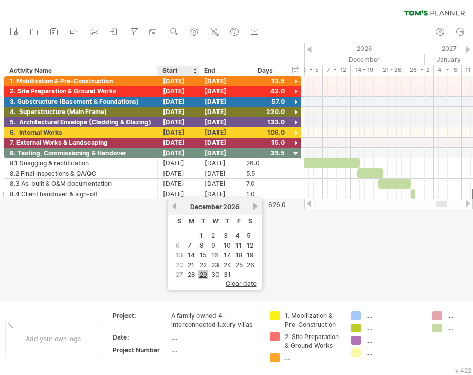
click at [199, 272] on link "29" at bounding box center [203, 275] width 10 height 10
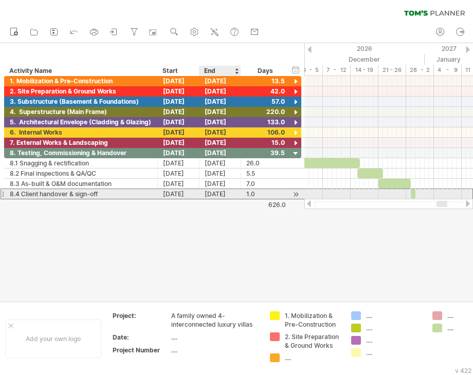
click at [215, 191] on div "[DATE]" at bounding box center [220, 194] width 42 height 10
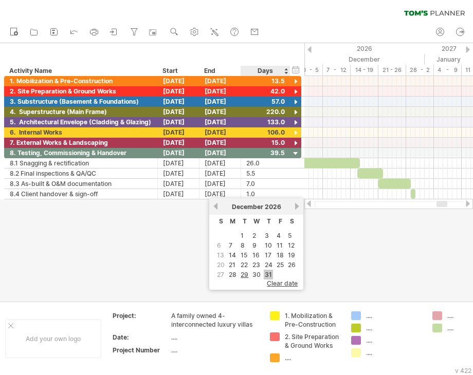
click at [270, 272] on link "31" at bounding box center [268, 275] width 9 height 10
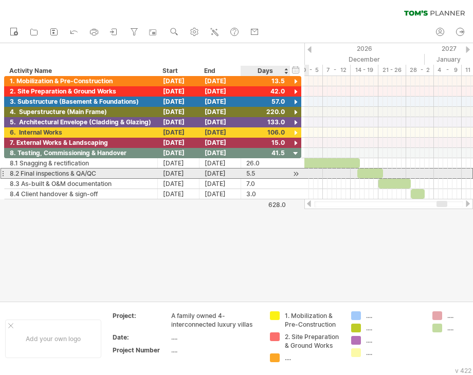
click at [262, 173] on div "5.5" at bounding box center [265, 174] width 39 height 10
click at [176, 171] on div "[DATE]" at bounding box center [179, 174] width 42 height 10
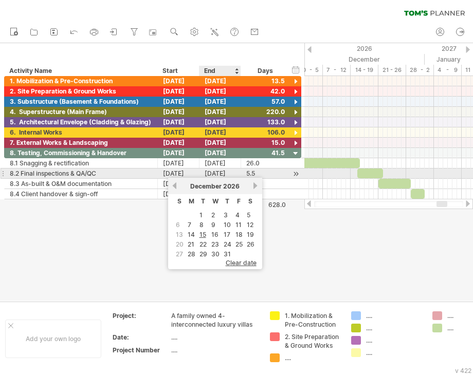
click at [215, 175] on div "[DATE]" at bounding box center [220, 174] width 42 height 10
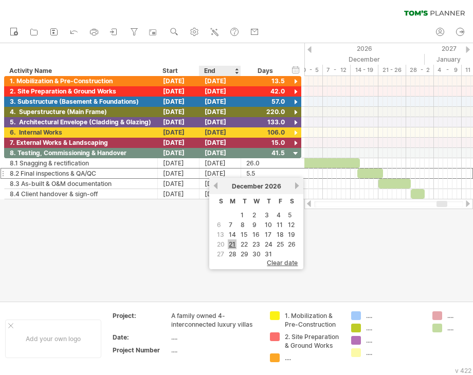
click at [232, 243] on link "21" at bounding box center [232, 245] width 9 height 10
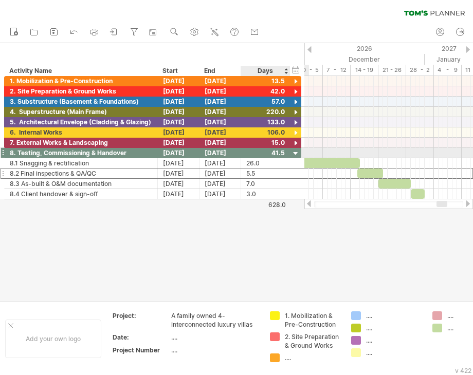
click at [278, 152] on div at bounding box center [265, 153] width 39 height 10
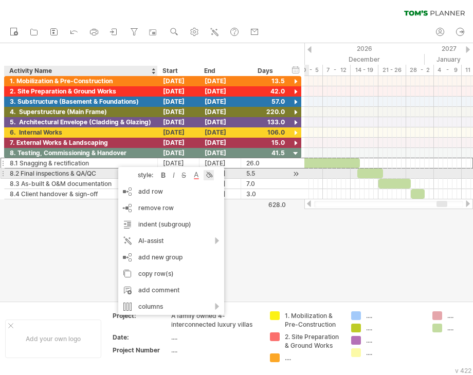
click at [205, 174] on div at bounding box center [209, 175] width 10 height 10
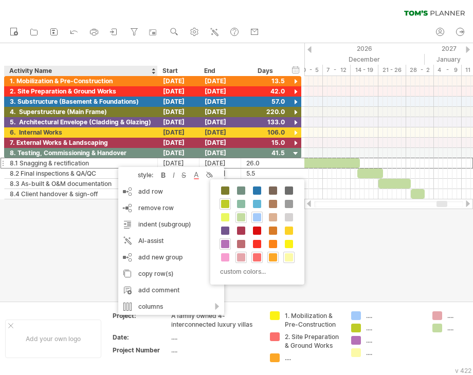
click at [243, 215] on span at bounding box center [241, 217] width 8 height 8
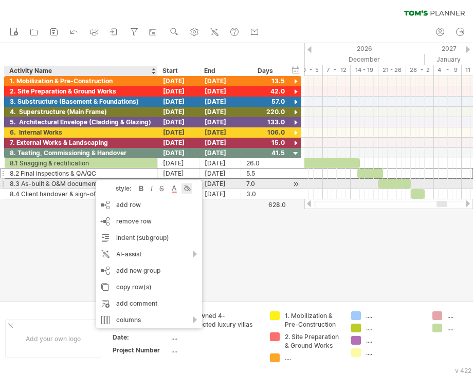
click at [184, 188] on div at bounding box center [186, 189] width 10 height 10
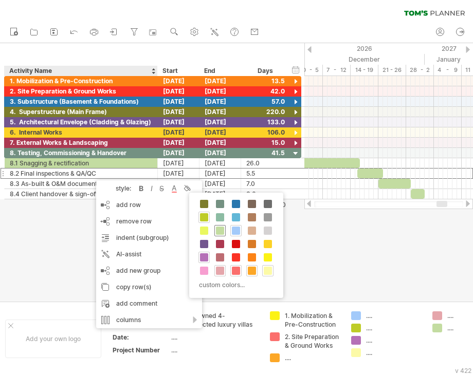
click at [222, 230] on span at bounding box center [220, 231] width 8 height 8
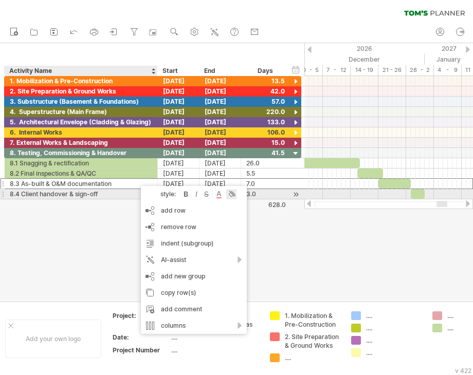
click at [230, 196] on div at bounding box center [231, 194] width 10 height 10
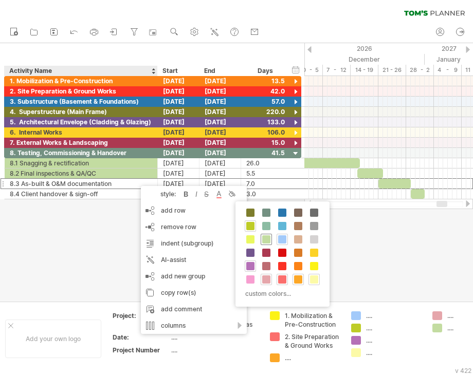
click at [264, 237] on span at bounding box center [266, 239] width 8 height 8
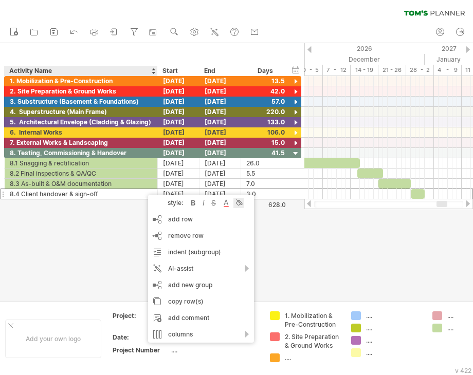
click at [242, 202] on div at bounding box center [238, 203] width 10 height 10
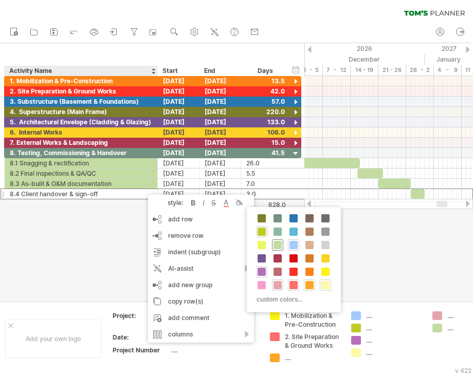
click at [278, 242] on span at bounding box center [277, 245] width 8 height 8
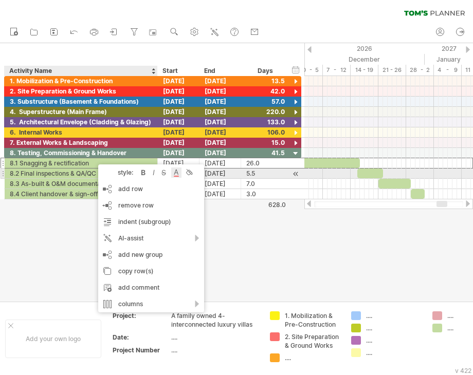
click at [177, 173] on div at bounding box center [176, 173] width 10 height 10
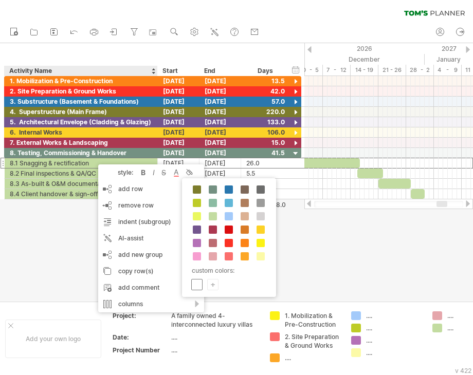
click at [199, 281] on span at bounding box center [197, 285] width 8 height 8
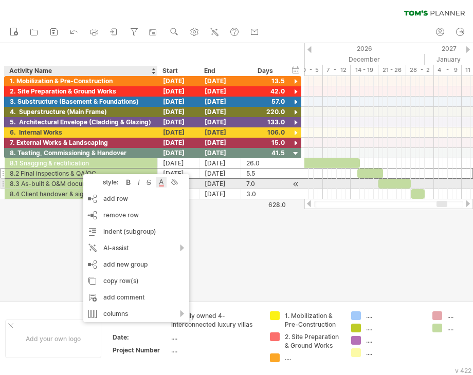
click at [158, 186] on div at bounding box center [161, 182] width 10 height 10
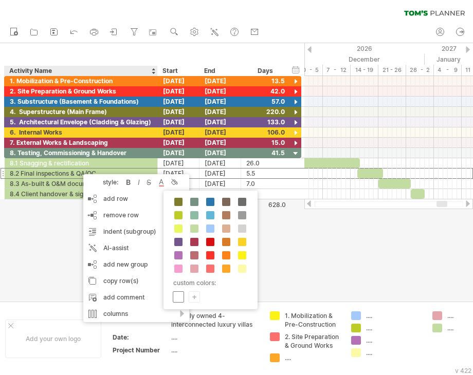
click at [181, 295] on span at bounding box center [178, 297] width 8 height 8
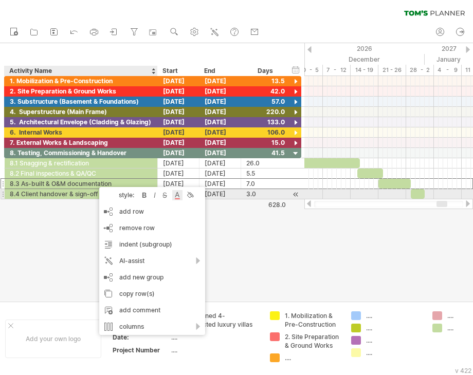
click at [173, 198] on div at bounding box center [177, 195] width 10 height 10
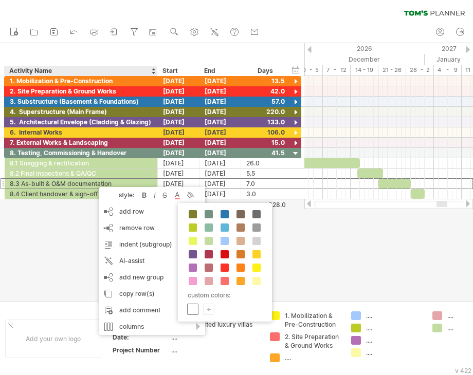
click at [191, 309] on span at bounding box center [193, 309] width 8 height 8
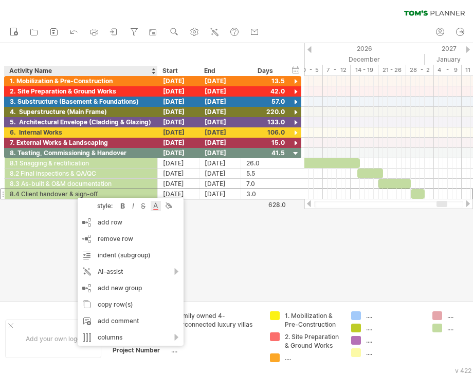
click at [152, 208] on div at bounding box center [156, 206] width 10 height 10
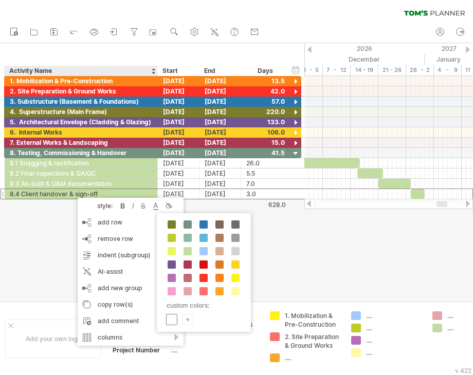
click at [174, 318] on span at bounding box center [172, 320] width 8 height 8
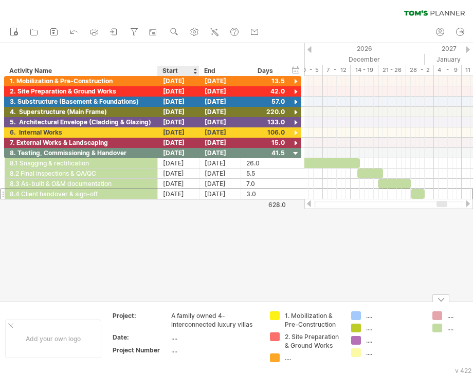
click at [136, 247] on div at bounding box center [236, 172] width 473 height 258
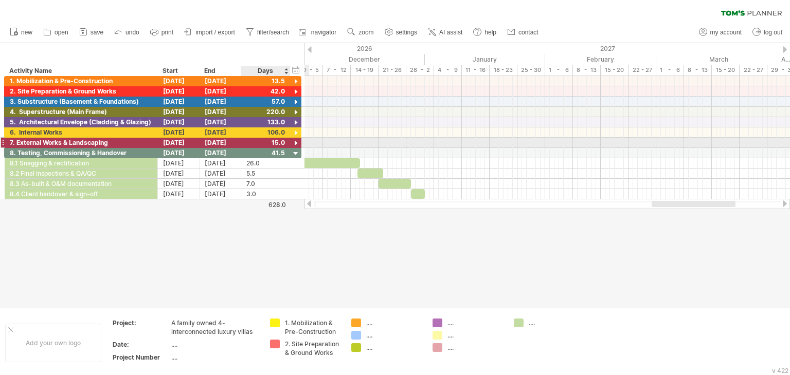
click at [296, 140] on div at bounding box center [296, 144] width 10 height 10
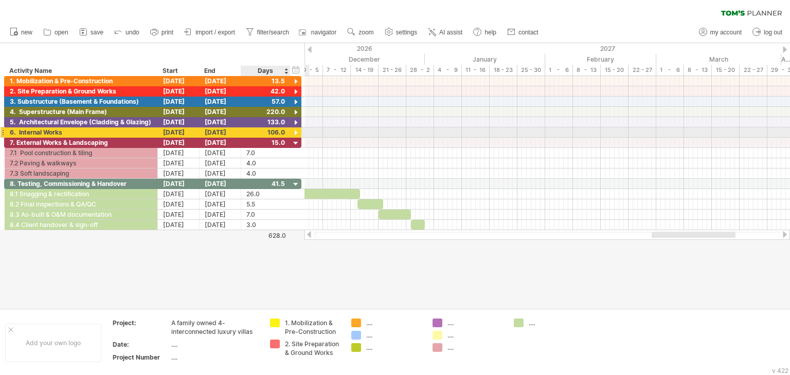
click at [295, 132] on div at bounding box center [296, 134] width 10 height 10
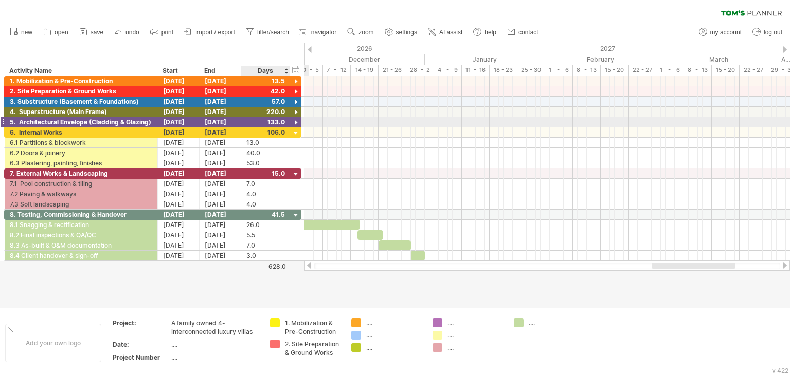
click at [294, 120] on div at bounding box center [296, 123] width 10 height 10
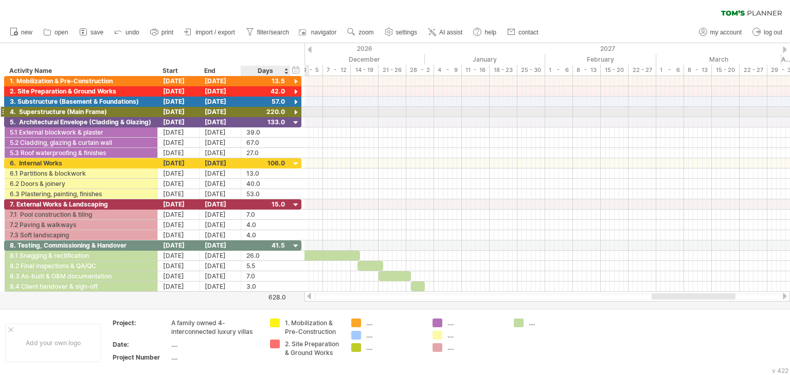
click at [298, 115] on div at bounding box center [296, 113] width 10 height 10
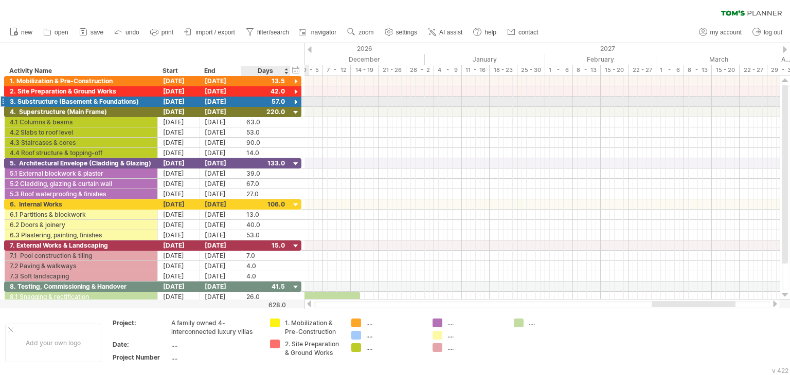
click at [294, 100] on div at bounding box center [296, 103] width 10 height 10
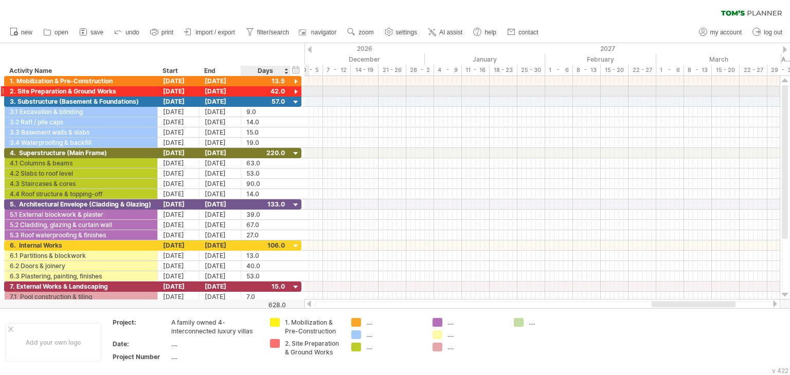
click at [288, 89] on div at bounding box center [288, 91] width 5 height 10
click at [299, 95] on div at bounding box center [296, 92] width 10 height 10
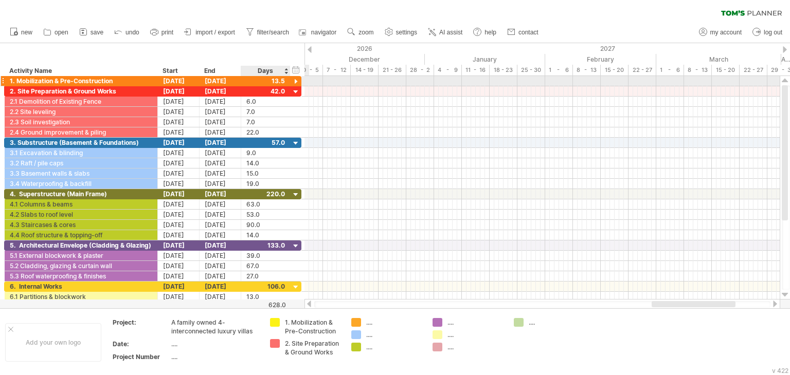
click at [296, 83] on div at bounding box center [296, 82] width 10 height 10
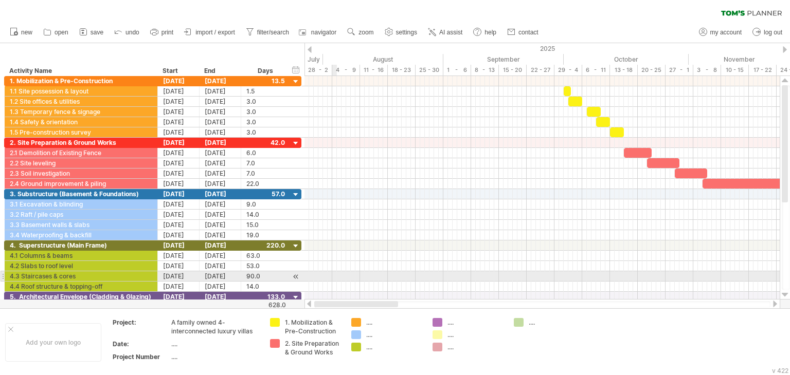
drag, startPoint x: 679, startPoint y: 305, endPoint x: 337, endPoint y: 274, distance: 343.8
click at [337, 272] on div "Trying to reach [DOMAIN_NAME] Connected again... 0% clear filter new" at bounding box center [395, 187] width 790 height 375
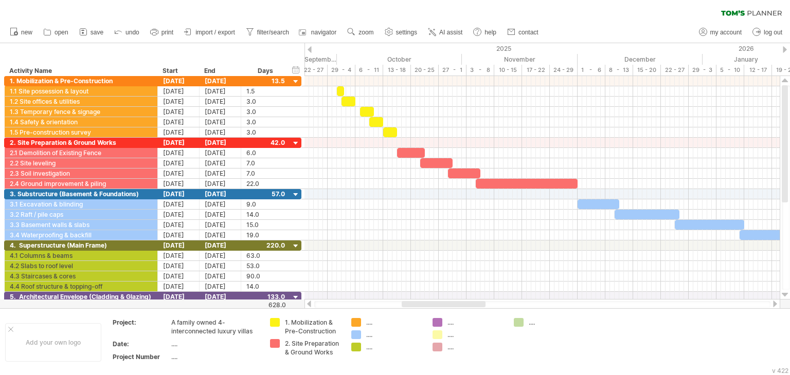
drag, startPoint x: 381, startPoint y: 304, endPoint x: 422, endPoint y: 307, distance: 40.7
click at [422, 307] on div at bounding box center [542, 304] width 456 height 7
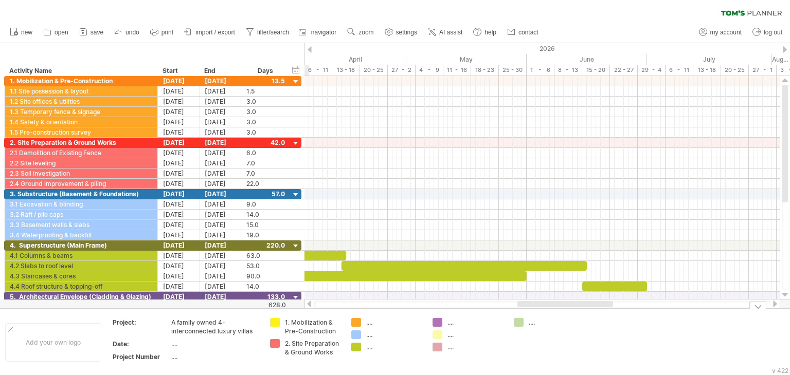
drag, startPoint x: 417, startPoint y: 303, endPoint x: 570, endPoint y: 343, distance: 157.5
click at [570, 343] on div "Trying to reach [DOMAIN_NAME] Connected again... 0% clear filter new" at bounding box center [395, 187] width 790 height 375
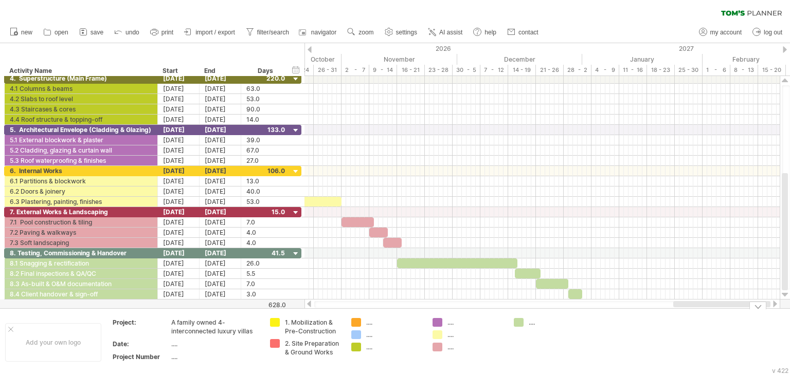
drag, startPoint x: 564, startPoint y: 304, endPoint x: 748, endPoint y: 315, distance: 184.3
click at [748, 315] on div "Trying to reach [DOMAIN_NAME] Connected again... 0% clear filter new" at bounding box center [395, 187] width 790 height 375
click at [200, 31] on span "import / export" at bounding box center [215, 32] width 40 height 7
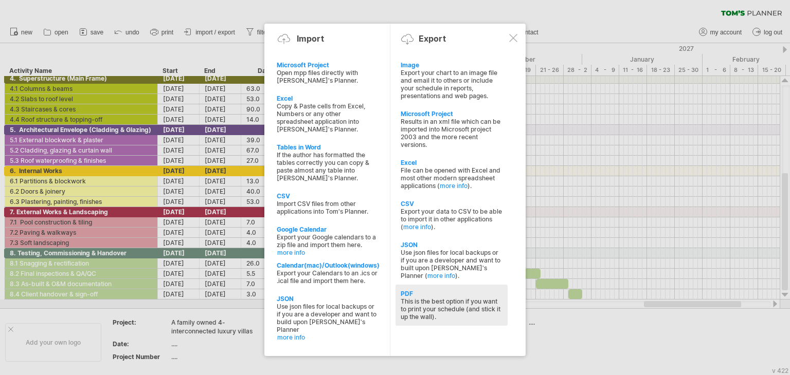
click at [445, 290] on div "PDF This is the best option if you want to print your schedule (and stick it up…" at bounding box center [451, 305] width 112 height 41
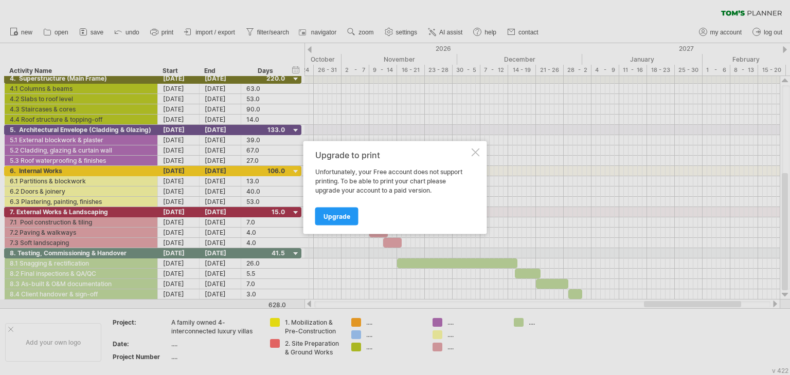
click at [473, 152] on div at bounding box center [475, 153] width 8 height 8
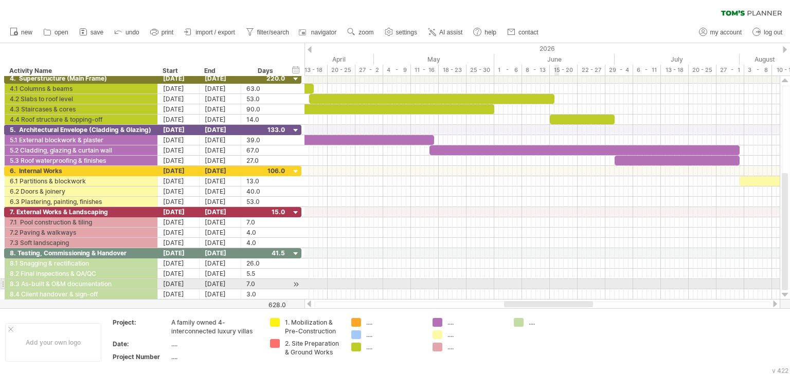
drag, startPoint x: 696, startPoint y: 304, endPoint x: 557, endPoint y: 285, distance: 140.5
click at [557, 285] on div "Trying to reach [DOMAIN_NAME] Connected again... 0% clear filter new" at bounding box center [395, 187] width 790 height 375
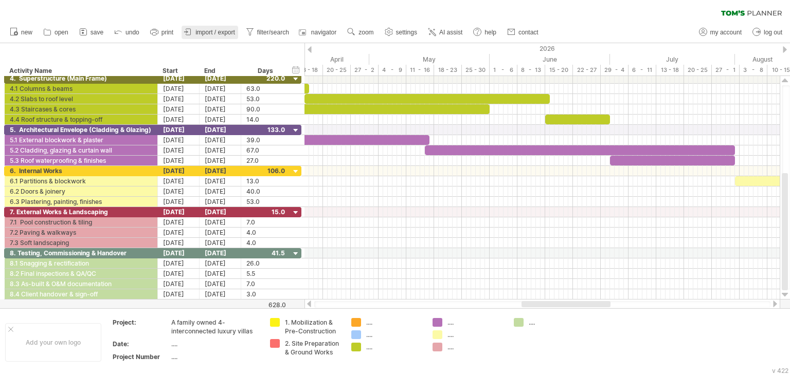
click at [234, 30] on span "import / export" at bounding box center [215, 32] width 40 height 7
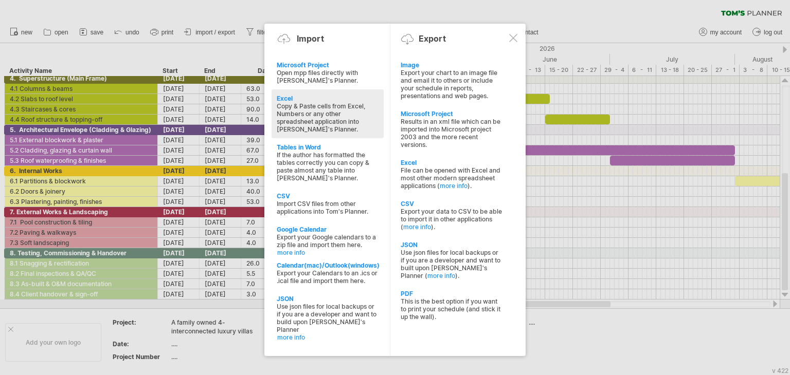
click at [280, 98] on div "Excel" at bounding box center [328, 99] width 102 height 8
type textarea "**********"
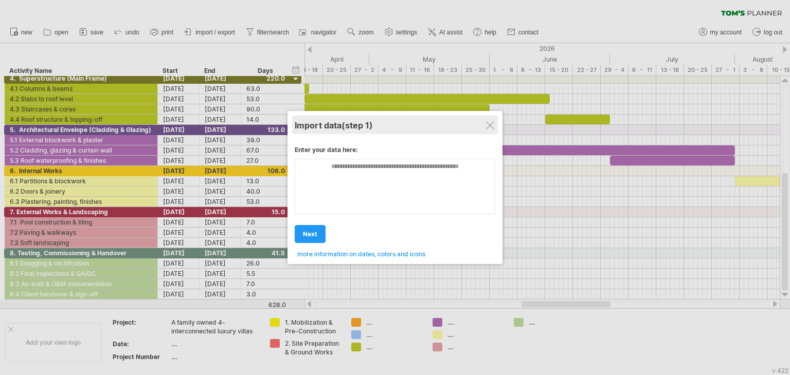
click at [484, 130] on div "Import data (step 1)" at bounding box center [395, 125] width 200 height 19
click at [488, 130] on div "Import data (step 1)" at bounding box center [395, 125] width 200 height 19
click at [493, 128] on div at bounding box center [490, 125] width 8 height 8
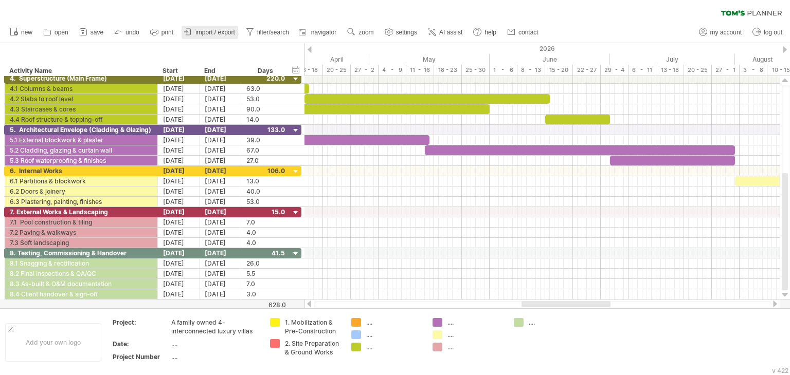
click at [184, 32] on icon at bounding box center [188, 32] width 10 height 10
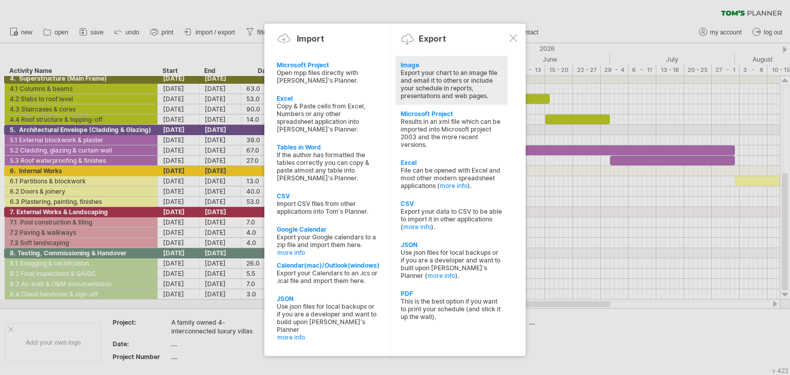
click at [464, 85] on div "Export your chart to an image file and email it to others or include your sched…" at bounding box center [451, 84] width 102 height 31
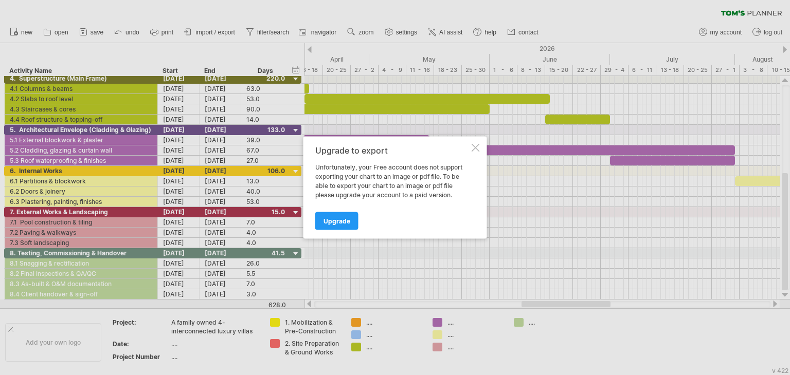
click at [473, 152] on div "Upgrade to export Unfortunately, your Free account does not support exporting y…" at bounding box center [395, 188] width 184 height 102
click at [472, 146] on div at bounding box center [475, 148] width 8 height 8
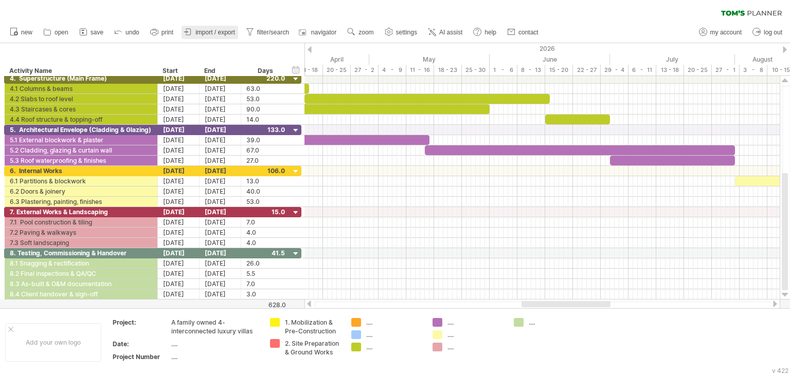
click at [217, 33] on span "import / export" at bounding box center [215, 32] width 40 height 7
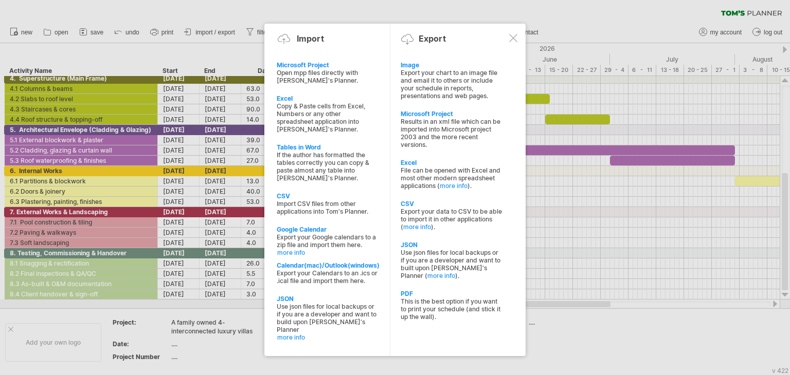
click at [509, 36] on div at bounding box center [513, 38] width 8 height 8
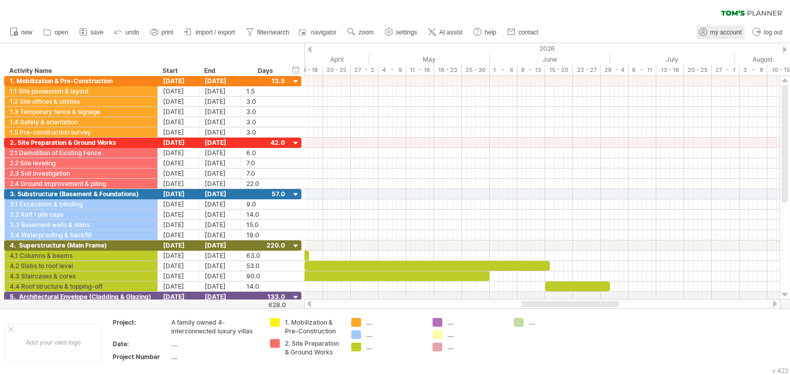
click at [709, 32] on link "my account" at bounding box center [720, 32] width 48 height 13
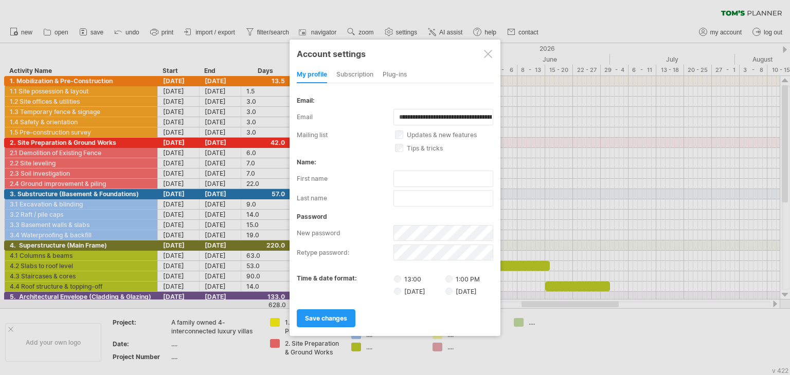
drag, startPoint x: 352, startPoint y: 74, endPoint x: 347, endPoint y: 77, distance: 5.7
click at [352, 76] on div "subscription" at bounding box center [354, 75] width 37 height 16
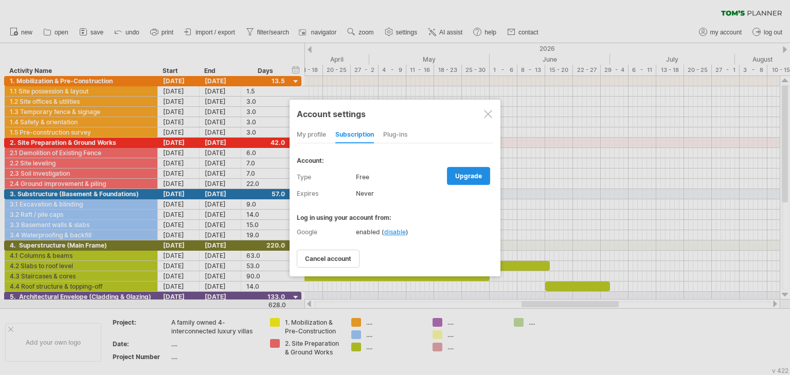
click at [483, 170] on link "upgrade" at bounding box center [468, 176] width 43 height 18
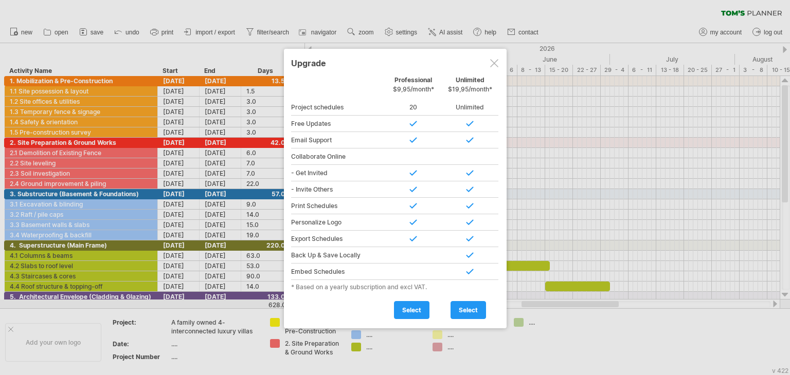
click at [456, 255] on div at bounding box center [470, 255] width 57 height 16
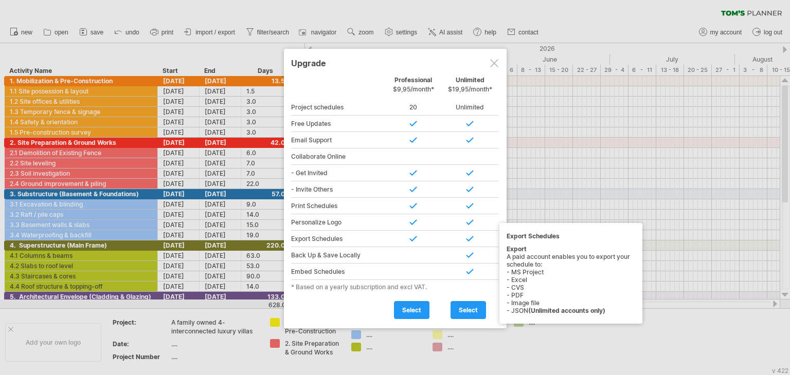
click at [468, 234] on div at bounding box center [470, 239] width 57 height 16
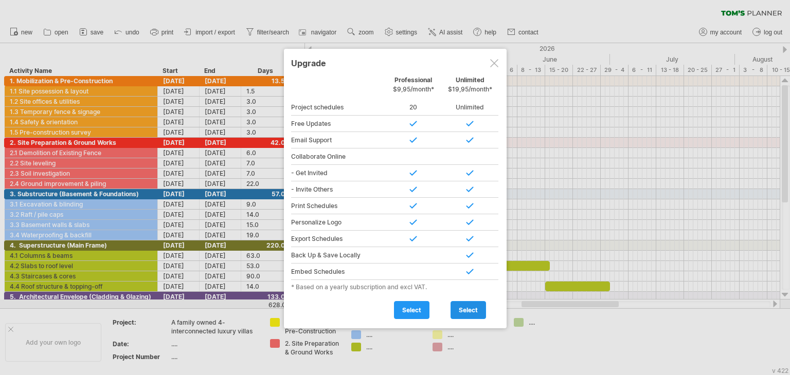
click at [472, 308] on span "select" at bounding box center [468, 310] width 19 height 8
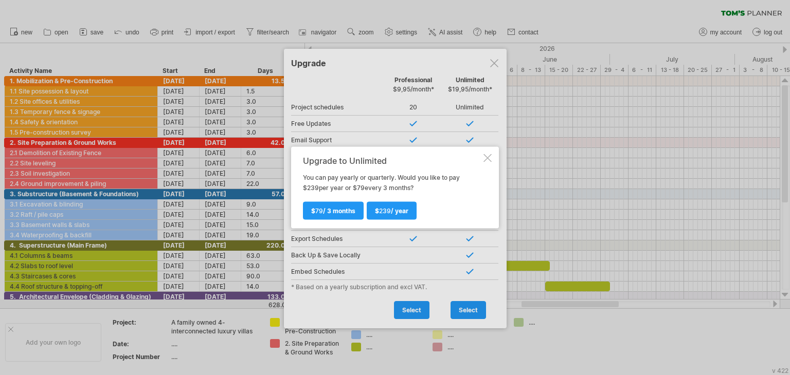
click at [487, 160] on div at bounding box center [487, 158] width 8 height 8
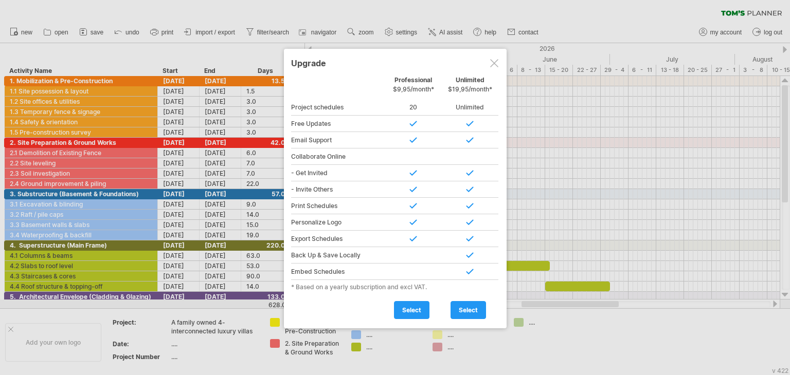
click at [498, 60] on div at bounding box center [494, 63] width 8 height 8
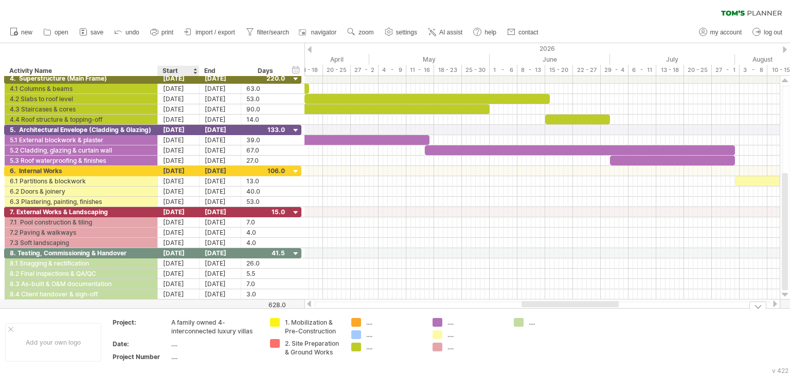
click at [179, 329] on div "A family owned 4-interconnected luxury villas" at bounding box center [214, 326] width 86 height 17
click at [185, 323] on input "**********" at bounding box center [212, 322] width 83 height 9
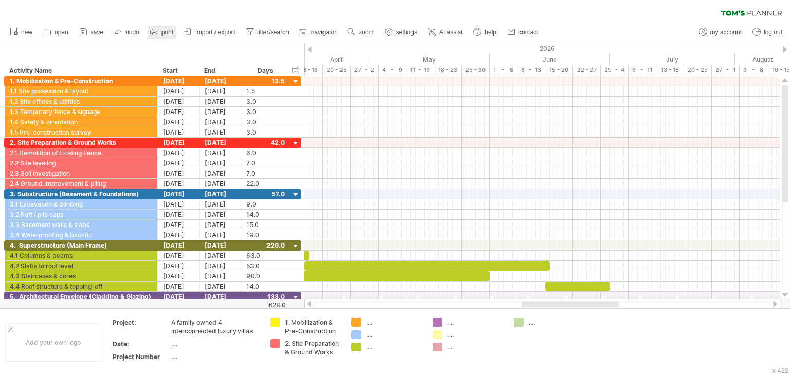
click at [168, 33] on span "print" at bounding box center [167, 32] width 12 height 7
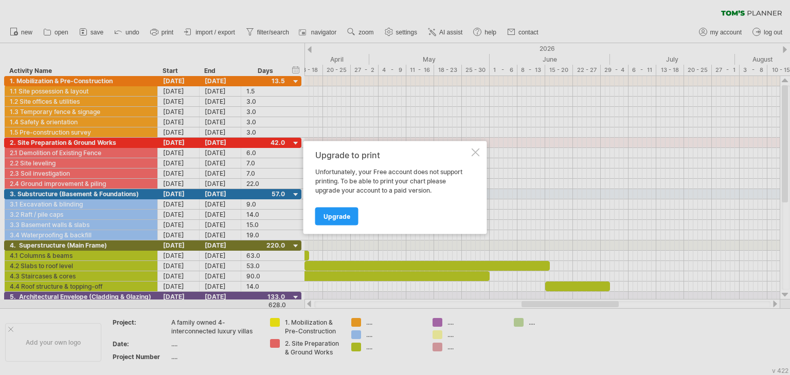
click at [479, 154] on div at bounding box center [475, 153] width 8 height 8
